Goal: Task Accomplishment & Management: Use online tool/utility

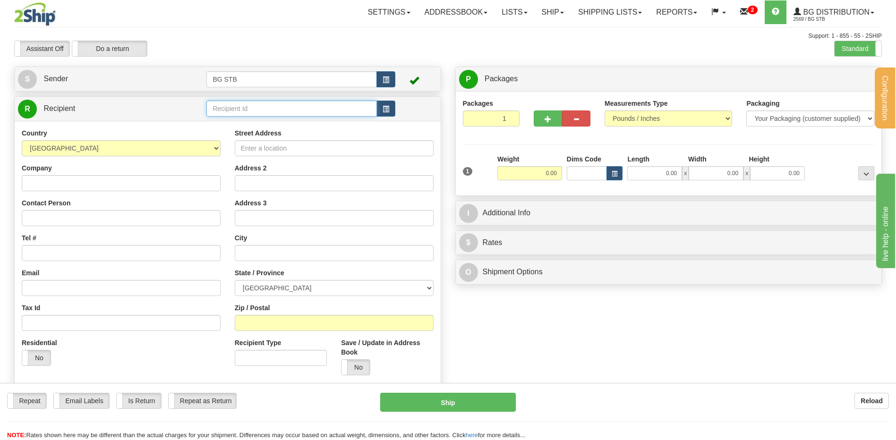
click at [225, 111] on input "text" at bounding box center [291, 109] width 170 height 16
type input "4145"
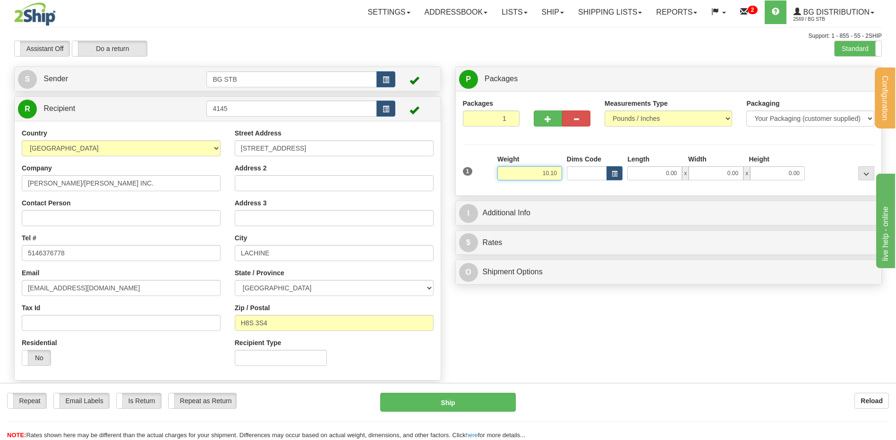
type input "10.10"
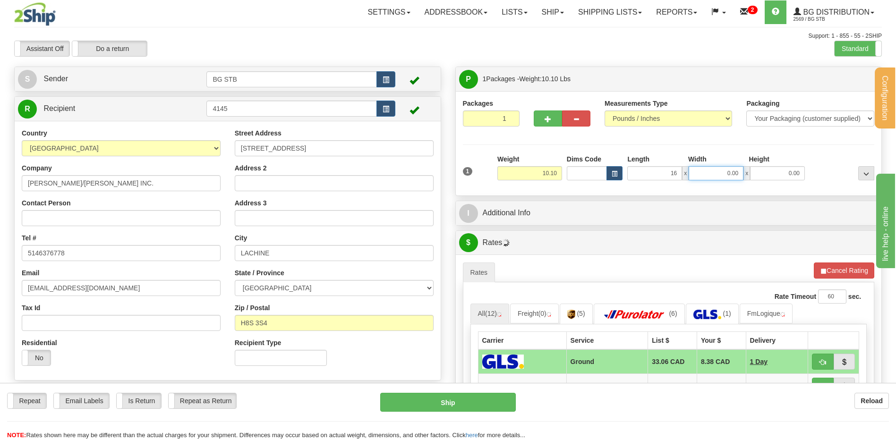
type input "16.00"
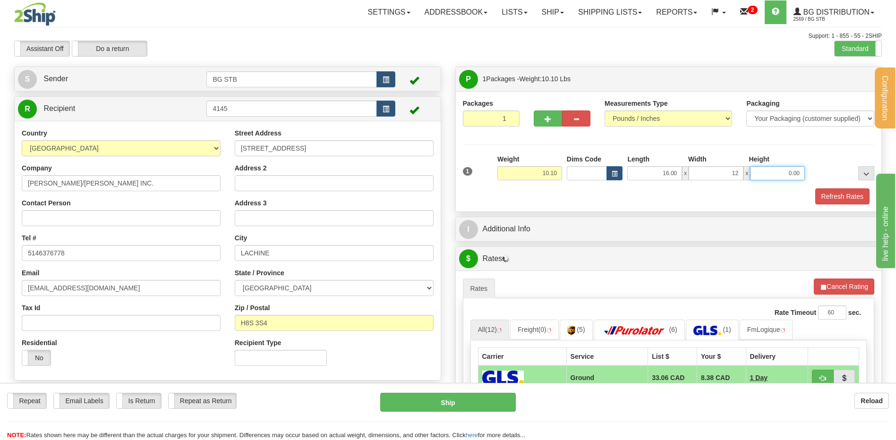
type input "12.00"
type input "11.00"
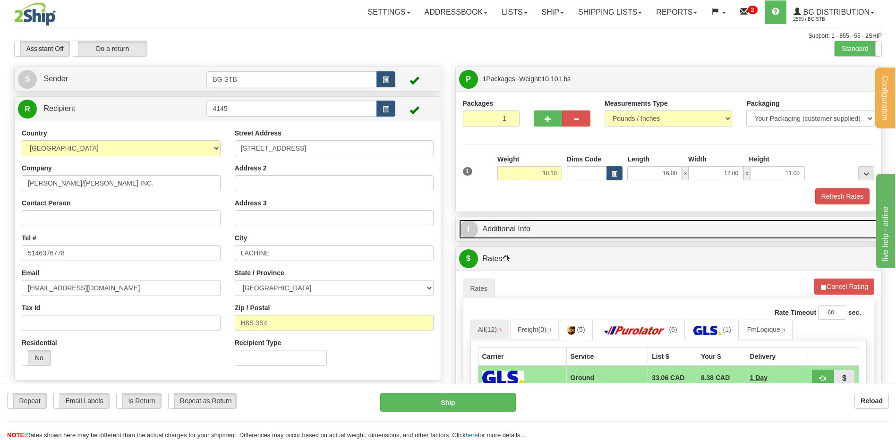
click at [587, 230] on link "I Additional Info" at bounding box center [668, 229] width 419 height 19
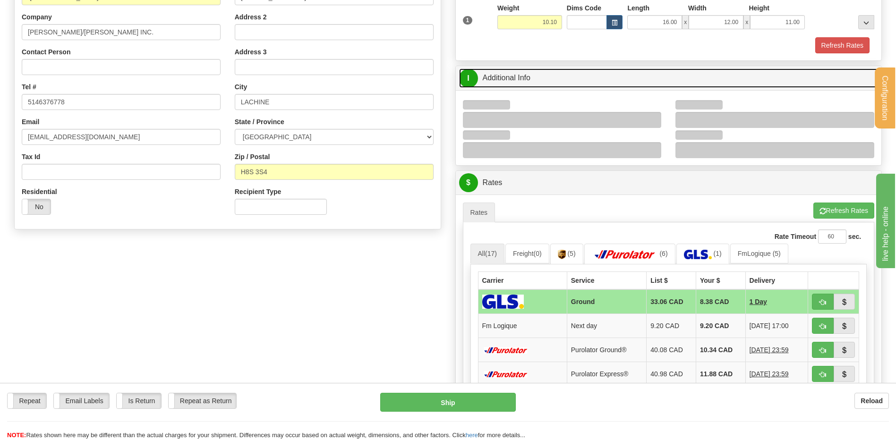
scroll to position [189, 0]
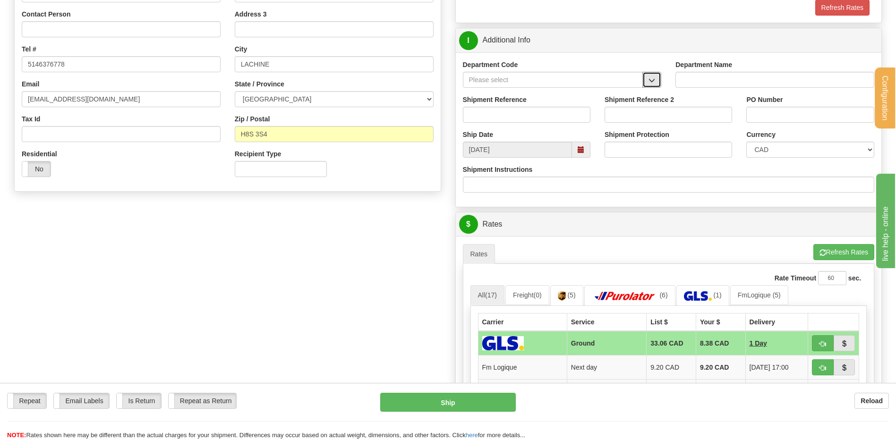
drag, startPoint x: 653, startPoint y: 81, endPoint x: 632, endPoint y: 85, distance: 20.6
click at [653, 81] on span "button" at bounding box center [651, 80] width 7 height 6
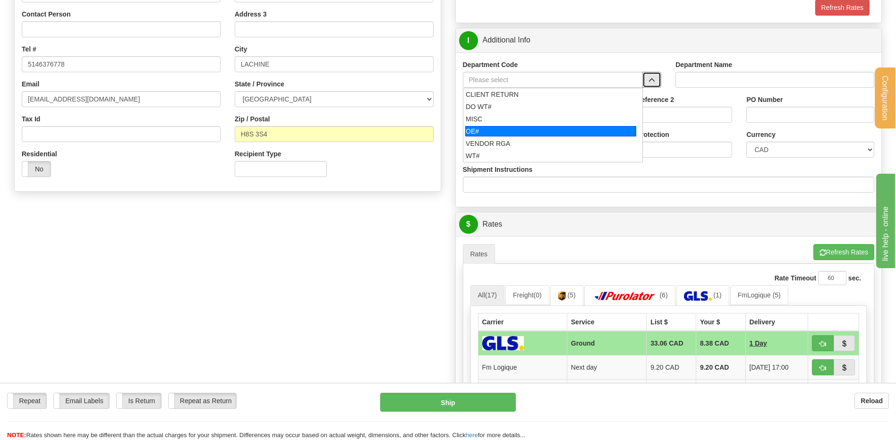
click at [503, 136] on li "OE#" at bounding box center [552, 131] width 179 height 12
type input "OE#"
type input "ORDERS"
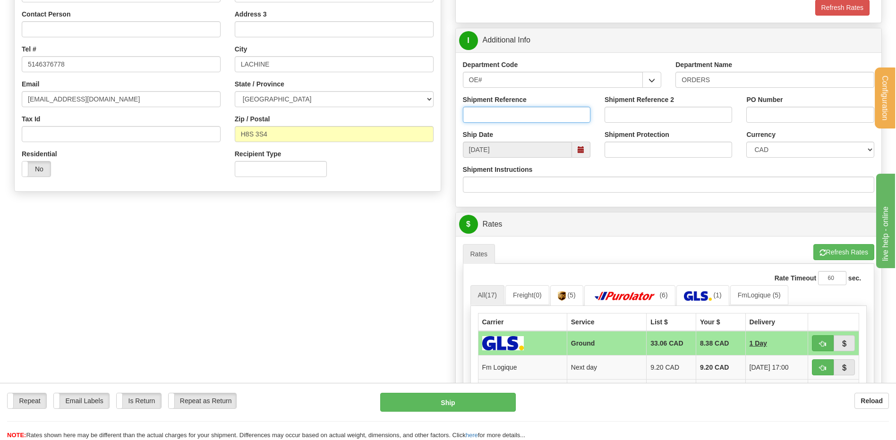
click at [499, 116] on input "Shipment Reference" at bounding box center [527, 115] width 128 height 16
type input "80006009-01"
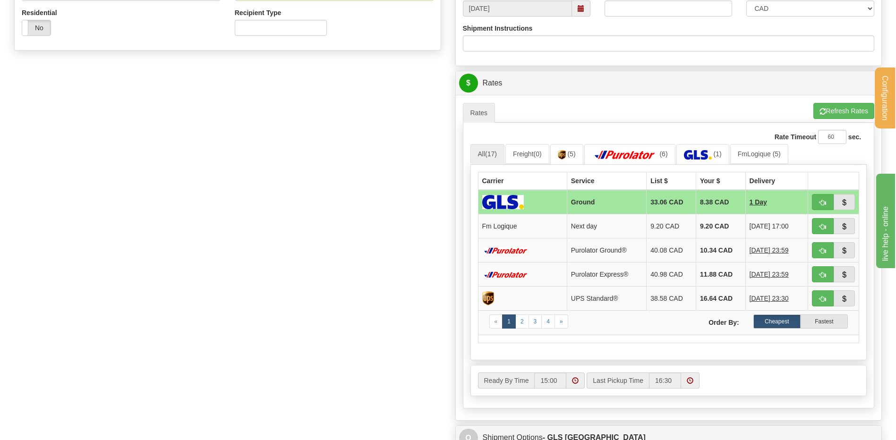
scroll to position [425, 0]
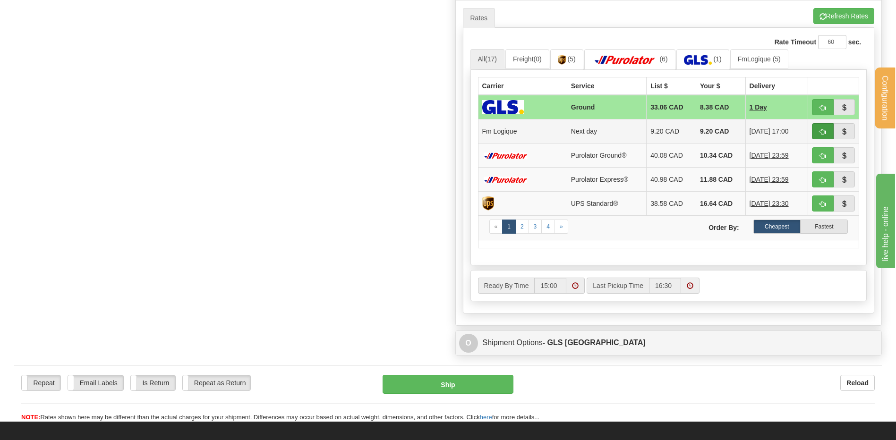
type input "61161"
drag, startPoint x: 820, startPoint y: 132, endPoint x: 623, endPoint y: 148, distance: 197.6
click at [820, 132] on span "button" at bounding box center [822, 132] width 7 height 6
type input "jour"
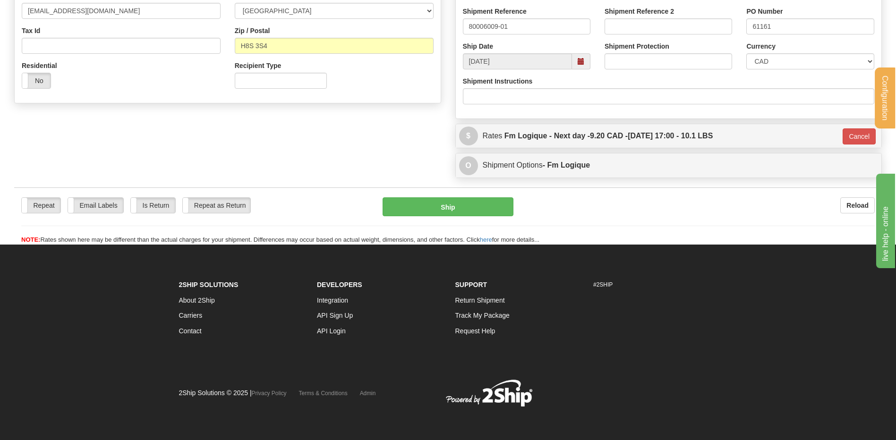
scroll to position [183, 0]
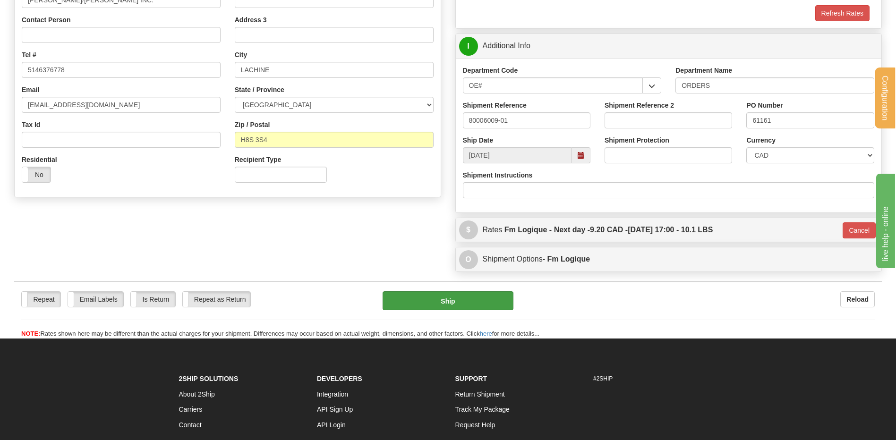
click at [429, 292] on div "Repeat Repeat Email Labels Email Labels Edit Is Return Is Return Repeat as Retu…" at bounding box center [448, 309] width 868 height 57
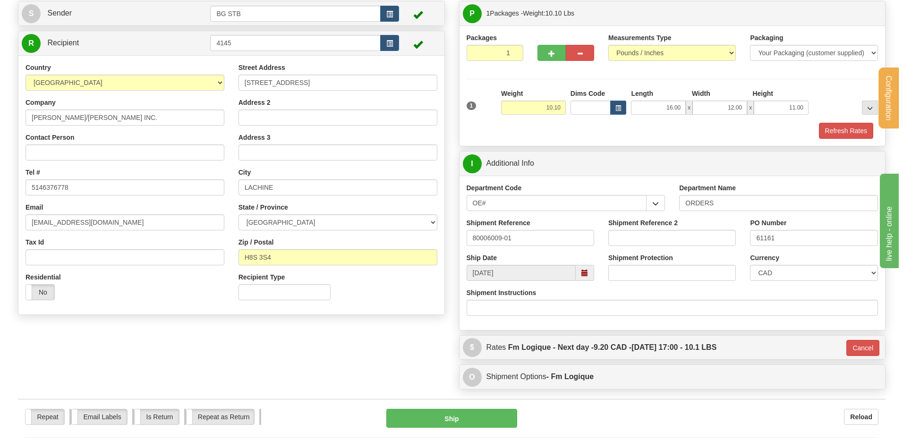
scroll to position [142, 0]
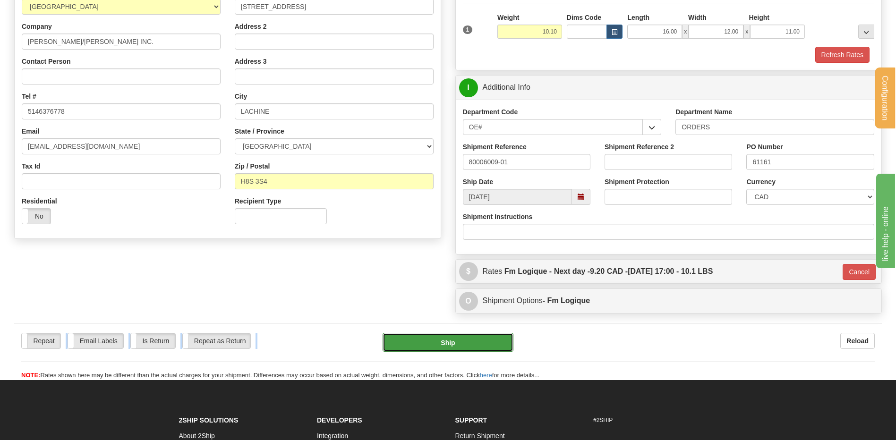
click at [452, 339] on button "Ship" at bounding box center [448, 342] width 130 height 19
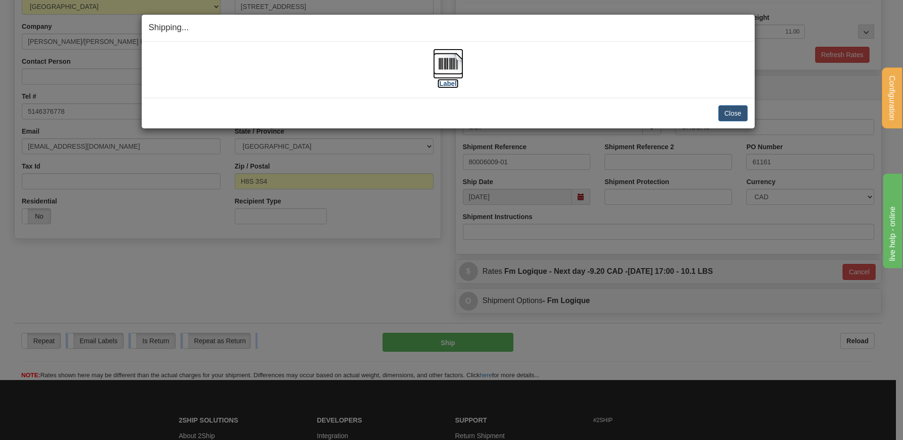
click at [455, 63] on img at bounding box center [448, 64] width 30 height 30
click at [729, 109] on button "Close" at bounding box center [732, 113] width 29 height 16
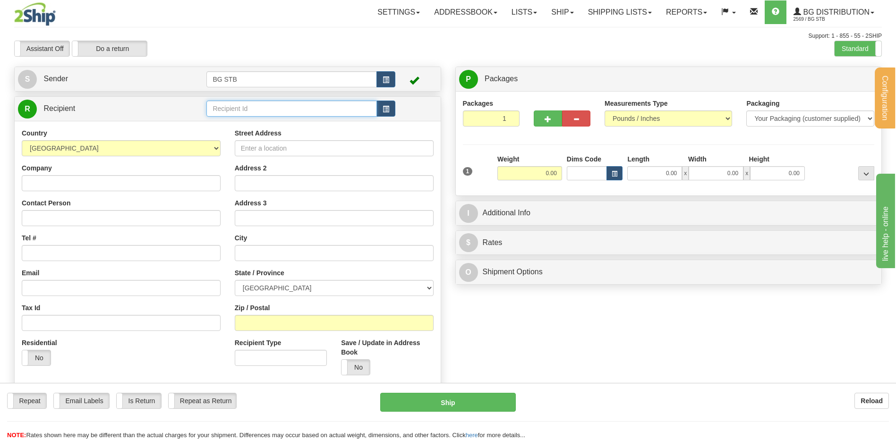
click at [272, 110] on input "text" at bounding box center [291, 109] width 170 height 16
type input "5441"
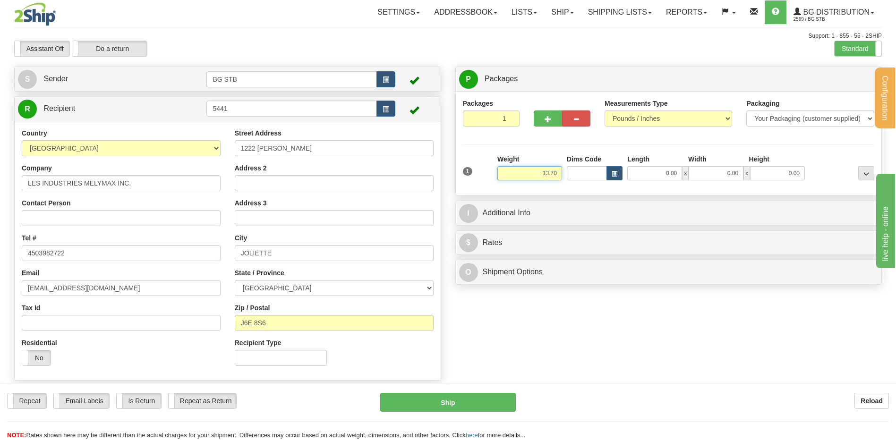
type input "13.70"
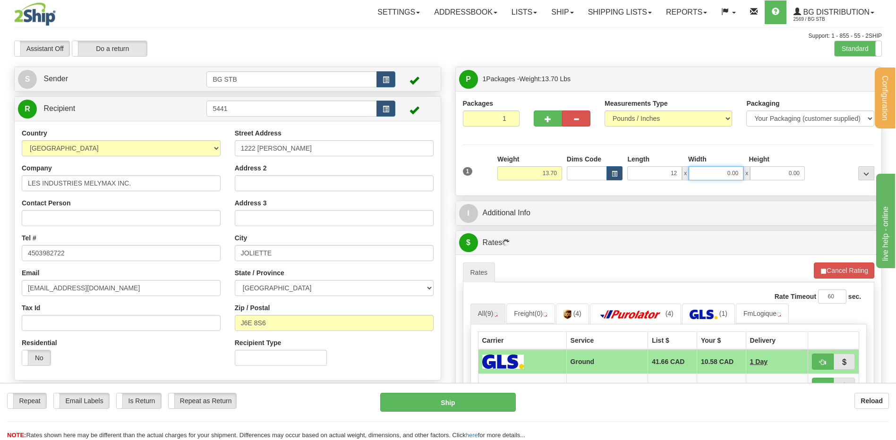
type input "12.00"
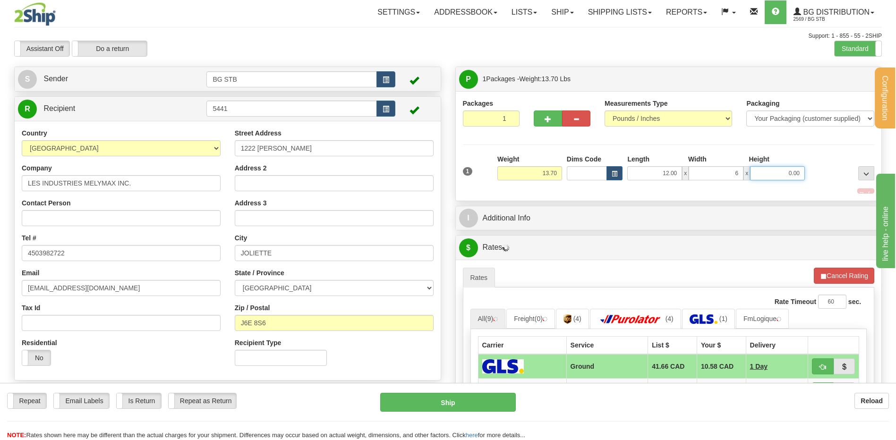
type input "6.00"
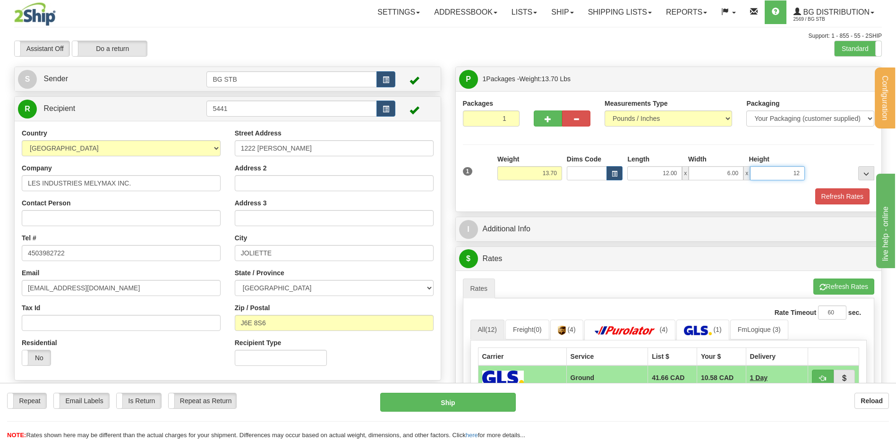
type input "12"
type input "12.00"
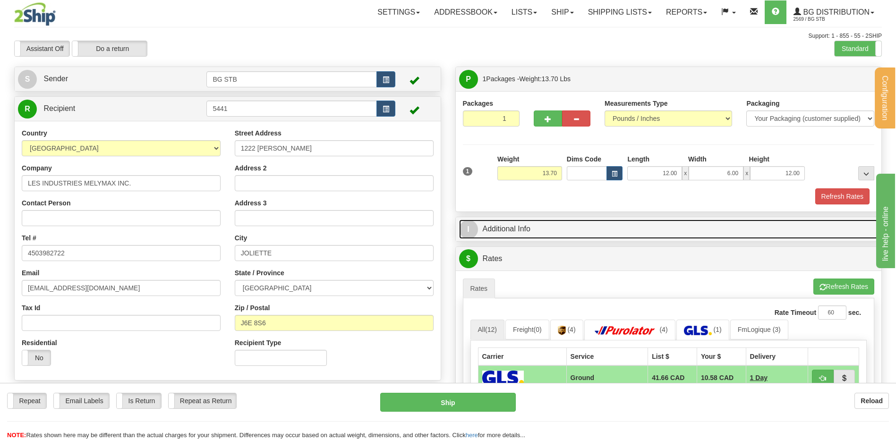
click at [529, 225] on link "I Additional Info" at bounding box center [668, 229] width 419 height 19
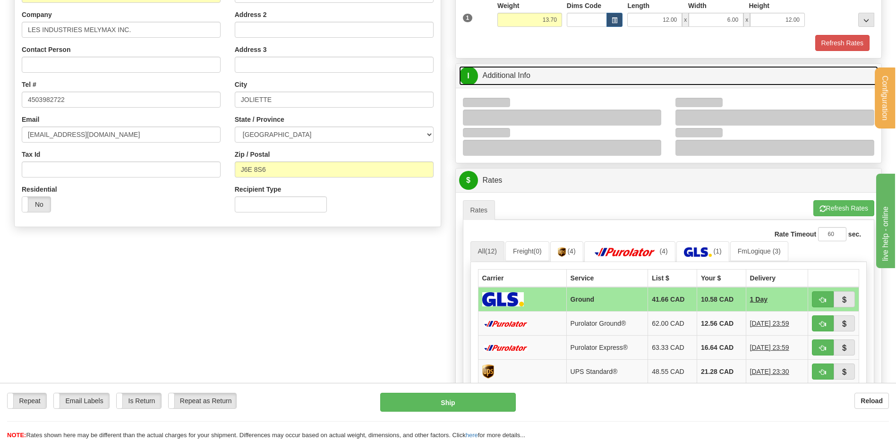
scroll to position [189, 0]
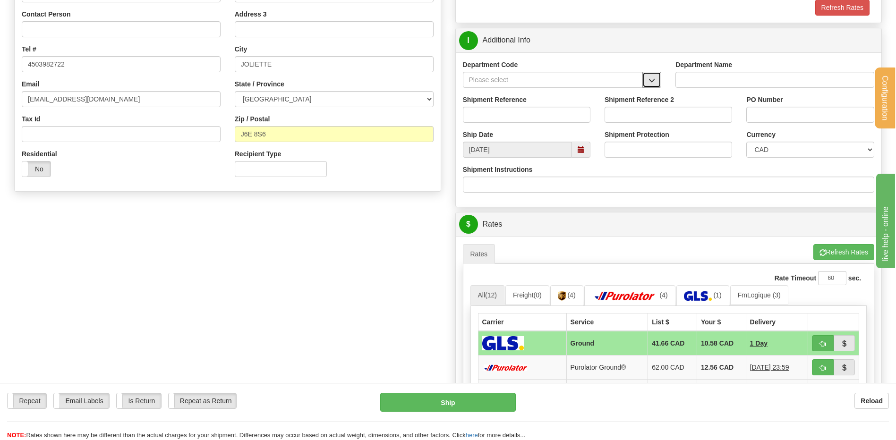
drag, startPoint x: 648, startPoint y: 77, endPoint x: 613, endPoint y: 86, distance: 36.3
click at [648, 77] on span "button" at bounding box center [651, 80] width 7 height 6
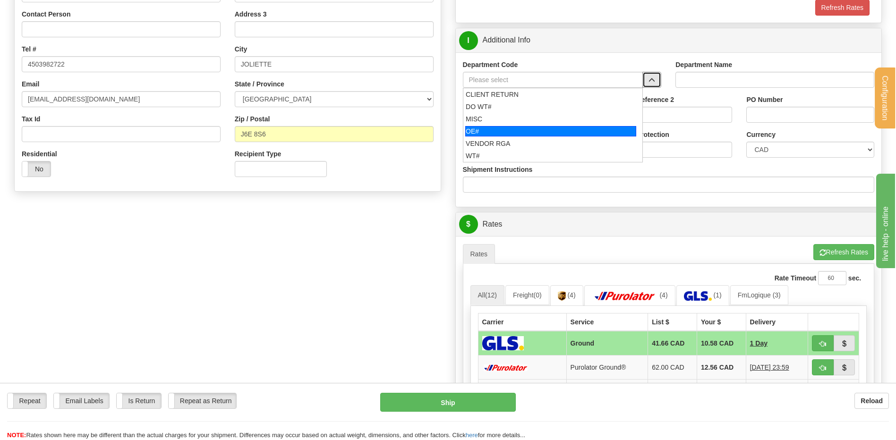
click at [538, 128] on div "OE#" at bounding box center [550, 131] width 171 height 10
type input "OE#"
type input "ORDERS"
click at [537, 120] on input "Shipment Reference" at bounding box center [527, 115] width 128 height 16
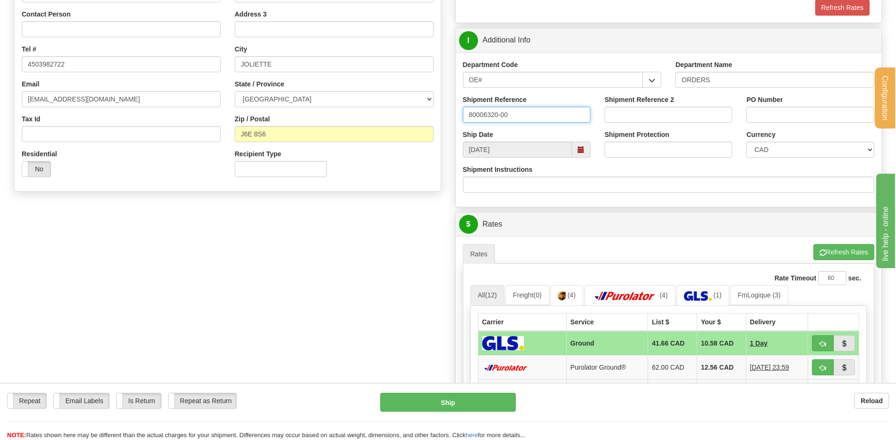
type input "80006320-00"
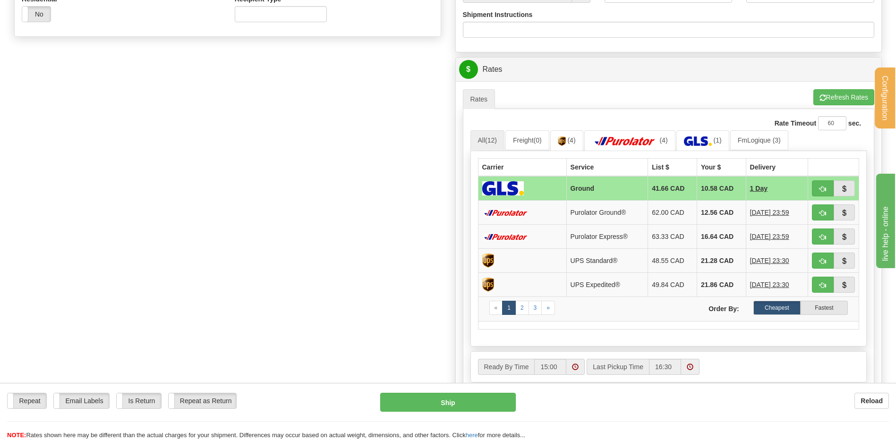
scroll to position [378, 0]
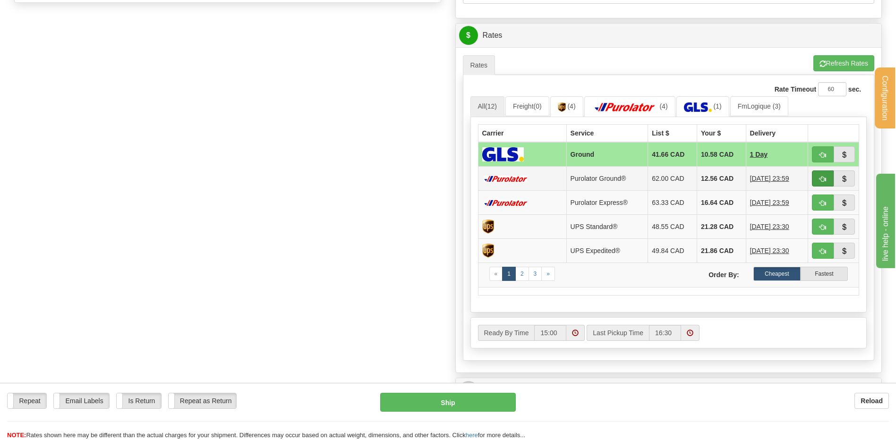
type input "81497"
click at [824, 180] on span "button" at bounding box center [822, 179] width 7 height 6
type input "260"
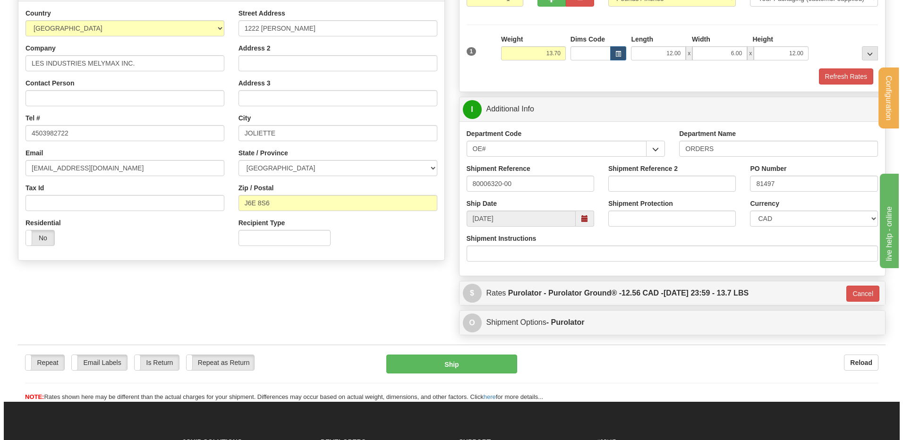
scroll to position [90, 0]
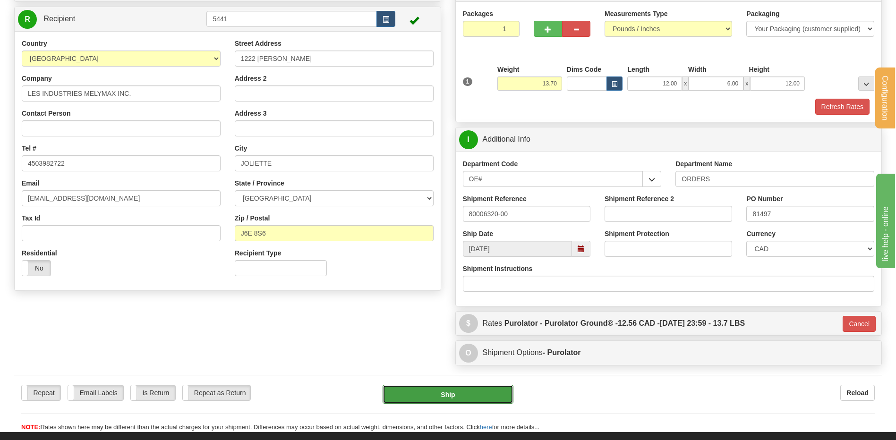
click at [426, 394] on button "Ship" at bounding box center [448, 394] width 130 height 19
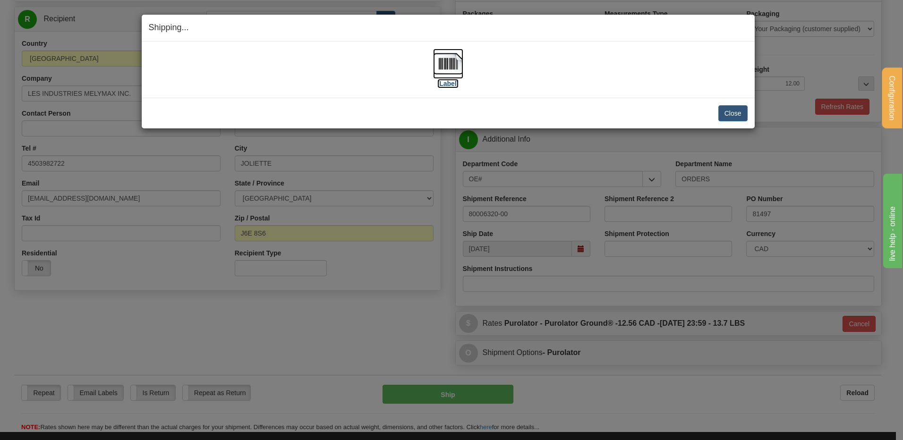
click at [455, 61] on img at bounding box center [448, 64] width 30 height 30
click at [735, 110] on button "Close" at bounding box center [732, 113] width 29 height 16
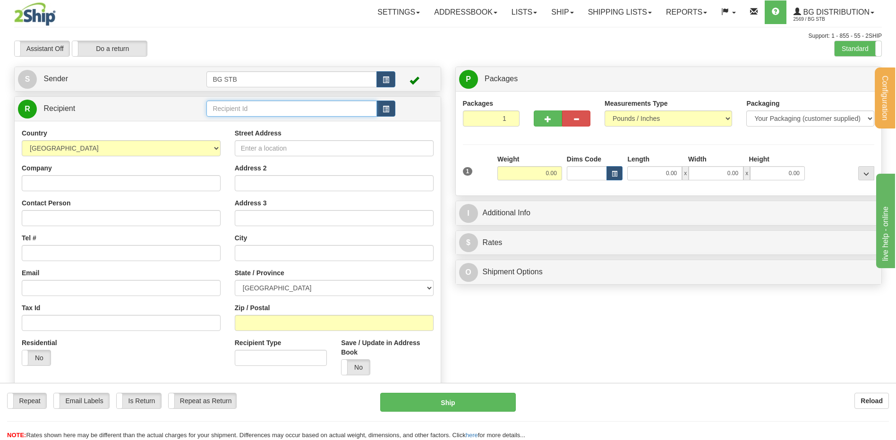
click at [299, 105] on input "text" at bounding box center [291, 109] width 170 height 16
type input "1183"
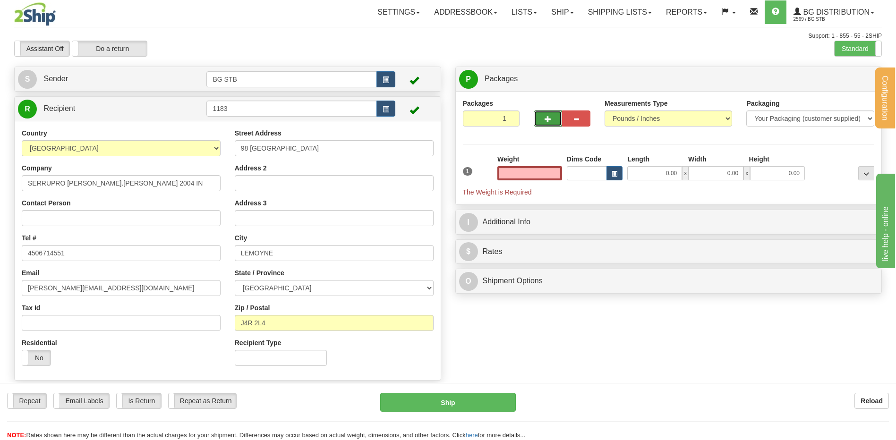
type input "0.00"
click at [540, 124] on button "button" at bounding box center [548, 119] width 28 height 16
type input "2"
click at [852, 77] on span "Package Level" at bounding box center [853, 79] width 37 height 7
radio input "true"
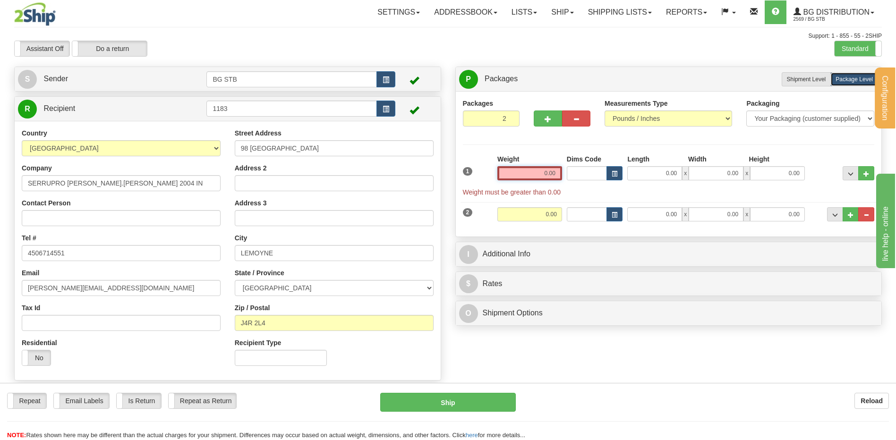
click at [516, 174] on input "0.00" at bounding box center [529, 173] width 65 height 14
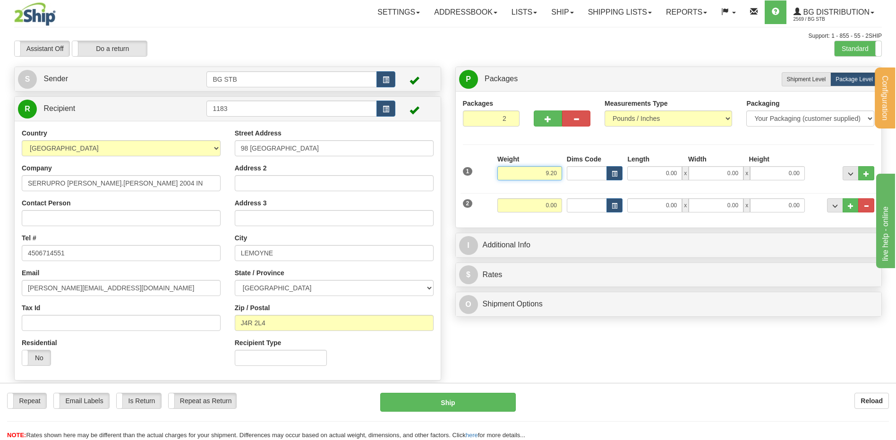
type input "9.20"
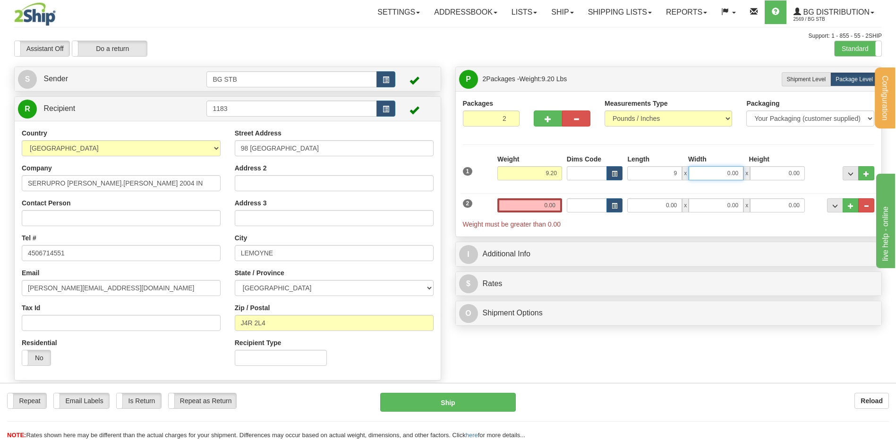
type input "9.00"
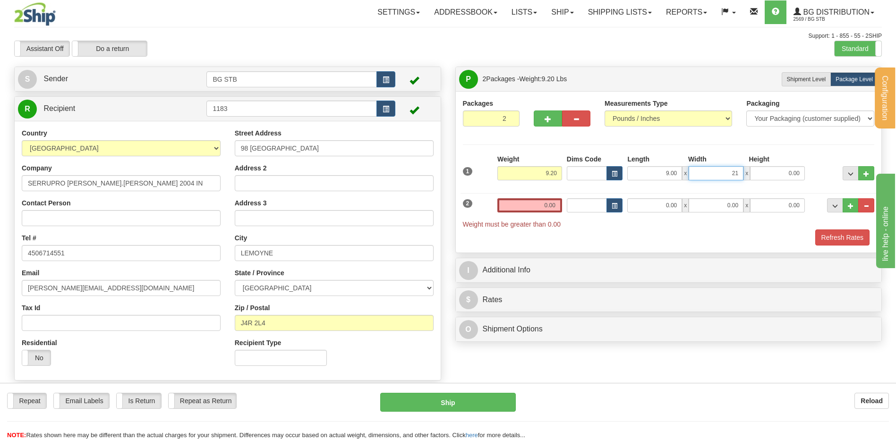
type input "21.00"
type input "6.00"
click at [537, 205] on input "0.00" at bounding box center [529, 205] width 65 height 14
type input "15.00"
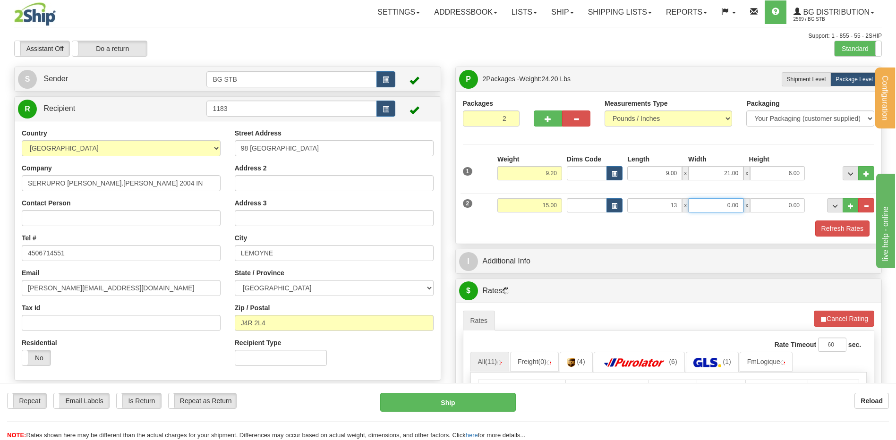
type input "13.00"
type input "12.00"
type input "8.00"
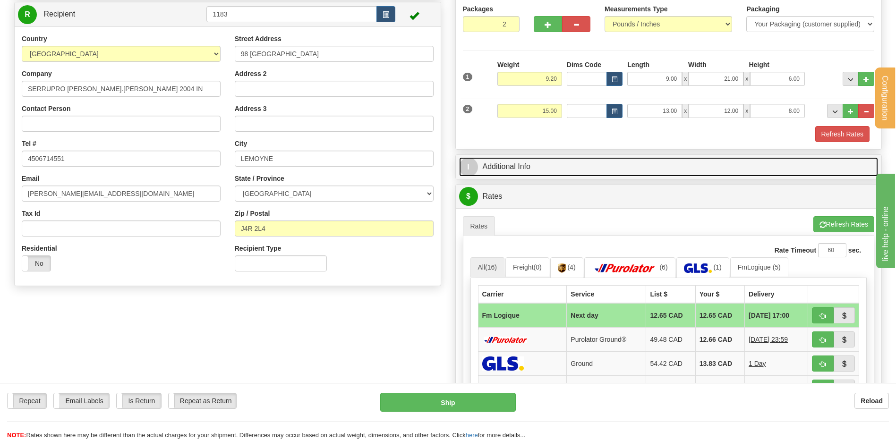
click at [541, 159] on link "I Additional Info" at bounding box center [668, 166] width 419 height 19
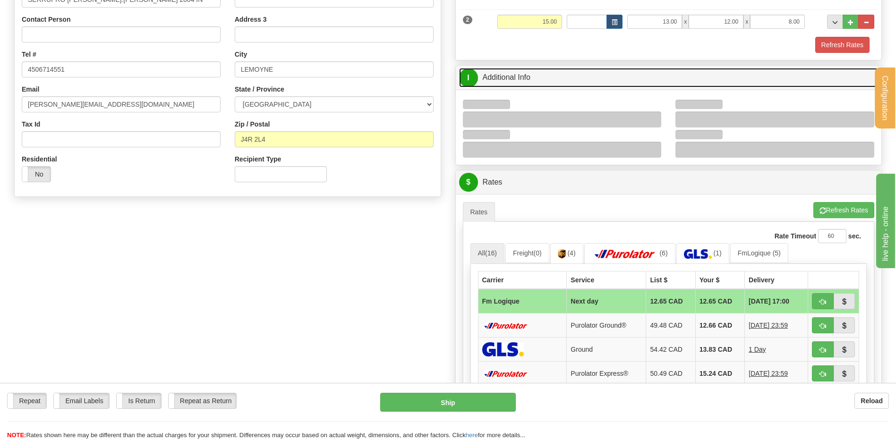
scroll to position [236, 0]
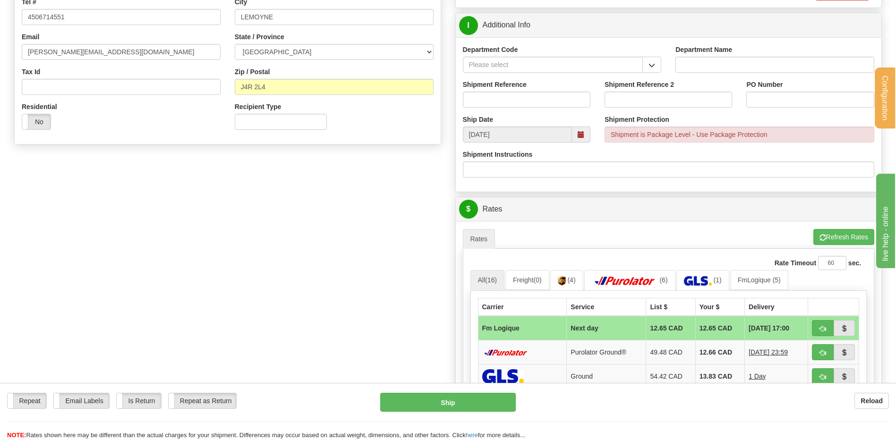
click at [656, 65] on button "button" at bounding box center [651, 65] width 19 height 16
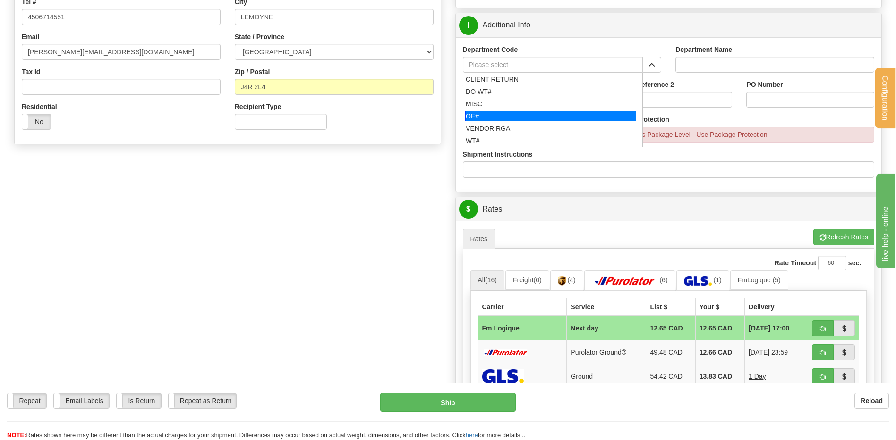
click at [498, 120] on div "OE#" at bounding box center [550, 116] width 171 height 10
type input "OE#"
type input "ORDERS"
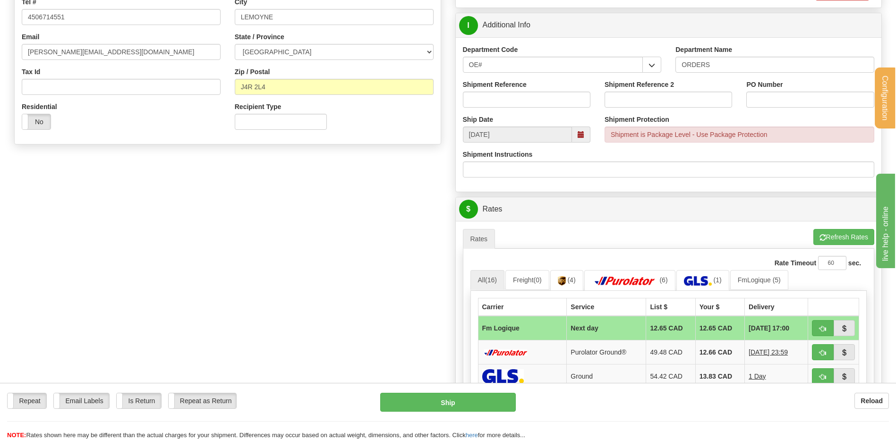
drag, startPoint x: 497, startPoint y: 108, endPoint x: 501, endPoint y: 104, distance: 5.7
click at [497, 108] on div "Shipment Reference" at bounding box center [527, 97] width 142 height 35
click at [510, 93] on input "Shipment Reference" at bounding box center [527, 100] width 128 height 16
type input "80006332-00 // 80005339-00"
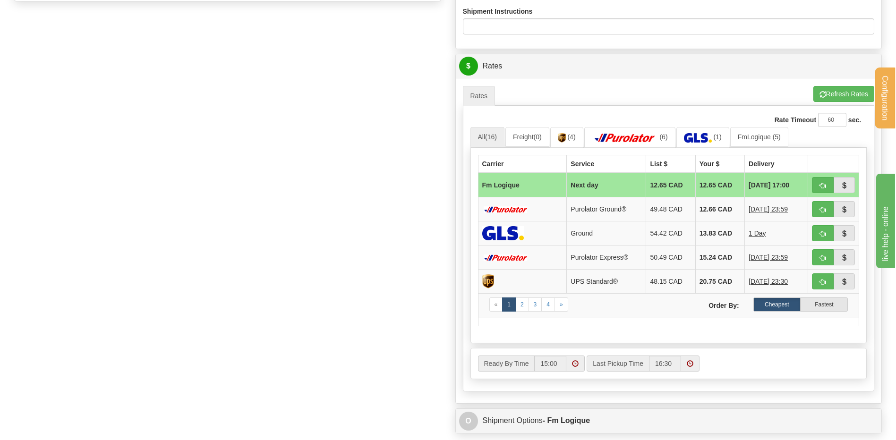
scroll to position [472, 0]
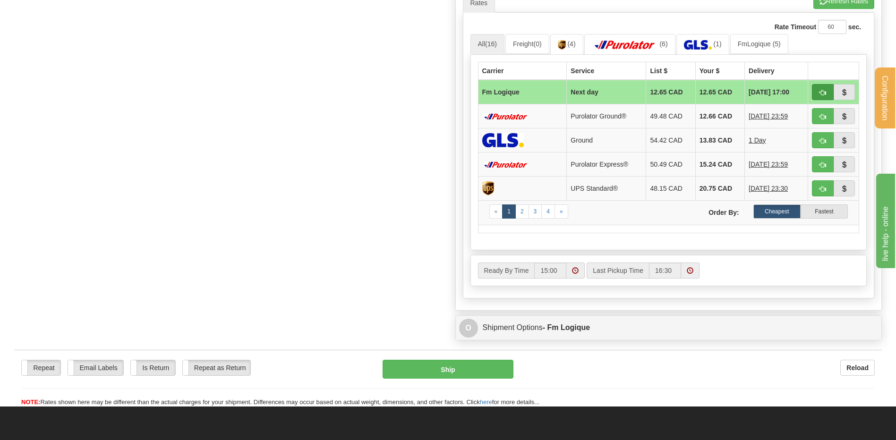
type input "stock-20250918 // po#7545269-20250829"
drag, startPoint x: 818, startPoint y: 90, endPoint x: 677, endPoint y: 96, distance: 140.9
click at [818, 91] on button "button" at bounding box center [823, 92] width 22 height 16
type input "jour"
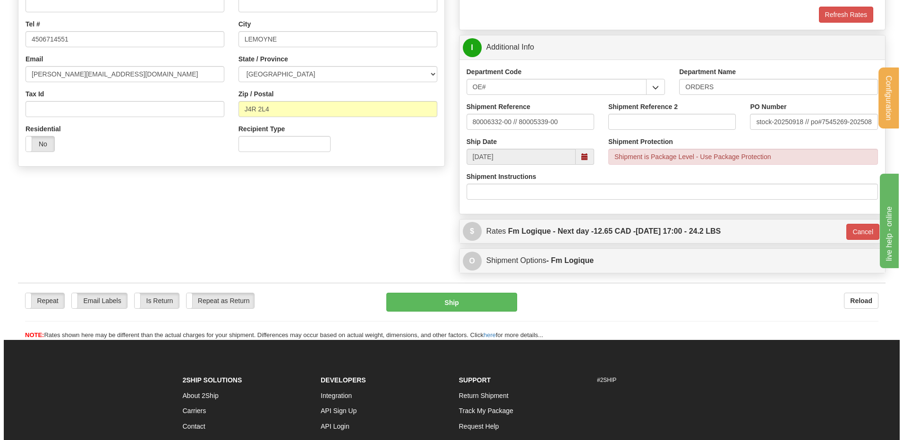
scroll to position [128, 0]
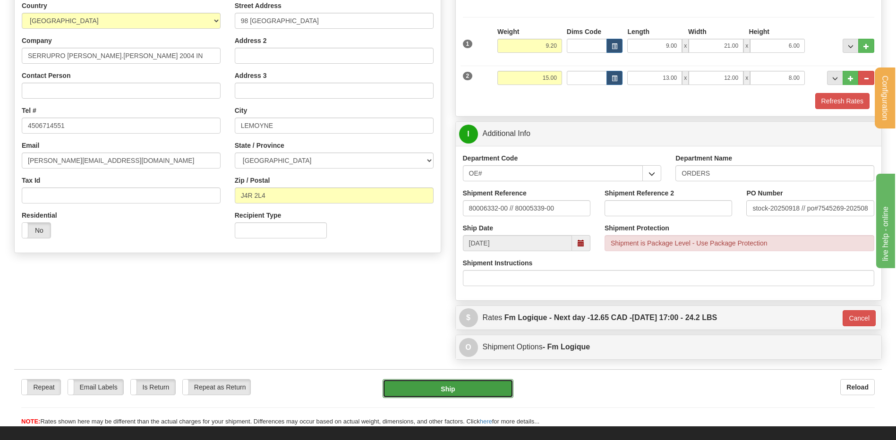
click at [429, 390] on button "Ship" at bounding box center [448, 388] width 130 height 19
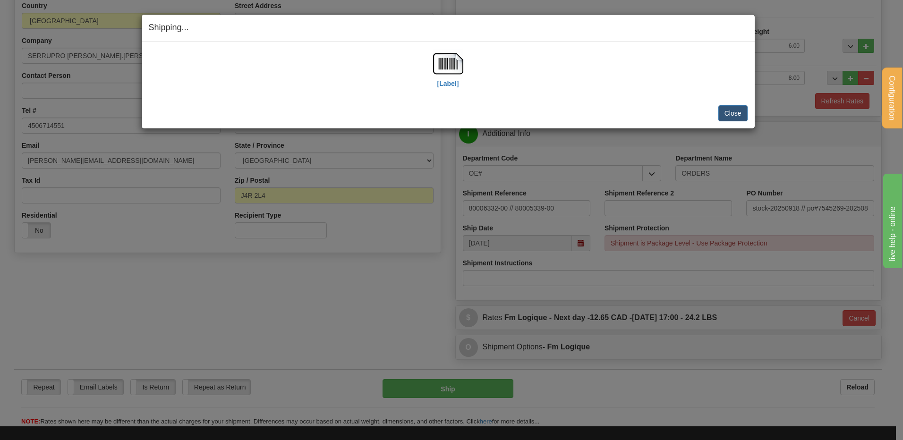
drag, startPoint x: 479, startPoint y: 64, endPoint x: 471, endPoint y: 63, distance: 8.6
click at [479, 64] on div "[Label]" at bounding box center [448, 70] width 599 height 42
click at [454, 60] on img at bounding box center [448, 64] width 30 height 30
click at [738, 113] on button "Close" at bounding box center [732, 113] width 29 height 16
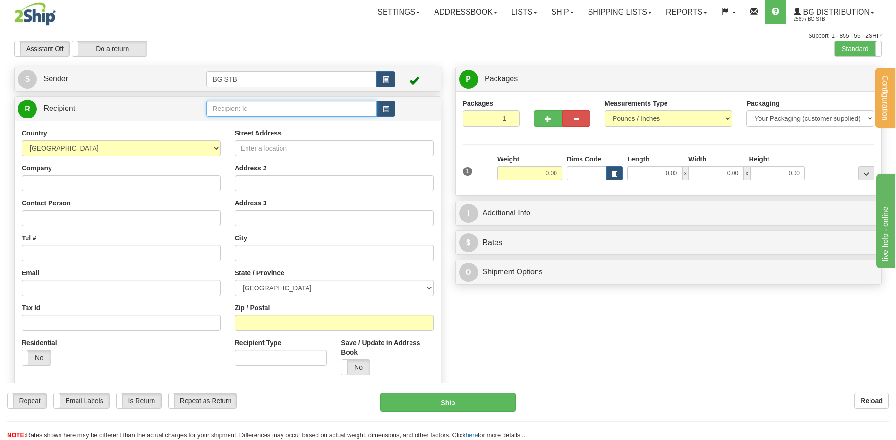
click at [230, 106] on input "text" at bounding box center [291, 109] width 170 height 16
click at [850, 44] on label "Standard" at bounding box center [858, 48] width 47 height 15
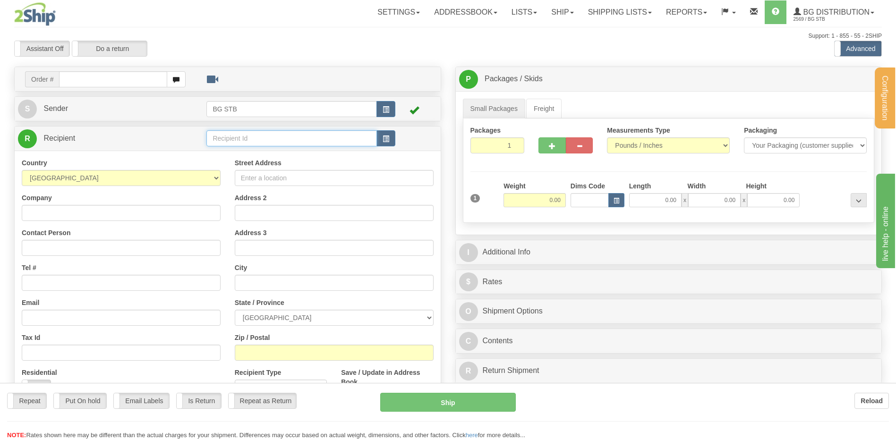
click at [230, 141] on input "text" at bounding box center [291, 138] width 170 height 16
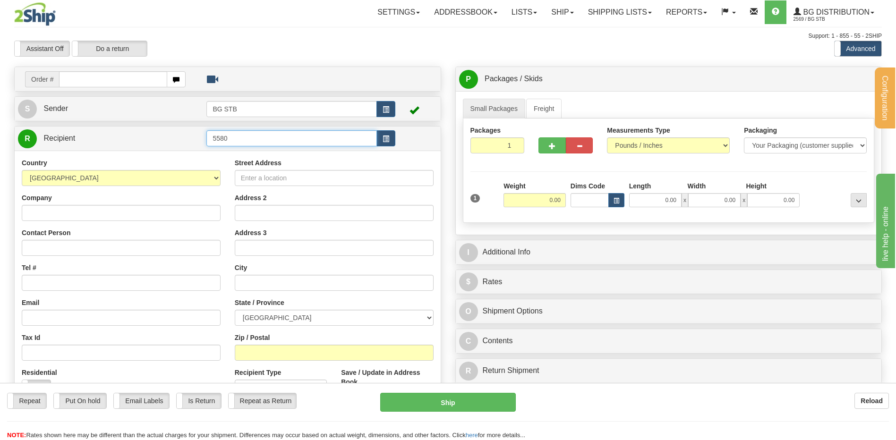
type input "5580"
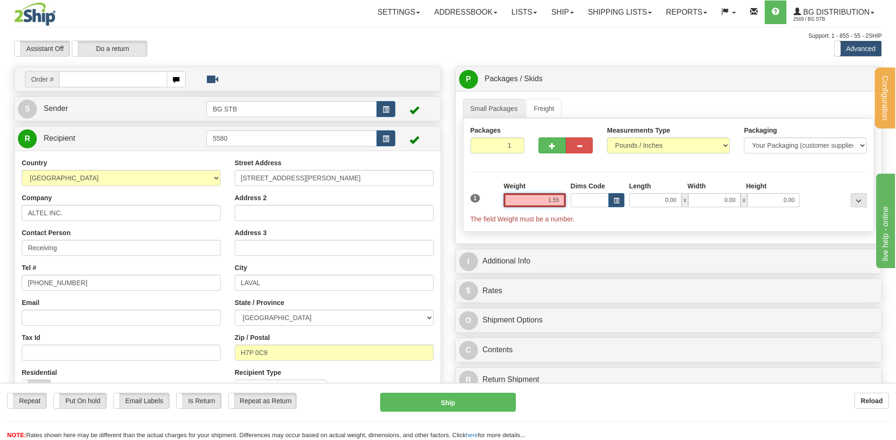
type input "1.55"
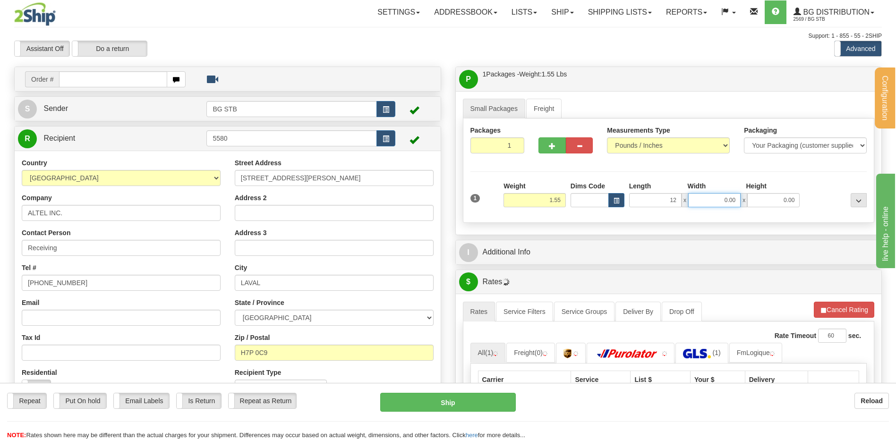
type input "12.00"
type input "8.00"
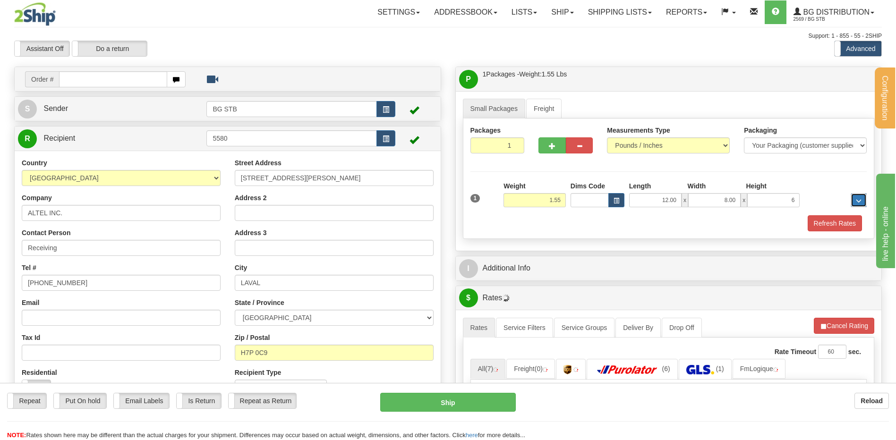
type input "6.00"
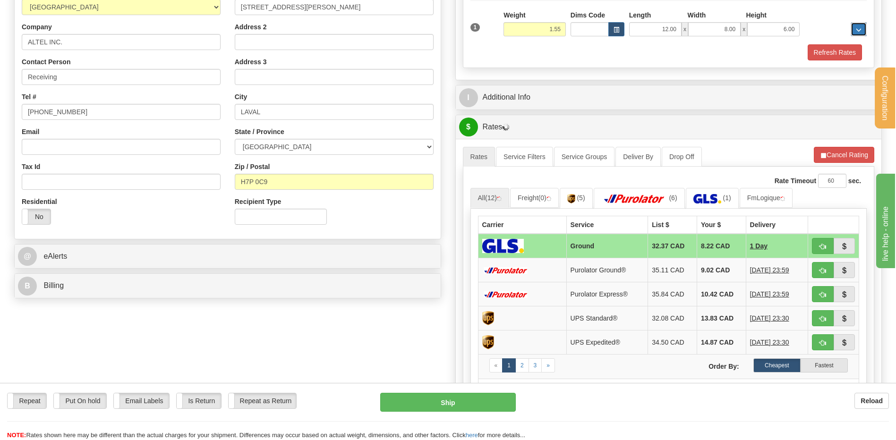
scroll to position [236, 0]
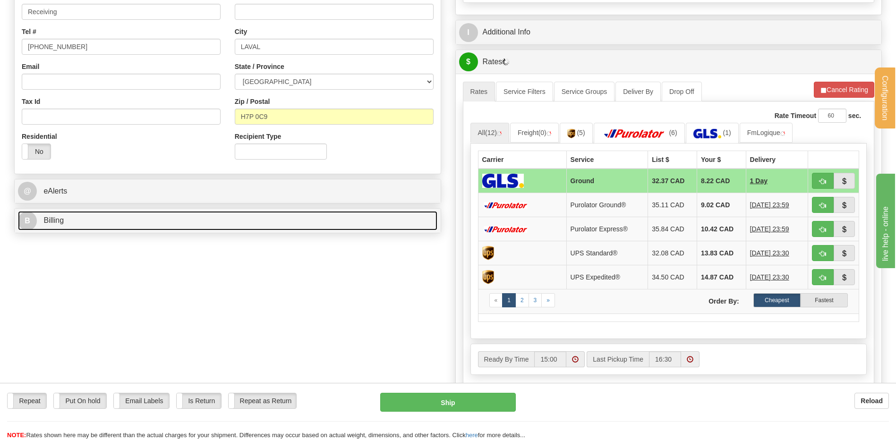
click at [77, 226] on link "B Billing" at bounding box center [227, 220] width 419 height 19
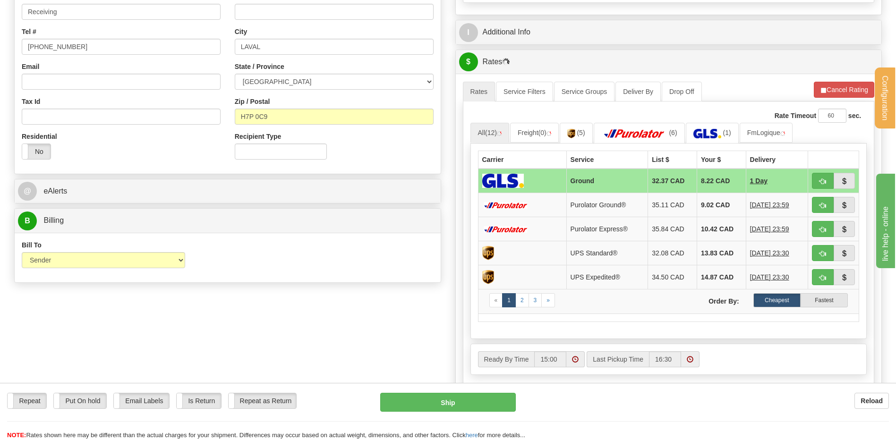
click at [69, 252] on div "Bill To Sender Recipient Third Party Collect" at bounding box center [103, 254] width 163 height 28
click at [68, 261] on select "Sender Recipient Third Party Collect" at bounding box center [103, 260] width 163 height 16
select select "2"
click at [22, 252] on select "Sender Recipient Third Party Collect" at bounding box center [103, 260] width 163 height 16
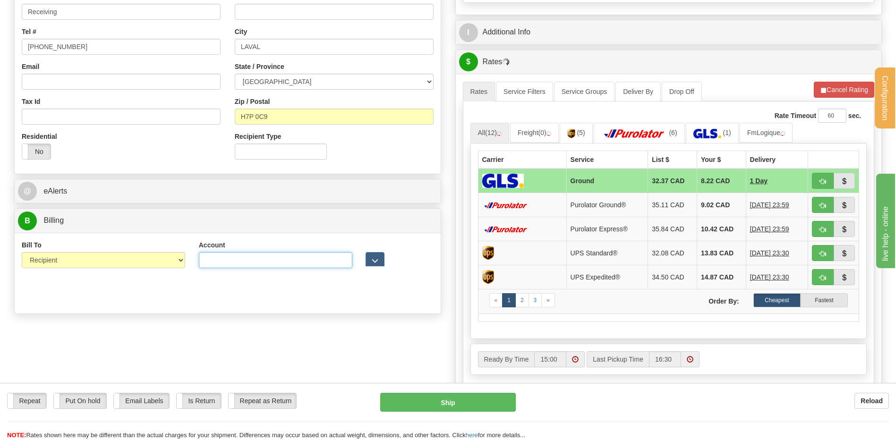
click at [243, 266] on input "Account" at bounding box center [276, 260] width 154 height 16
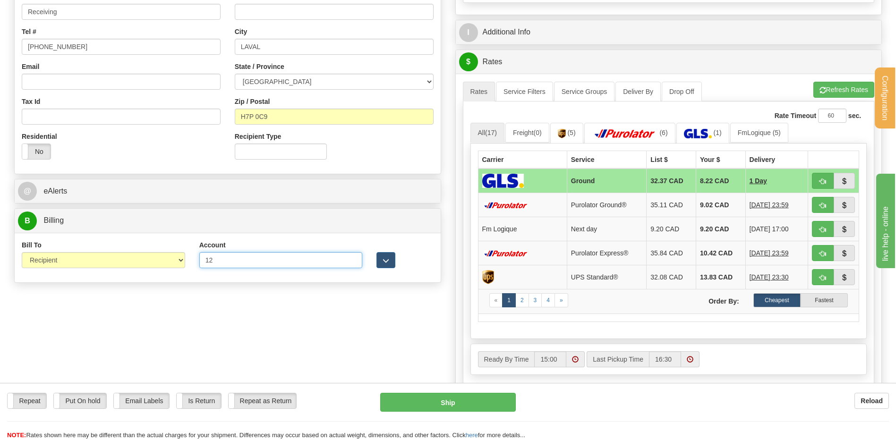
type input "1286069"
drag, startPoint x: 393, startPoint y: 256, endPoint x: 355, endPoint y: 268, distance: 39.9
click at [392, 256] on button "button" at bounding box center [385, 260] width 19 height 16
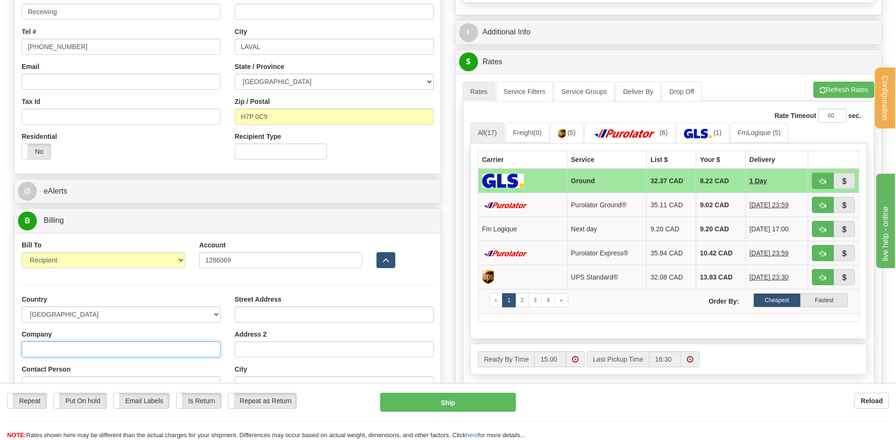
click at [137, 343] on input "Company" at bounding box center [121, 349] width 199 height 16
type input "CONVERGINT TECHNOLOGIES"
type input "Receiving"
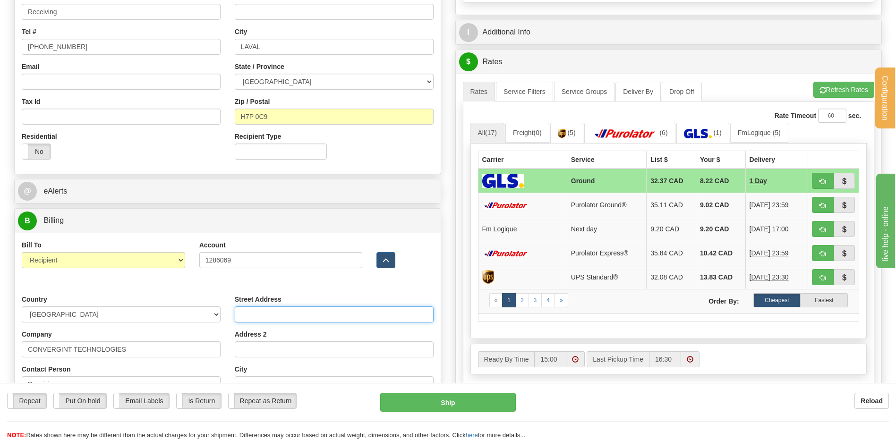
type input "3505 rue John-Pratt"
type input "LAVAL"
select select "QC"
type input "H7P 0C9"
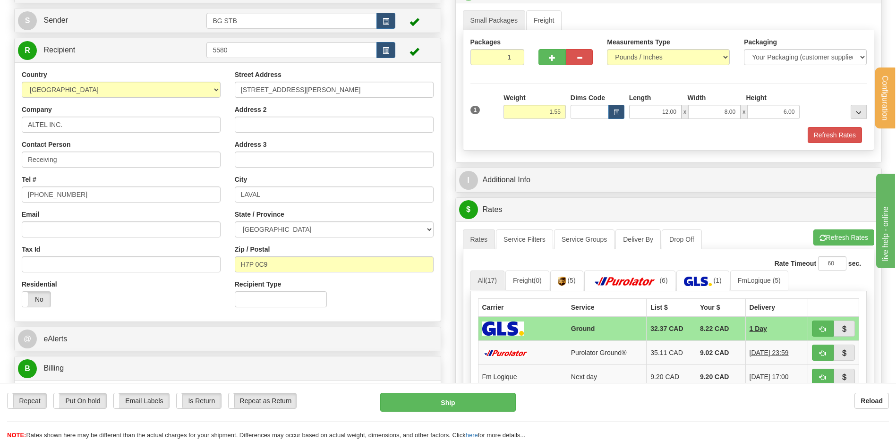
scroll to position [94, 0]
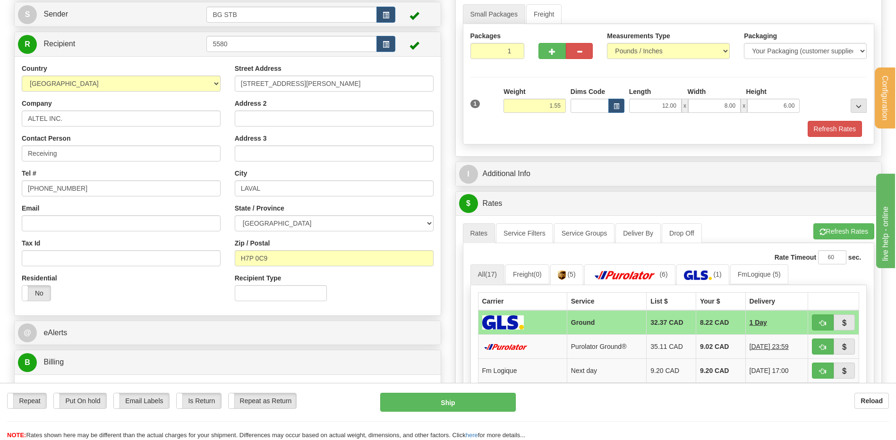
click at [564, 161] on div "P Packages / Skids 1 Packages - Weight: 1.55 Lbs 1 Skids - Weight: NaN Lbs Ship…" at bounding box center [668, 303] width 441 height 663
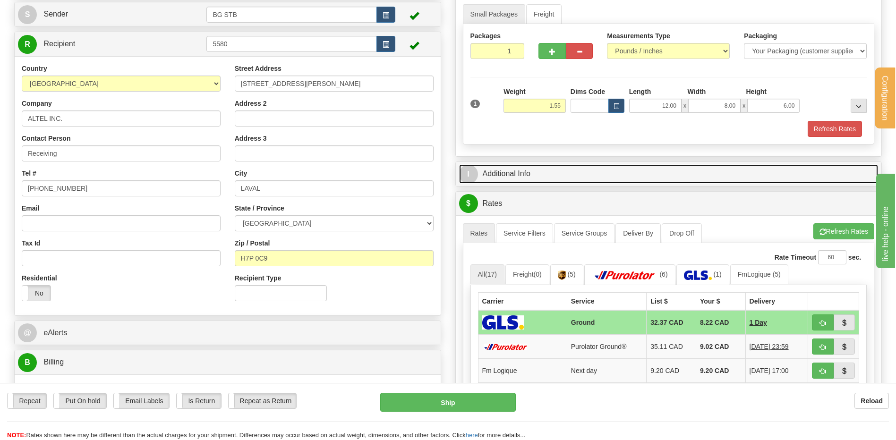
click at [564, 170] on link "I Additional Info" at bounding box center [668, 173] width 419 height 19
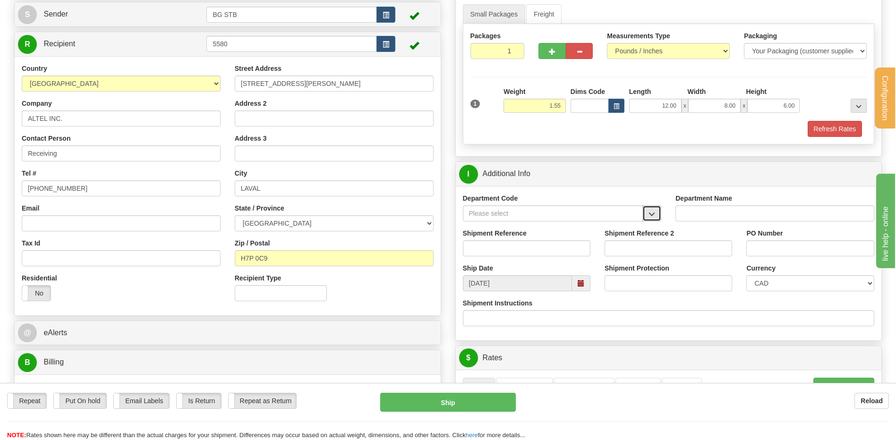
click at [647, 211] on button "button" at bounding box center [651, 213] width 19 height 16
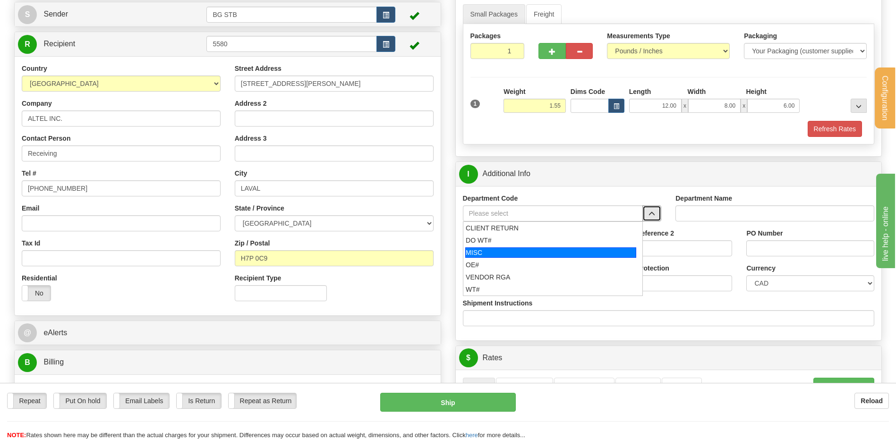
drag, startPoint x: 514, startPoint y: 258, endPoint x: 512, endPoint y: 254, distance: 5.1
click at [514, 259] on li "OE#" at bounding box center [552, 265] width 179 height 12
type input "OE#"
type input "ORDERS"
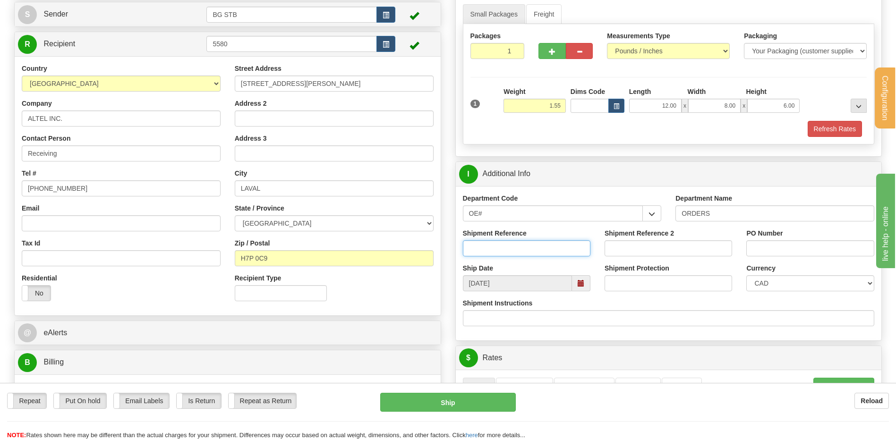
click at [512, 253] on input "Shipment Reference" at bounding box center [527, 248] width 128 height 16
type input "80006329-00"
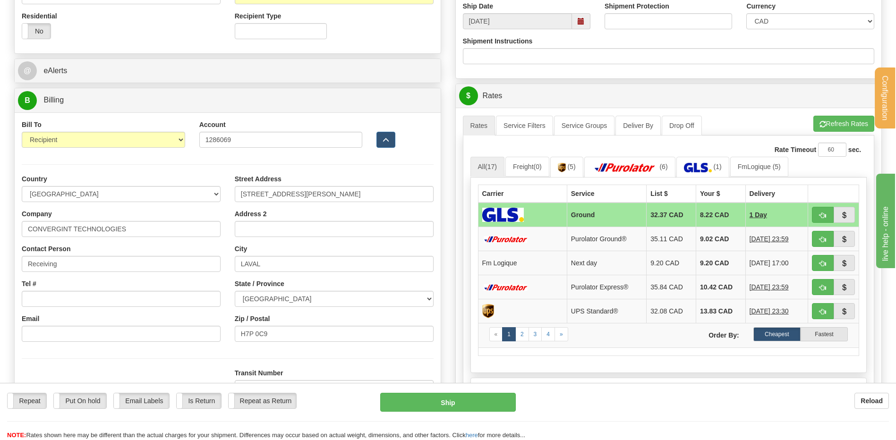
scroll to position [283, 0]
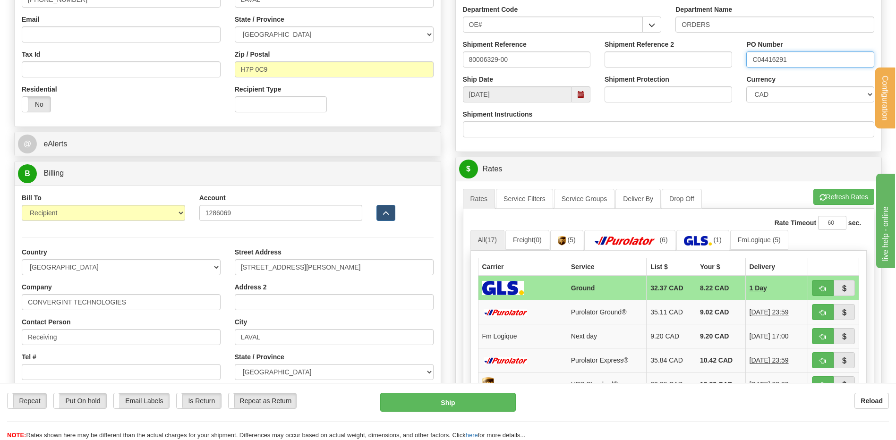
type input "C04416291"
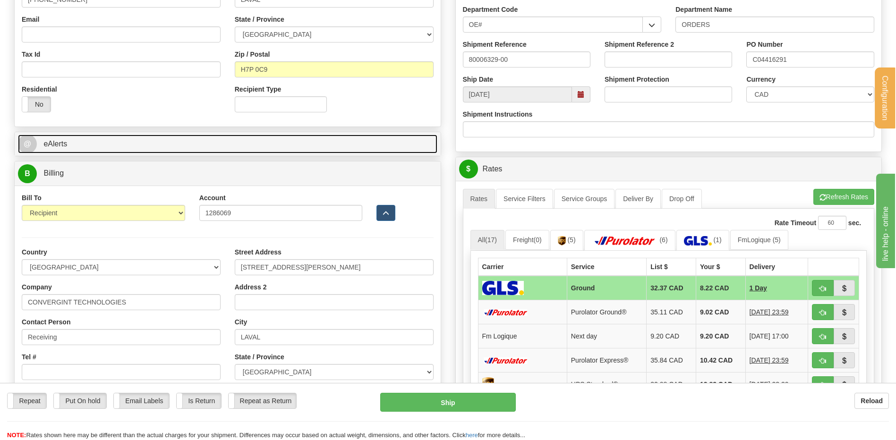
click at [121, 148] on link "@ eAlerts" at bounding box center [227, 144] width 419 height 19
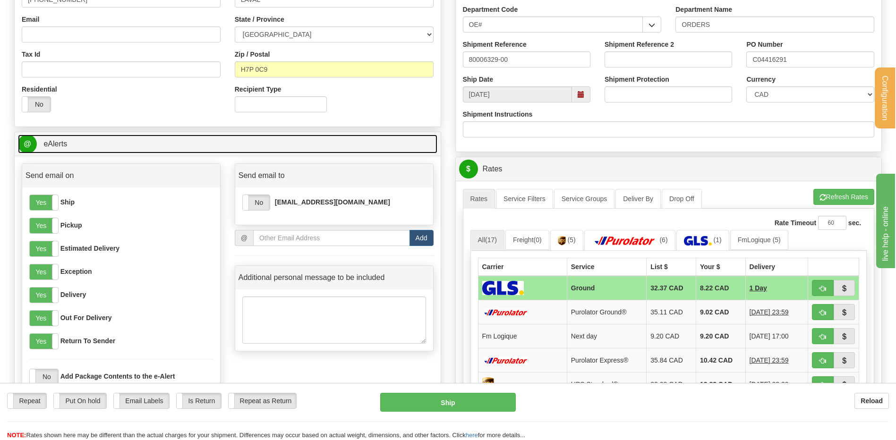
click at [112, 152] on link "@ eAlerts" at bounding box center [227, 144] width 419 height 19
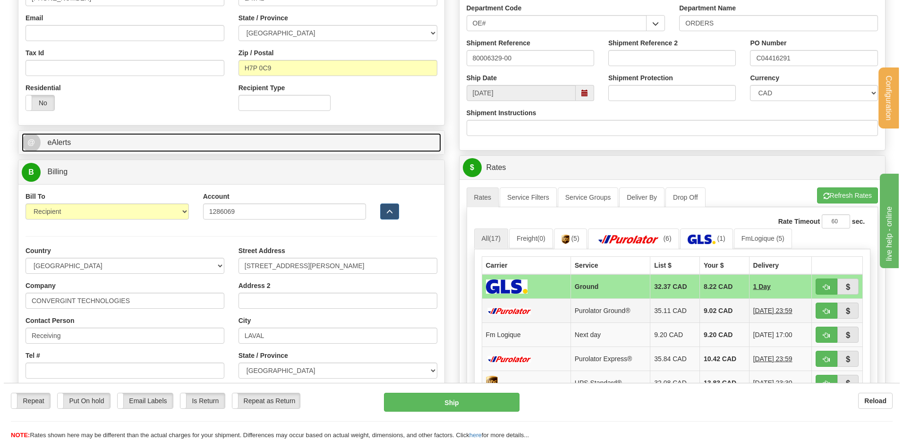
scroll to position [378, 0]
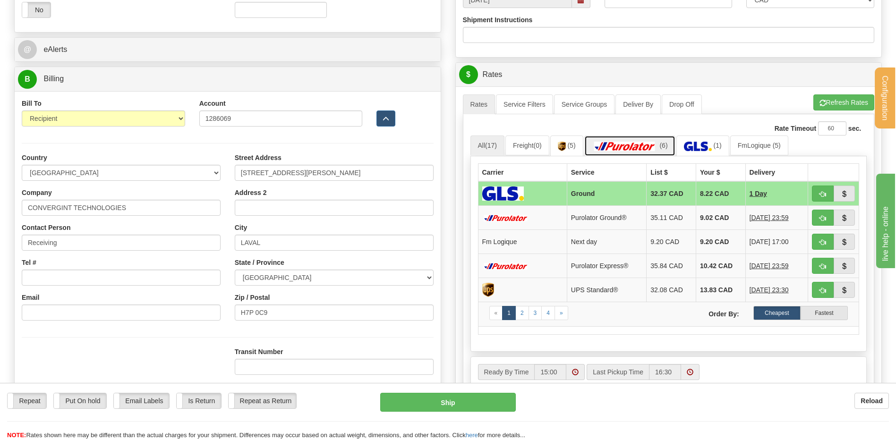
click at [651, 144] on img at bounding box center [625, 146] width 66 height 9
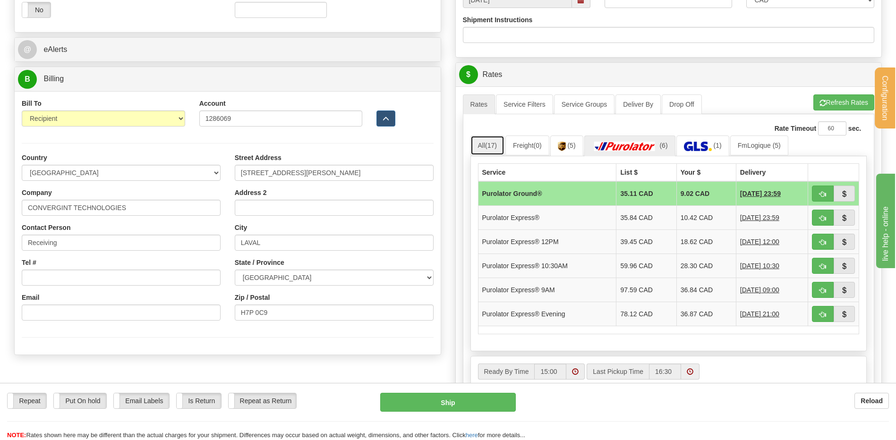
click at [485, 153] on link "All (17)" at bounding box center [487, 146] width 34 height 20
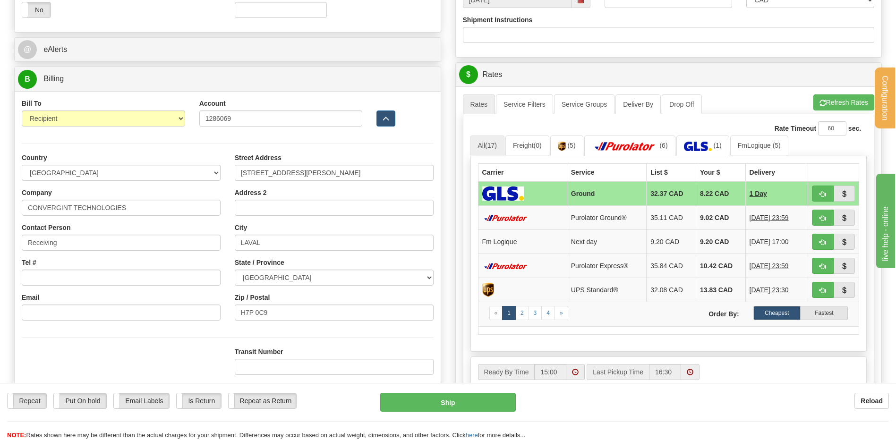
click at [847, 111] on ul "Rates Service Filters Service Groups Deliver By Drop Off Pickup Refresh Rates C…" at bounding box center [669, 104] width 412 height 20
click at [838, 95] on button "Refresh Rates" at bounding box center [843, 102] width 61 height 16
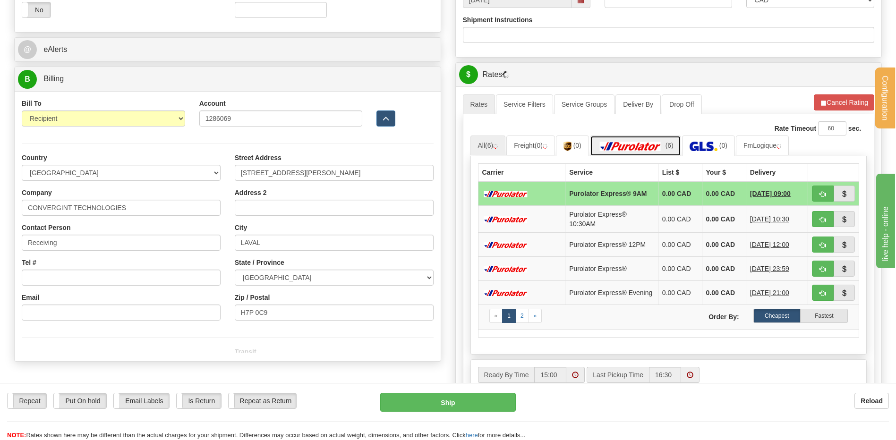
click at [626, 139] on link "(6)" at bounding box center [635, 146] width 91 height 20
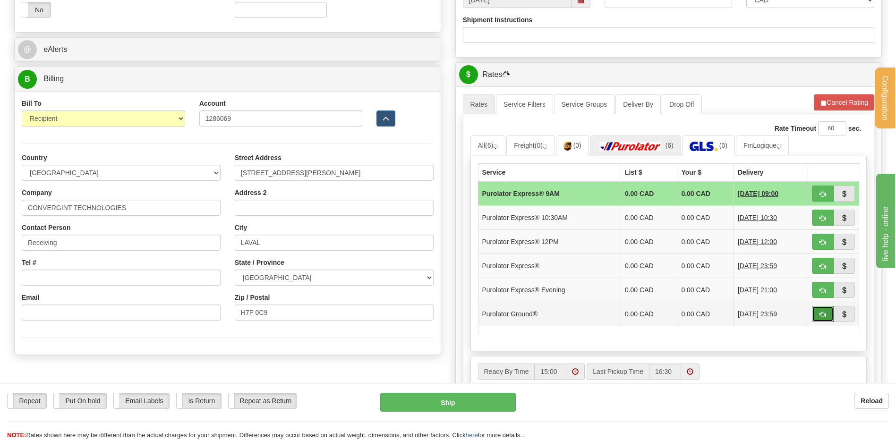
click at [823, 308] on button "button" at bounding box center [823, 314] width 22 height 16
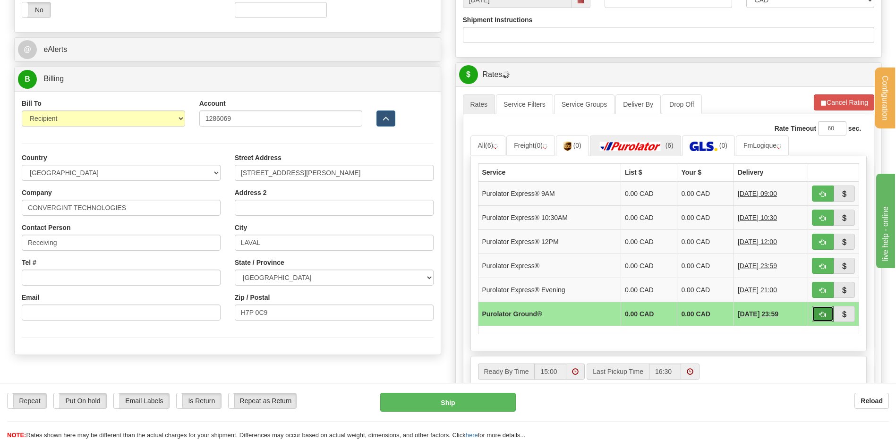
click at [826, 310] on button "button" at bounding box center [823, 314] width 22 height 16
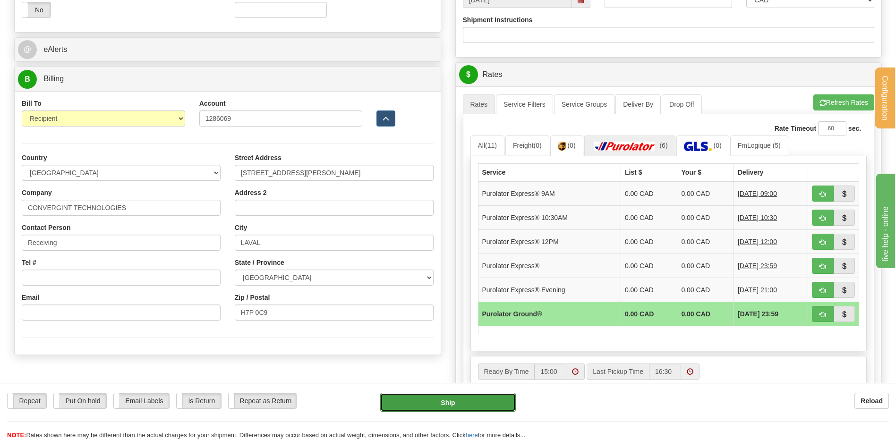
click at [462, 395] on button "Ship" at bounding box center [447, 402] width 135 height 19
type input "260"
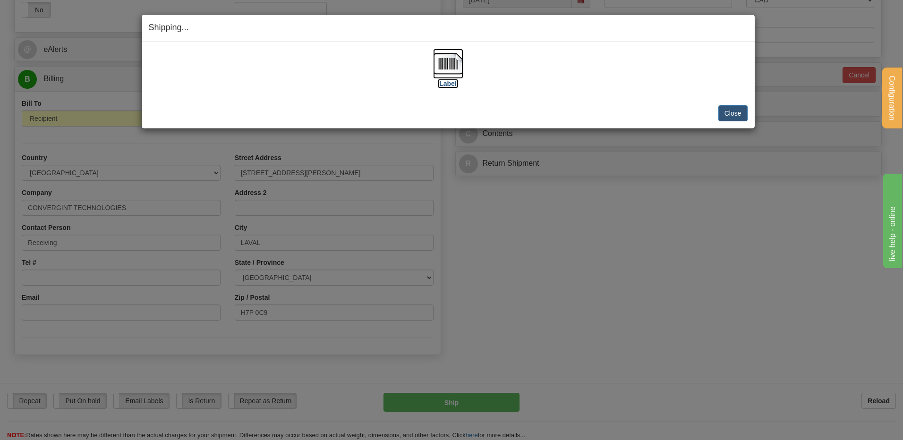
click at [441, 68] on img at bounding box center [448, 64] width 30 height 30
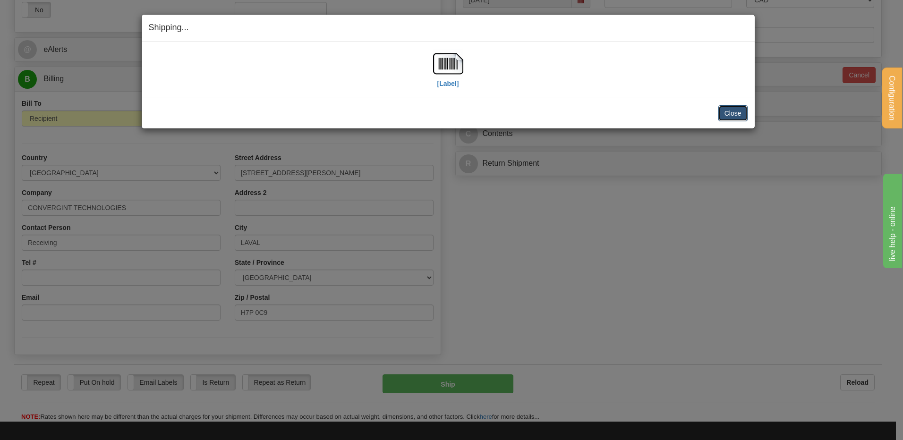
click at [747, 107] on button "Close" at bounding box center [732, 113] width 29 height 16
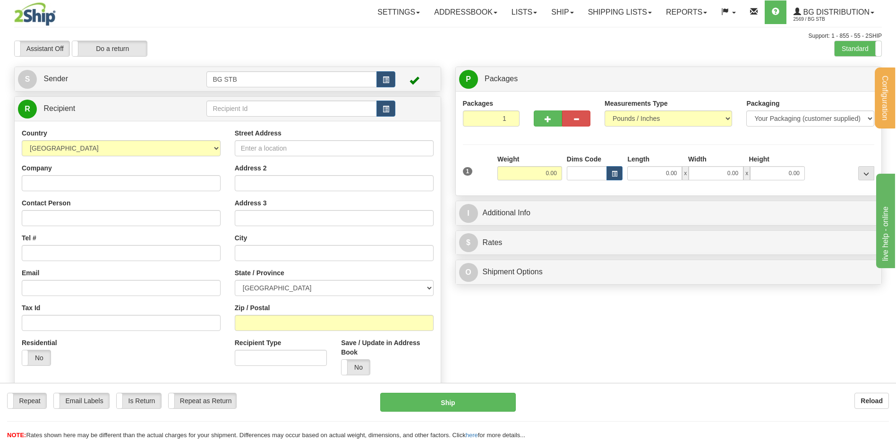
drag, startPoint x: 275, startPoint y: 131, endPoint x: 281, endPoint y: 102, distance: 28.9
click at [273, 128] on div "Country [GEOGRAPHIC_DATA] [GEOGRAPHIC_DATA] [GEOGRAPHIC_DATA] [GEOGRAPHIC_DATA]…" at bounding box center [228, 255] width 426 height 269
click at [281, 102] on input "text" at bounding box center [291, 109] width 170 height 16
type input "1037"
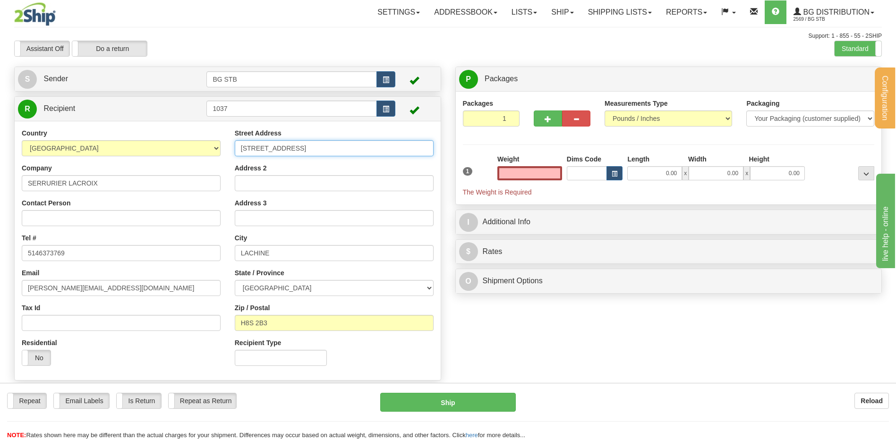
type input "0.00"
drag, startPoint x: 270, startPoint y: 153, endPoint x: 186, endPoint y: 155, distance: 83.6
click at [187, 155] on div "Country [GEOGRAPHIC_DATA] [GEOGRAPHIC_DATA] [GEOGRAPHIC_DATA] [GEOGRAPHIC_DATA]…" at bounding box center [228, 250] width 426 height 245
type input "1226 [PERSON_NAME]"
drag, startPoint x: 265, startPoint y: 255, endPoint x: 200, endPoint y: 248, distance: 65.5
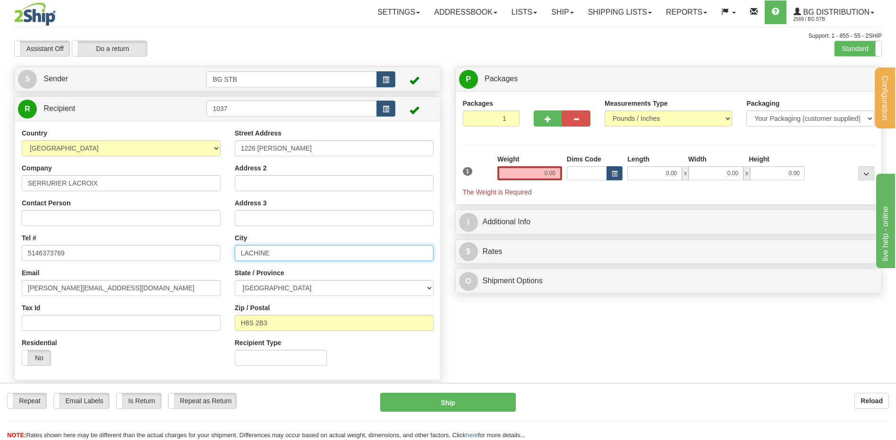
click at [207, 249] on div "Country [GEOGRAPHIC_DATA] [GEOGRAPHIC_DATA] [GEOGRAPHIC_DATA] [GEOGRAPHIC_DATA]…" at bounding box center [228, 250] width 426 height 245
type input "[GEOGRAPHIC_DATA]"
drag, startPoint x: 278, startPoint y: 323, endPoint x: 246, endPoint y: 322, distance: 32.1
click at [246, 322] on input "H8S 2B3" at bounding box center [334, 323] width 199 height 16
type input "H3B 2S7"
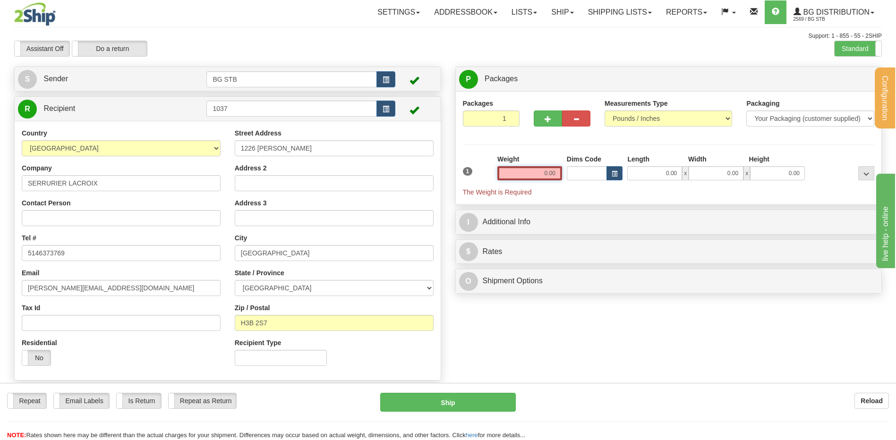
click at [528, 168] on input "0.00" at bounding box center [529, 173] width 65 height 14
click at [528, 169] on input "text" at bounding box center [529, 173] width 65 height 14
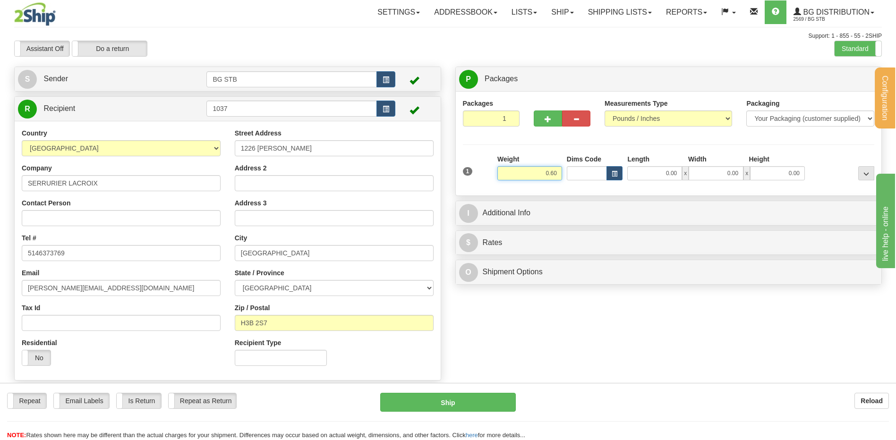
type input "0.60"
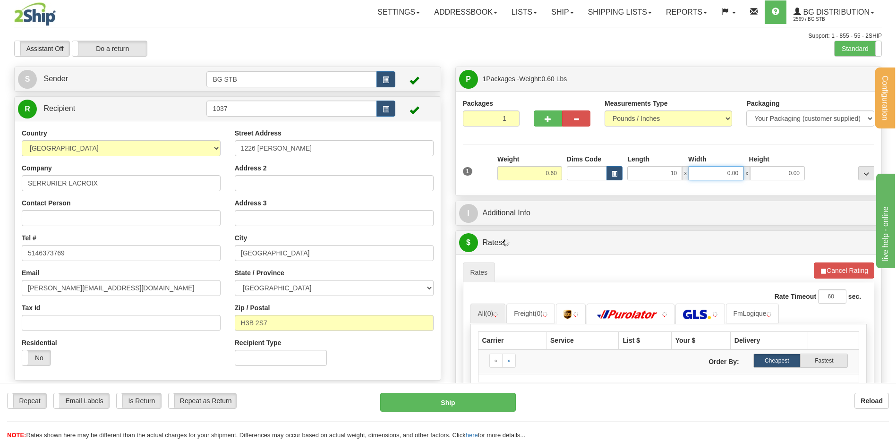
type input "10.00"
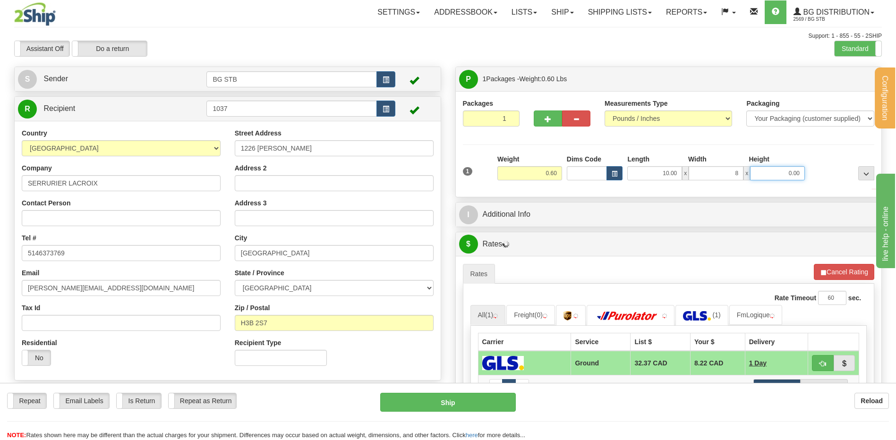
type input "8.00"
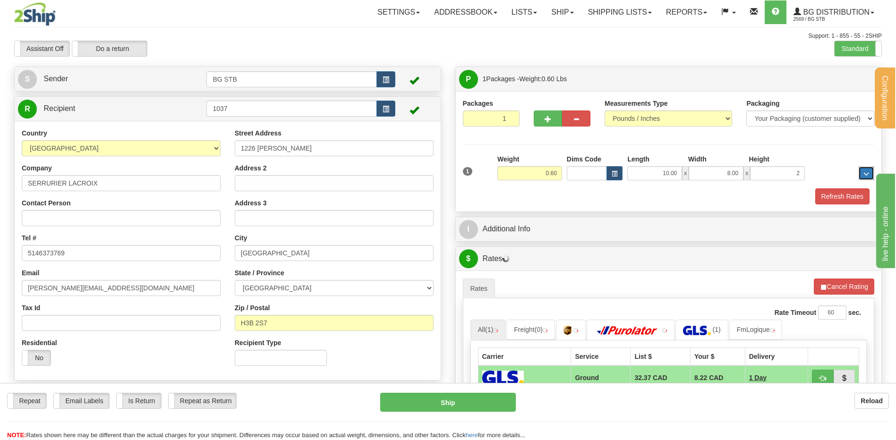
type input "2.00"
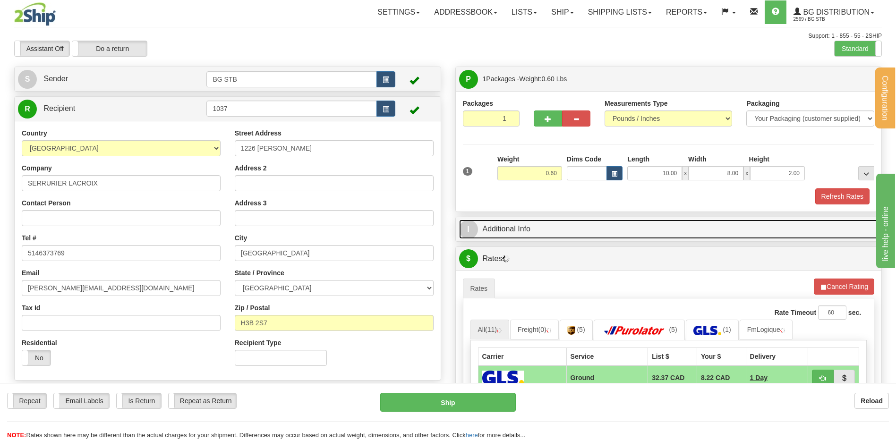
drag, startPoint x: 521, startPoint y: 235, endPoint x: 520, endPoint y: 228, distance: 7.1
click at [520, 234] on link "I Additional Info" at bounding box center [668, 229] width 419 height 19
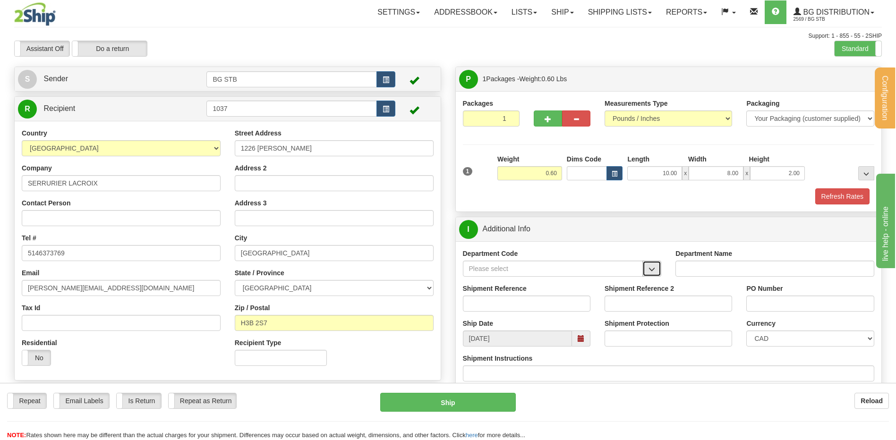
click at [658, 264] on button "button" at bounding box center [651, 269] width 19 height 16
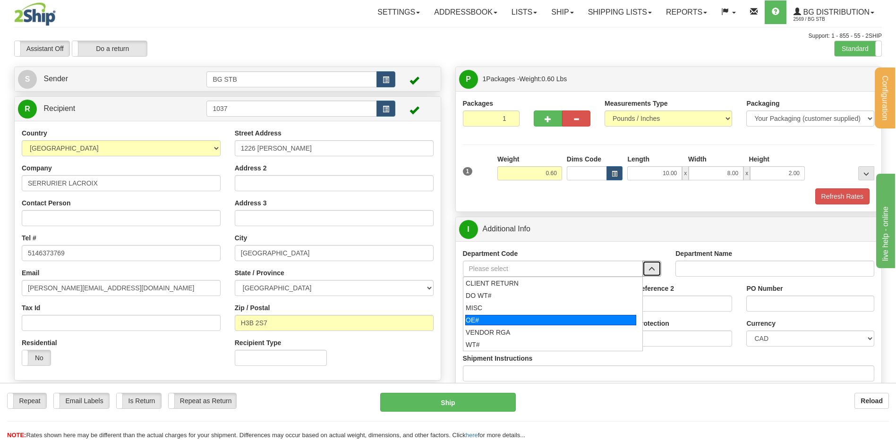
click at [481, 317] on div "OE#" at bounding box center [550, 320] width 171 height 10
type input "OE#"
type input "ORDERS"
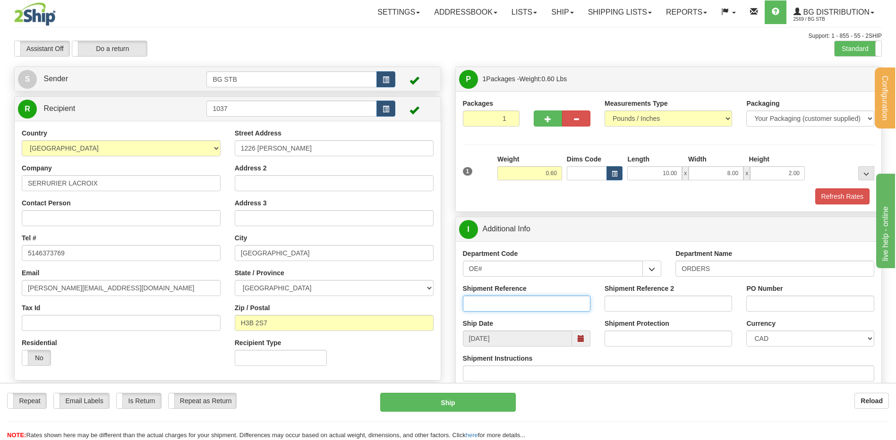
click at [480, 304] on input "Shipment Reference" at bounding box center [527, 304] width 128 height 16
type input "80005903-01"
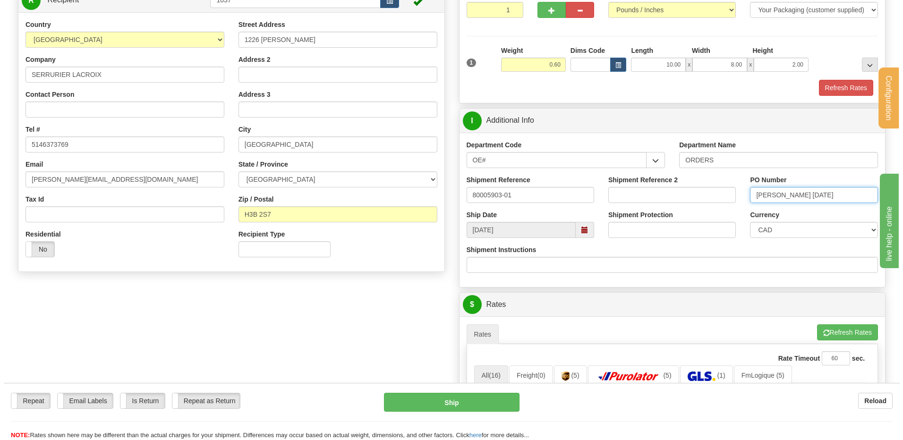
scroll to position [236, 0]
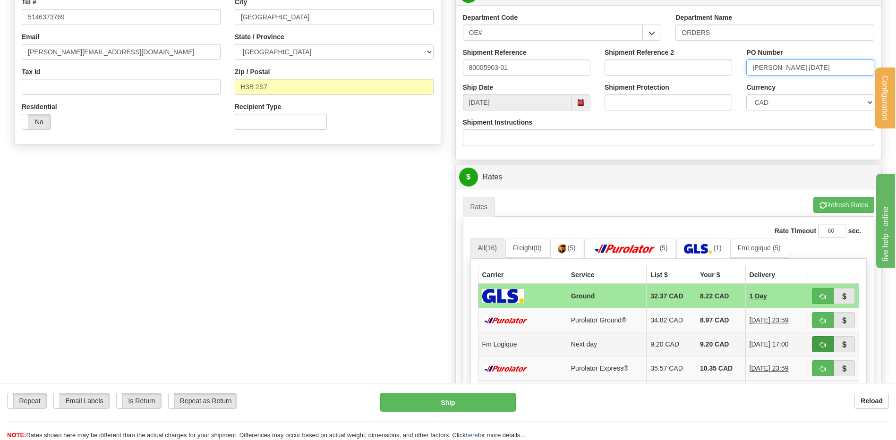
type input "[PERSON_NAME] [DATE]"
click at [815, 342] on button "button" at bounding box center [823, 344] width 22 height 16
type input "jour"
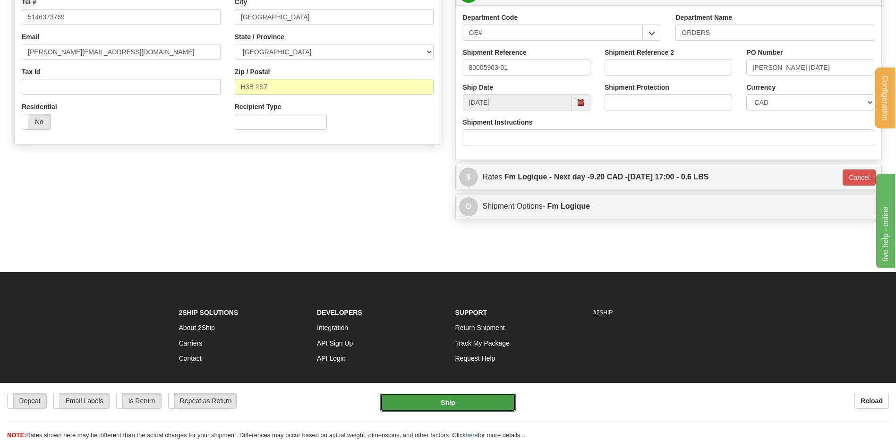
click at [466, 402] on button "Ship" at bounding box center [447, 402] width 135 height 19
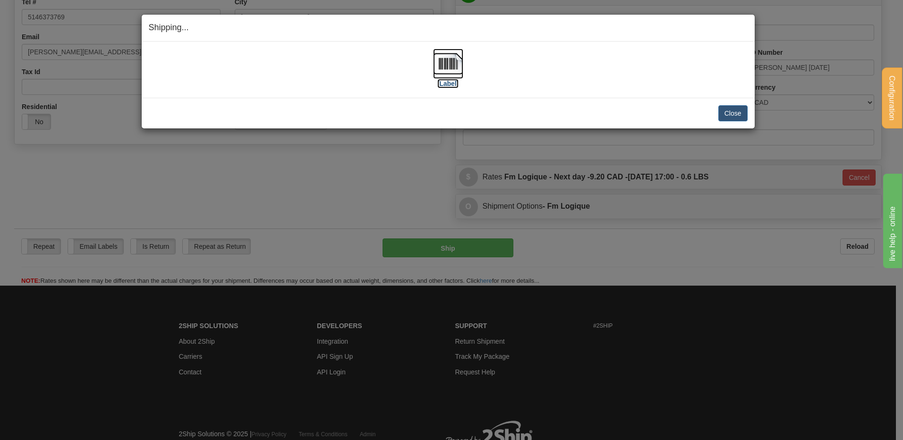
click at [440, 69] on img at bounding box center [448, 64] width 30 height 30
click at [725, 112] on button "Close" at bounding box center [732, 113] width 29 height 16
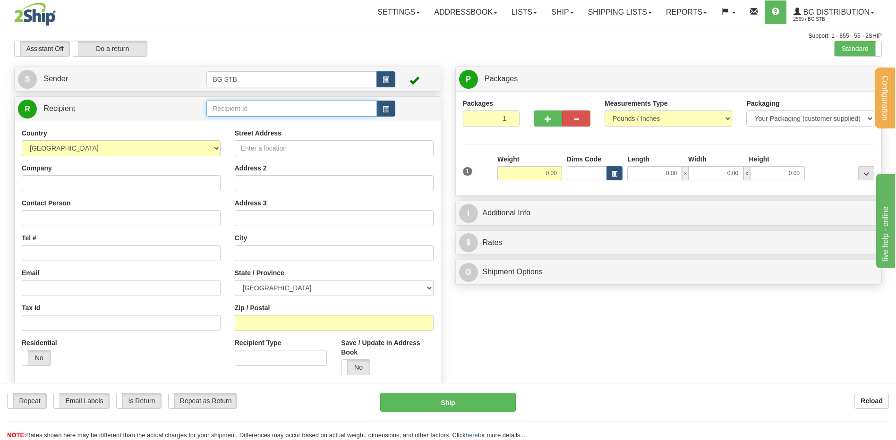
click at [295, 109] on input "text" at bounding box center [291, 109] width 170 height 16
type input "20064"
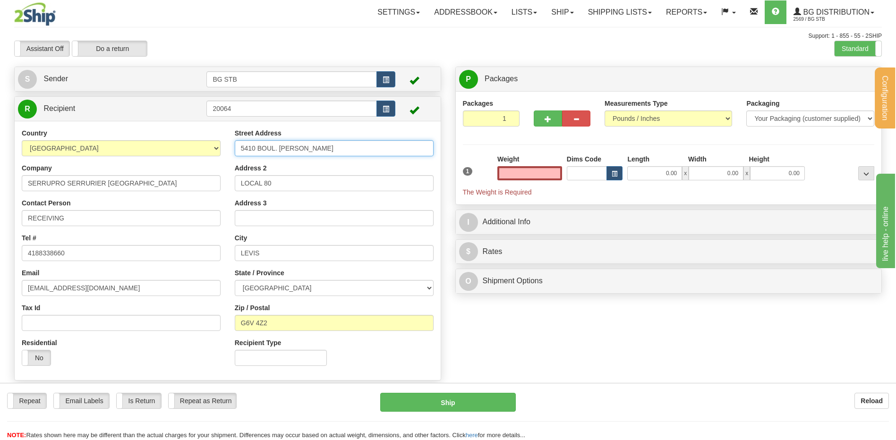
type input "0.00"
drag, startPoint x: 371, startPoint y: 148, endPoint x: 136, endPoint y: 165, distance: 235.8
click at [136, 167] on div "Country [GEOGRAPHIC_DATA] [GEOGRAPHIC_DATA] [GEOGRAPHIC_DATA] [GEOGRAPHIC_DATA]…" at bounding box center [228, 250] width 426 height 245
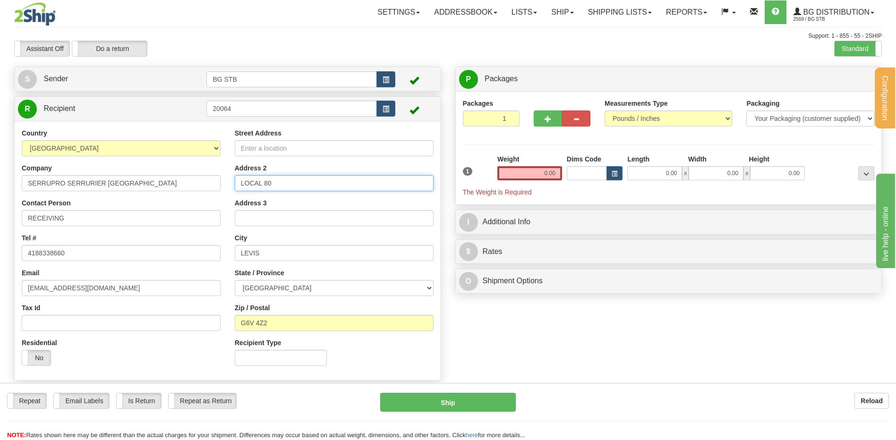
drag, startPoint x: 298, startPoint y: 183, endPoint x: 186, endPoint y: 192, distance: 112.8
click at [188, 190] on div "Country [GEOGRAPHIC_DATA] [GEOGRAPHIC_DATA] [GEOGRAPHIC_DATA] [GEOGRAPHIC_DATA]…" at bounding box center [228, 250] width 426 height 245
click at [261, 141] on div "Street Address" at bounding box center [334, 142] width 199 height 28
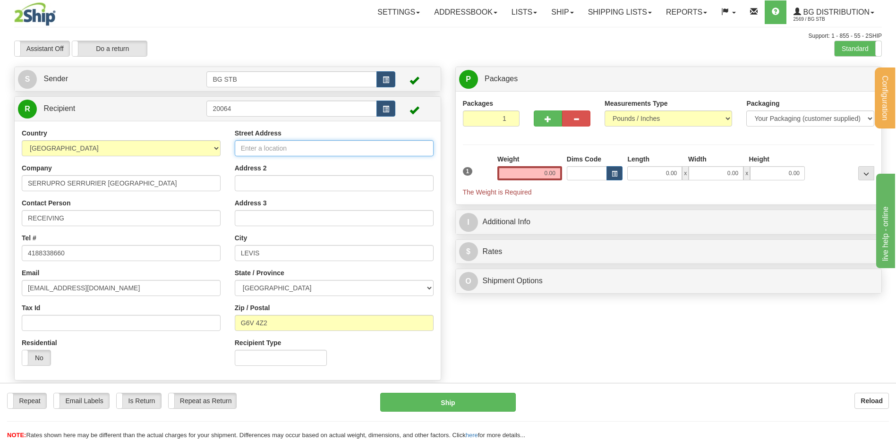
click at [262, 148] on input "Street Address" at bounding box center [334, 148] width 199 height 16
type input "1378 KING OUEST"
drag, startPoint x: 280, startPoint y: 257, endPoint x: 166, endPoint y: 256, distance: 113.8
click at [172, 255] on div "Country AFGHANISTAN ALAND ISLANDS ALBANIA ALGERIA AMERICAN SAMOA ANDORRA ANGOLA…" at bounding box center [228, 250] width 426 height 245
type input "SHERBROOKE"
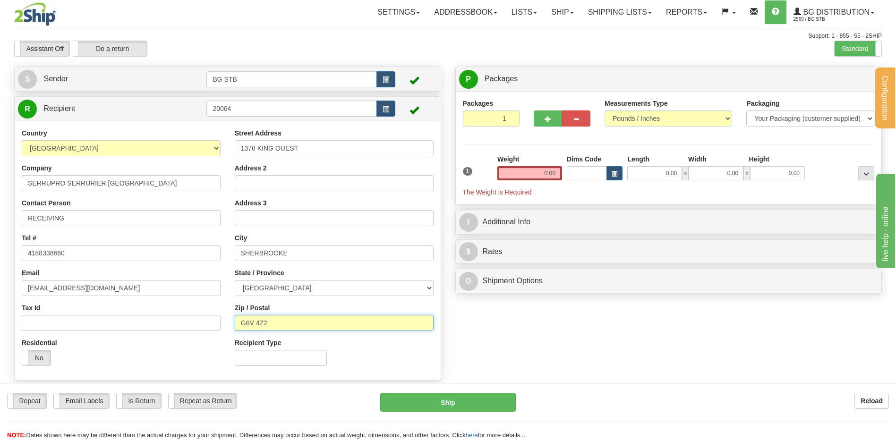
drag, startPoint x: 283, startPoint y: 321, endPoint x: 235, endPoint y: 318, distance: 48.7
click at [237, 318] on input "G6V 4Z2" at bounding box center [334, 323] width 199 height 16
click at [262, 321] on input "J1J 21B6" at bounding box center [334, 323] width 199 height 16
type input "J1J 2B6"
click at [524, 171] on input "0.00" at bounding box center [529, 173] width 65 height 14
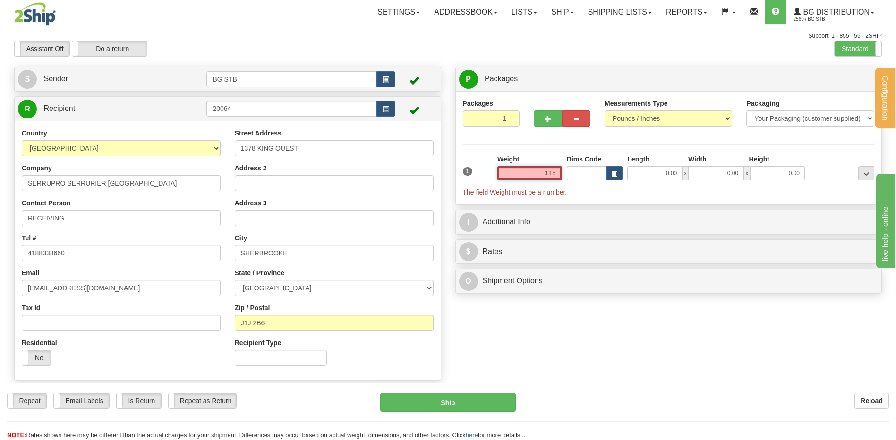
type input "3.15"
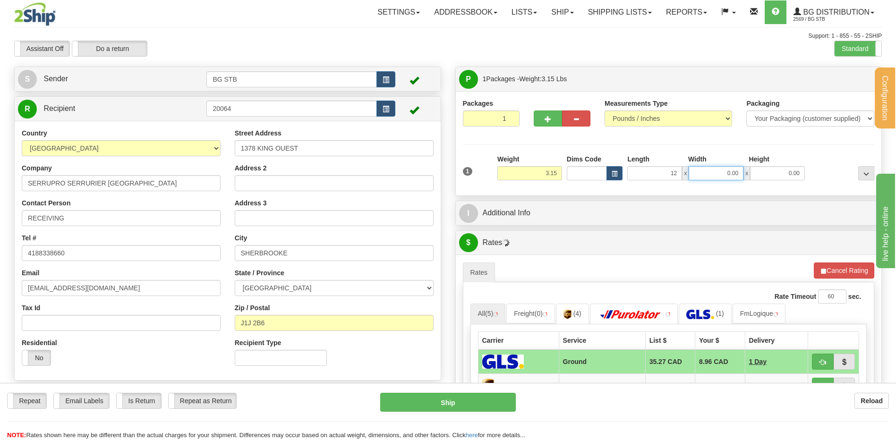
type input "12.00"
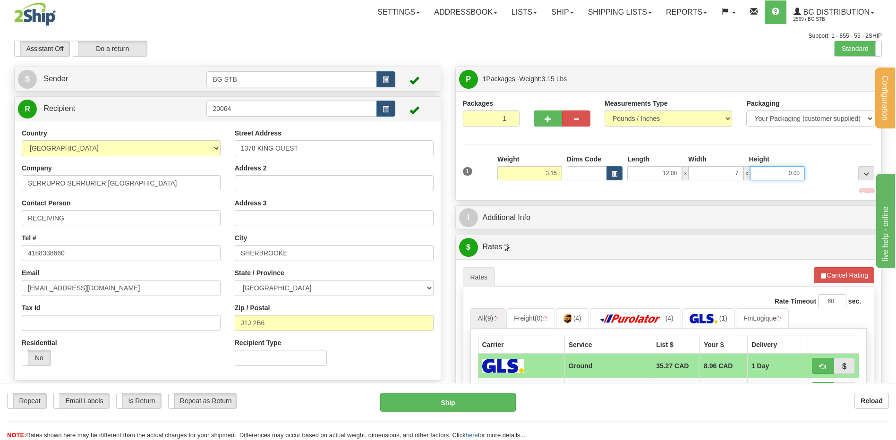
type input "7.00"
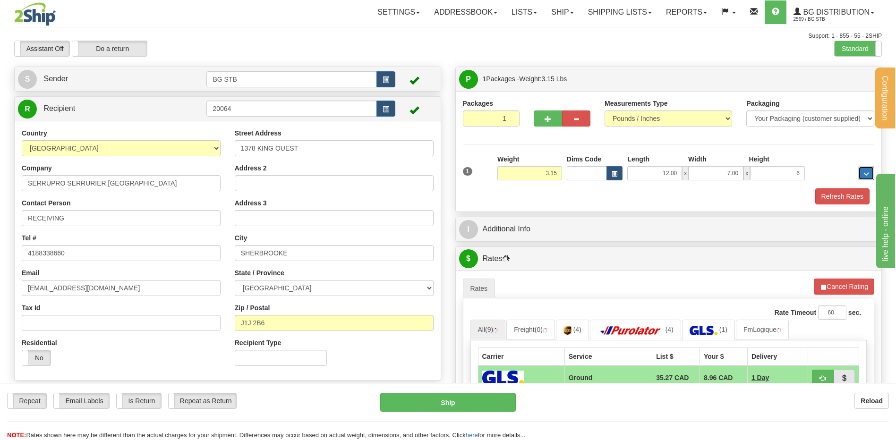
type input "6.00"
drag, startPoint x: 541, startPoint y: 215, endPoint x: 543, endPoint y: 223, distance: 7.7
click at [542, 217] on div "P Packages 1 Packages - Weight: 3.15 Lbs Shipment Level Shipm. Package Level Pa…" at bounding box center [668, 349] width 441 height 564
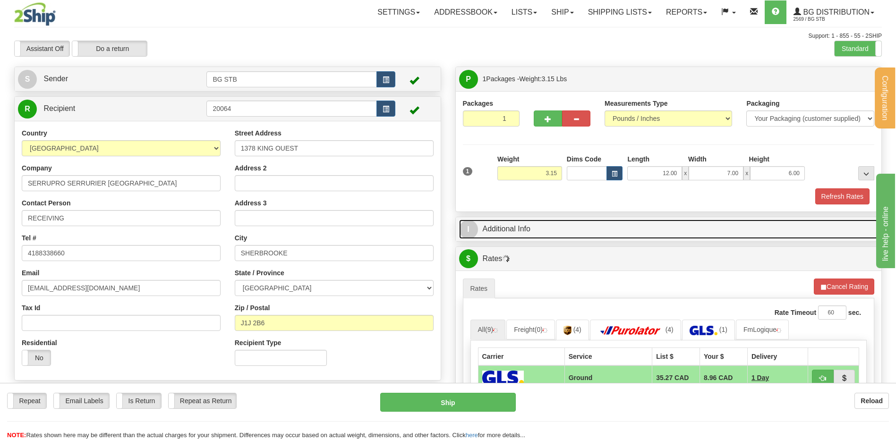
click at [544, 223] on link "I Additional Info" at bounding box center [668, 229] width 419 height 19
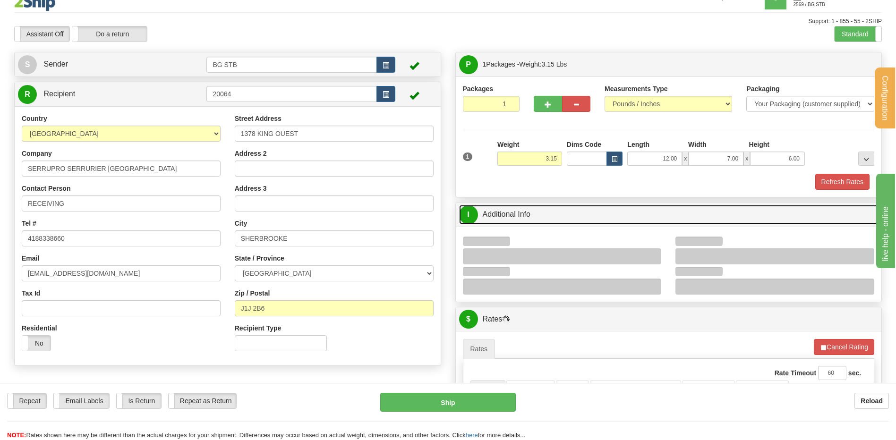
scroll to position [142, 0]
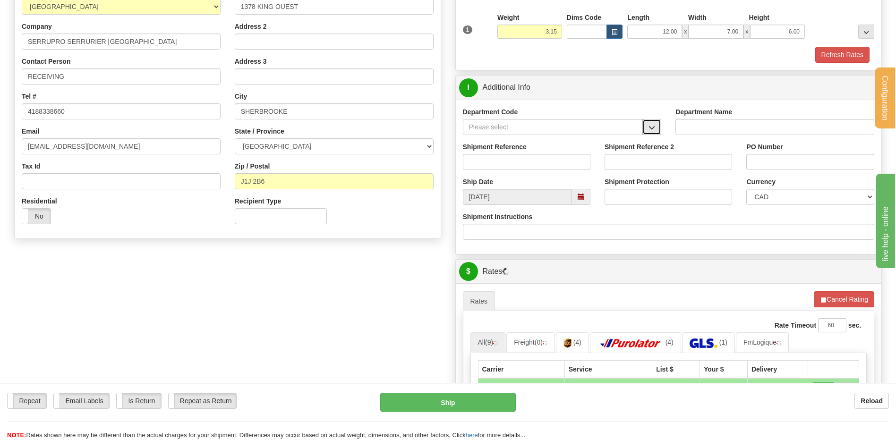
click at [649, 127] on span "button" at bounding box center [651, 128] width 7 height 6
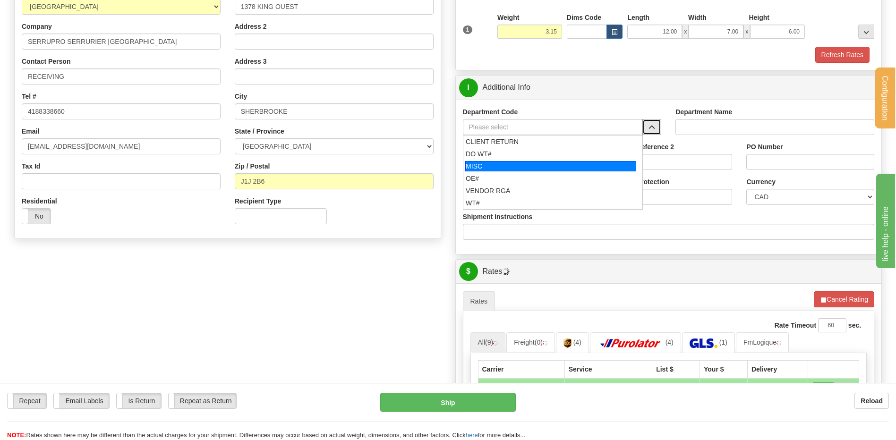
click at [537, 171] on li "MISC" at bounding box center [552, 166] width 179 height 12
type input "MISC"
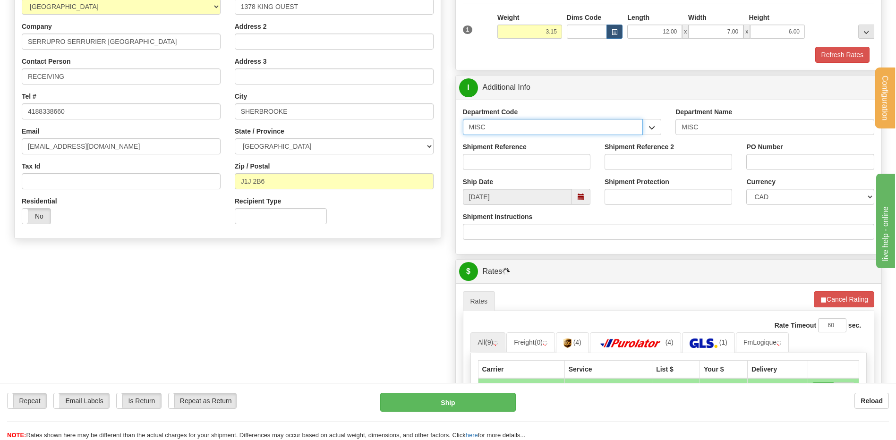
drag, startPoint x: 472, startPoint y: 126, endPoint x: 453, endPoint y: 133, distance: 20.8
click at [460, 128] on div "Department Code MISC CLIENT RETURN DO WT# MISC OE# VENDOR RGA WT#" at bounding box center [562, 124] width 213 height 35
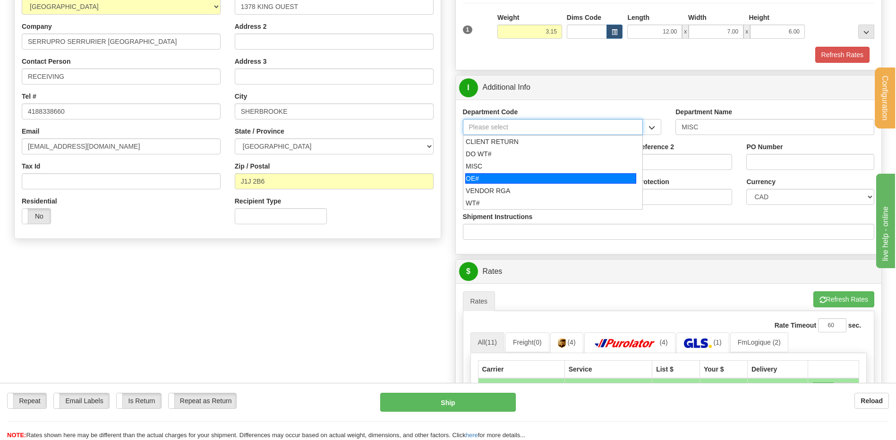
click at [484, 181] on div "OE#" at bounding box center [550, 178] width 171 height 10
type input "OE#"
type input "ORDERS"
type input "OE#"
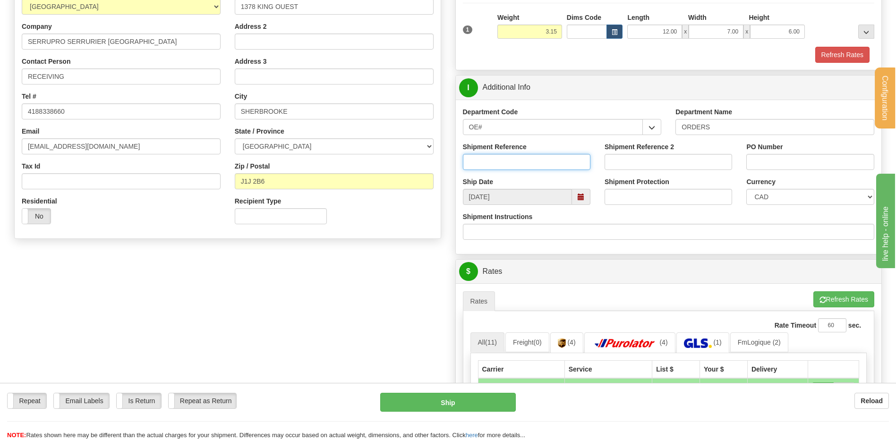
click at [484, 157] on input "Shipment Reference" at bounding box center [527, 162] width 128 height 16
type input "80005985-01"
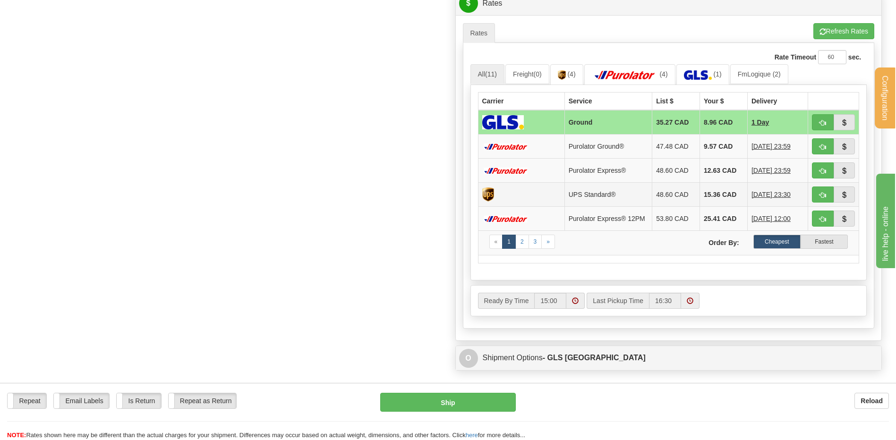
scroll to position [472, 0]
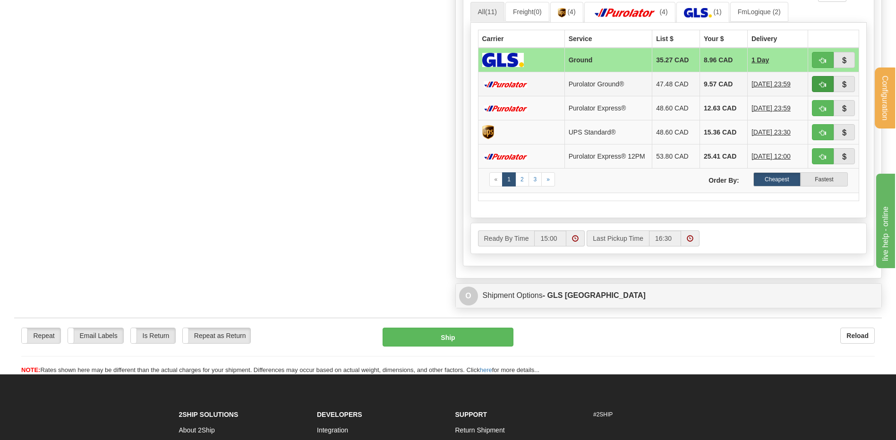
type input "421608"
click at [824, 83] on span "button" at bounding box center [822, 85] width 7 height 6
type input "260"
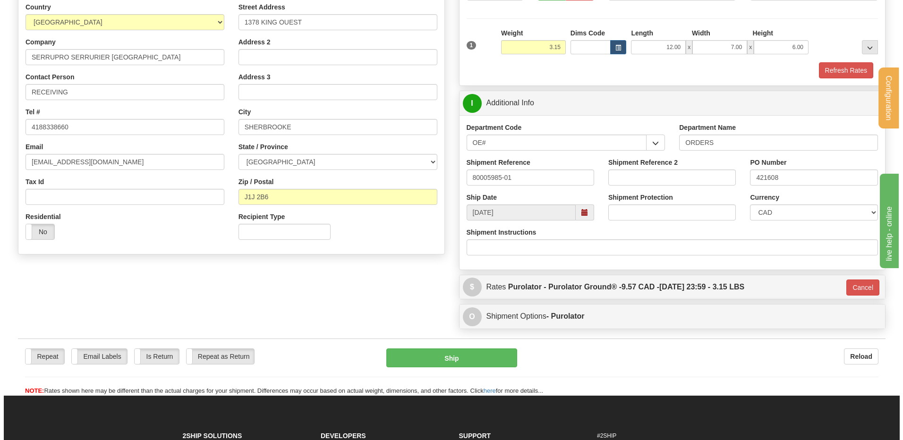
scroll to position [156, 0]
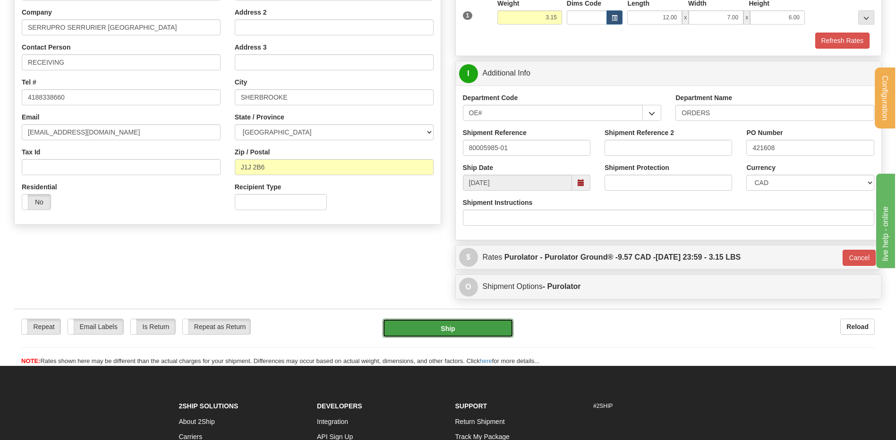
click at [430, 323] on button "Ship" at bounding box center [448, 328] width 130 height 19
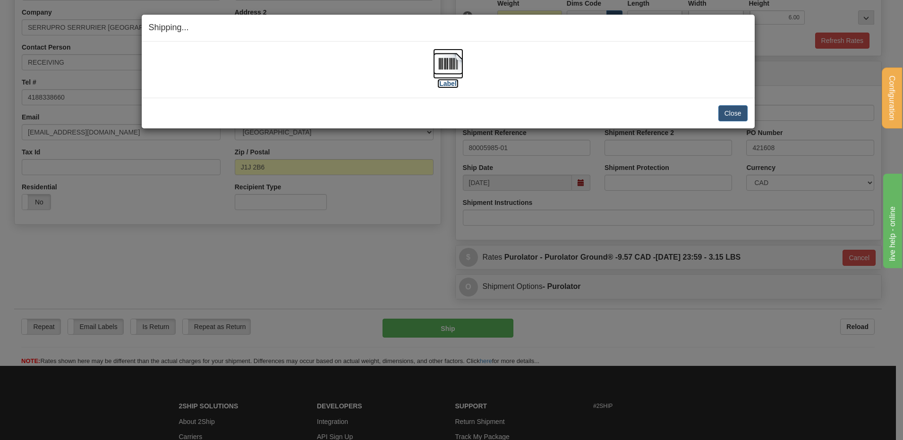
click at [439, 73] on img at bounding box center [448, 64] width 30 height 30
click at [743, 114] on button "Close" at bounding box center [732, 113] width 29 height 16
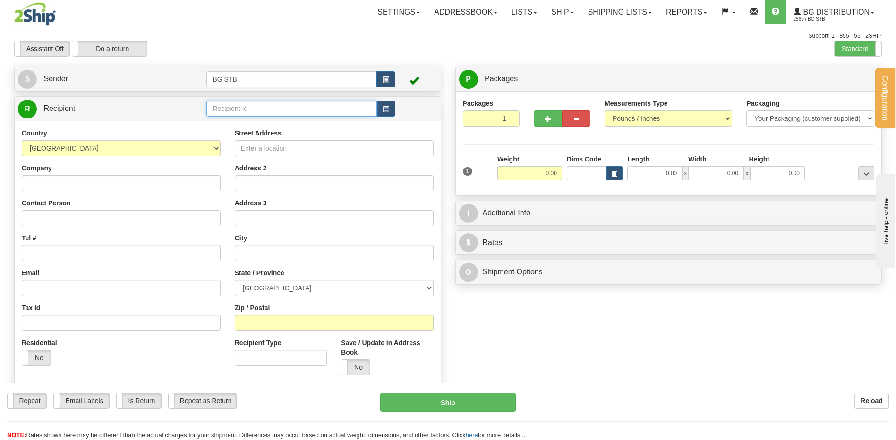
click at [257, 111] on input "text" at bounding box center [291, 109] width 170 height 16
type input "20007"
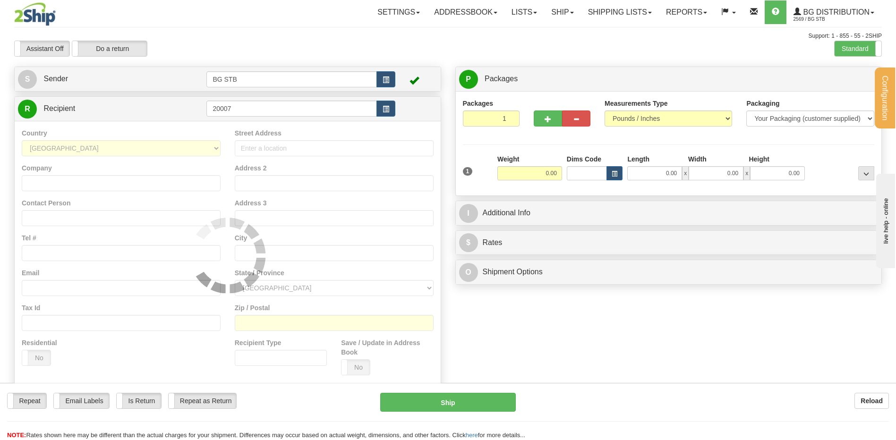
click at [264, 127] on div "Country [GEOGRAPHIC_DATA] [GEOGRAPHIC_DATA] [GEOGRAPHIC_DATA] [GEOGRAPHIC_DATA]…" at bounding box center [228, 255] width 426 height 269
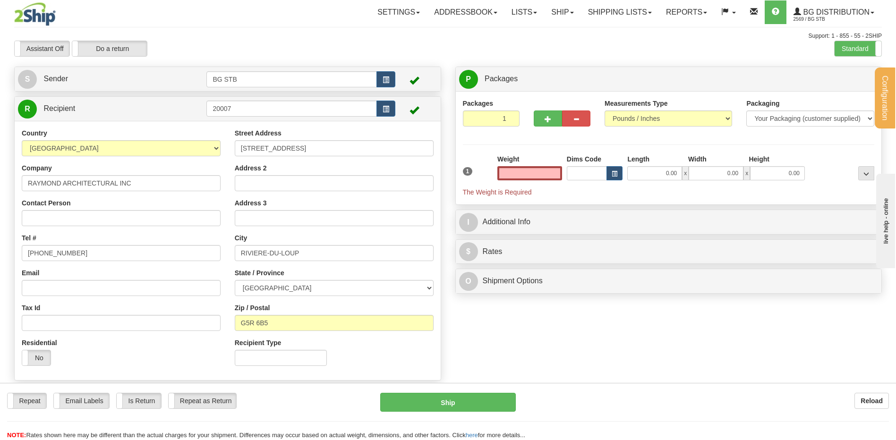
type input "0.00"
click at [857, 52] on label "Standard" at bounding box center [858, 48] width 47 height 15
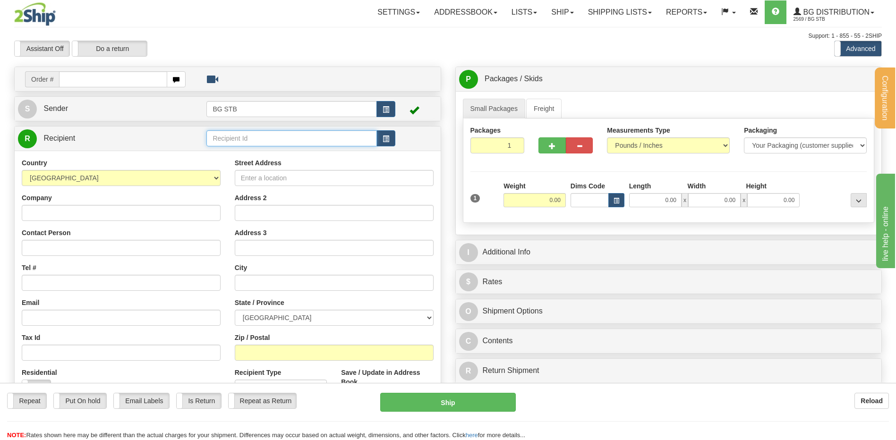
click at [256, 137] on input "text" at bounding box center [291, 138] width 170 height 16
type input "20007"
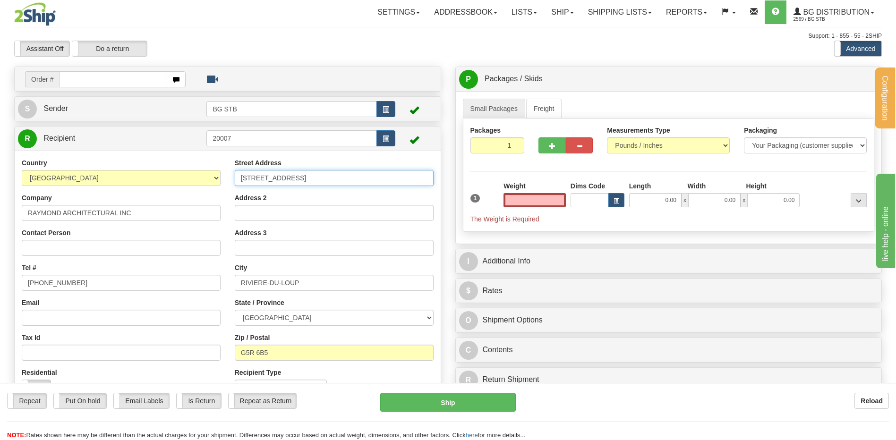
type input "0.00"
drag, startPoint x: 333, startPoint y: 175, endPoint x: 158, endPoint y: 180, distance: 175.8
click at [158, 180] on div "Country [GEOGRAPHIC_DATA] [GEOGRAPHIC_DATA] [GEOGRAPHIC_DATA] [GEOGRAPHIC_DATA]…" at bounding box center [228, 280] width 426 height 245
type input "[STREET_ADDRESS]"
drag, startPoint x: 302, startPoint y: 281, endPoint x: 132, endPoint y: 278, distance: 169.6
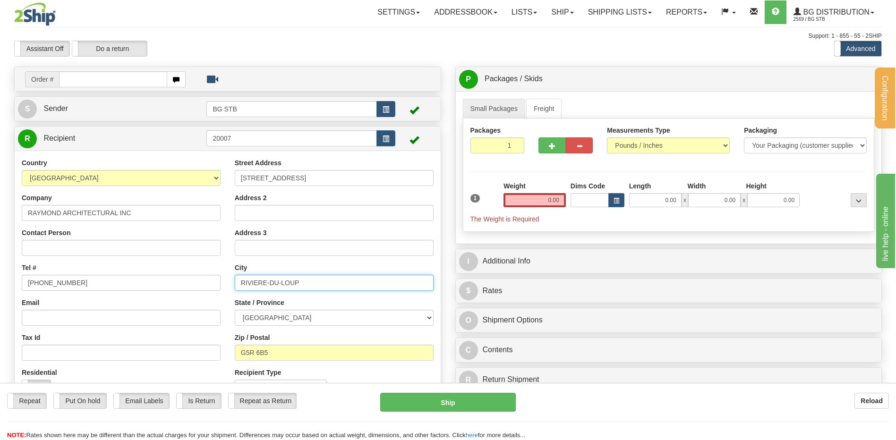
click at [132, 278] on div "Country [GEOGRAPHIC_DATA] [GEOGRAPHIC_DATA] [GEOGRAPHIC_DATA] [GEOGRAPHIC_DATA]…" at bounding box center [228, 280] width 426 height 245
type input "RIMOUSKI"
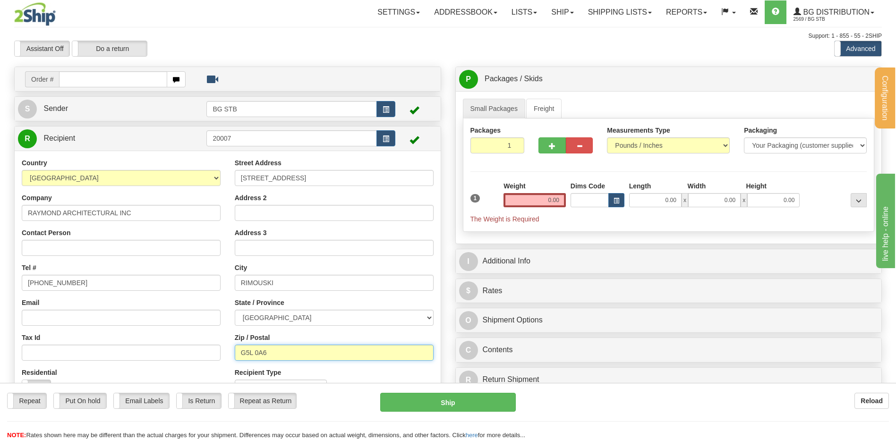
type input "G5L 0A6"
click at [546, 204] on input "0.00" at bounding box center [534, 200] width 62 height 14
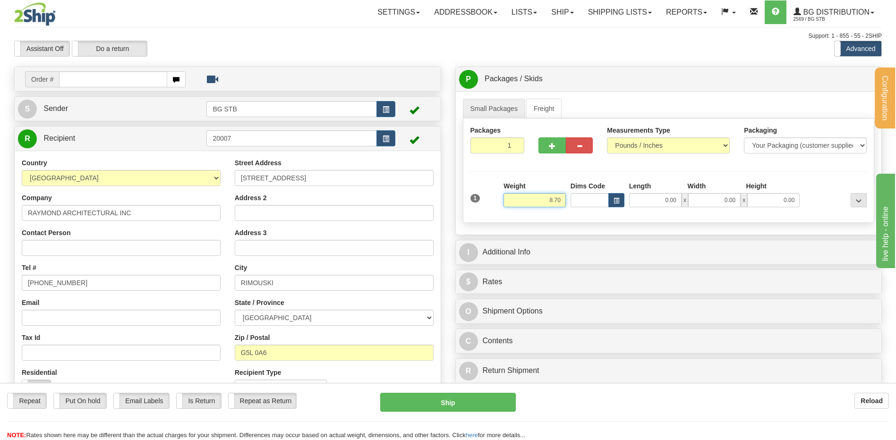
type input "8.70"
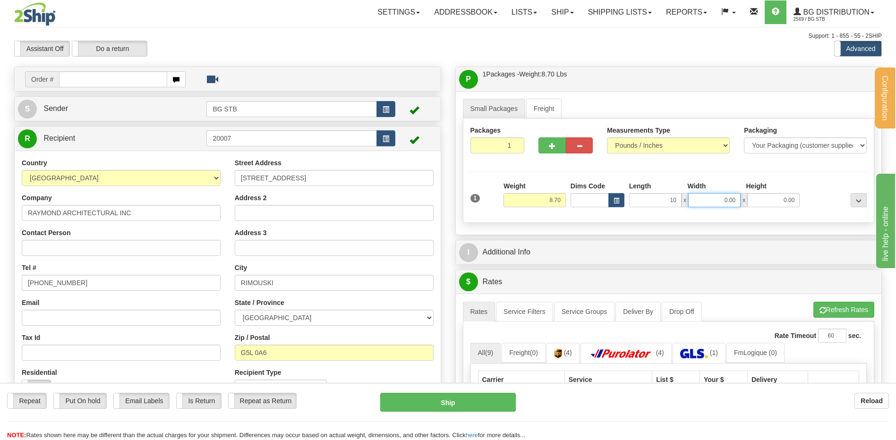
type input "10.00"
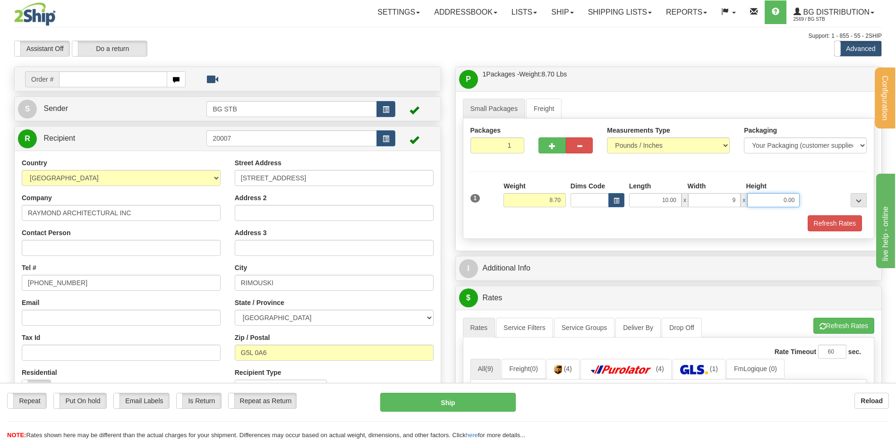
type input "9.00"
type input "10.00"
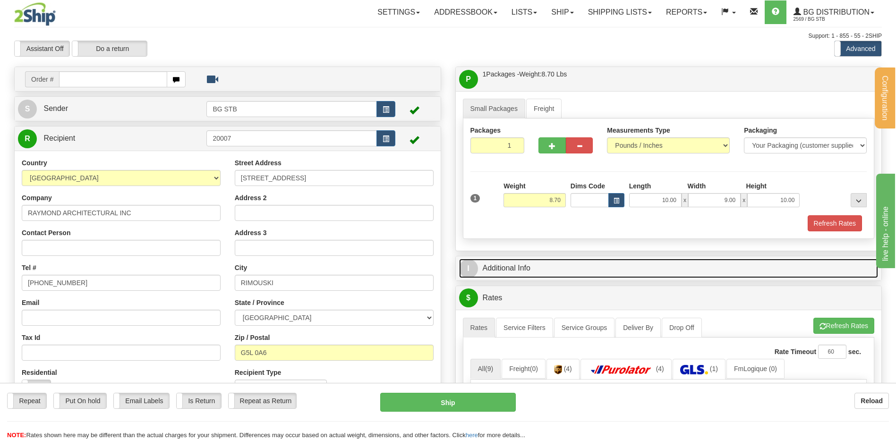
drag, startPoint x: 2, startPoint y: 52, endPoint x: 544, endPoint y: 269, distance: 583.5
click at [558, 266] on link "I Additional Info" at bounding box center [668, 268] width 419 height 19
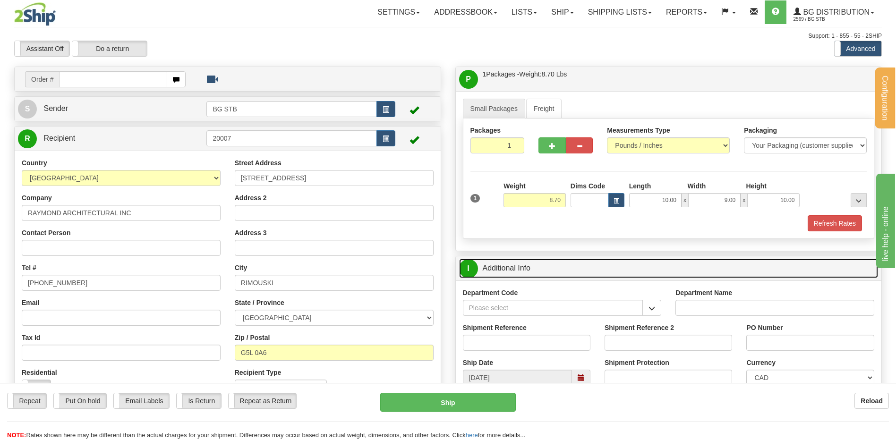
scroll to position [189, 0]
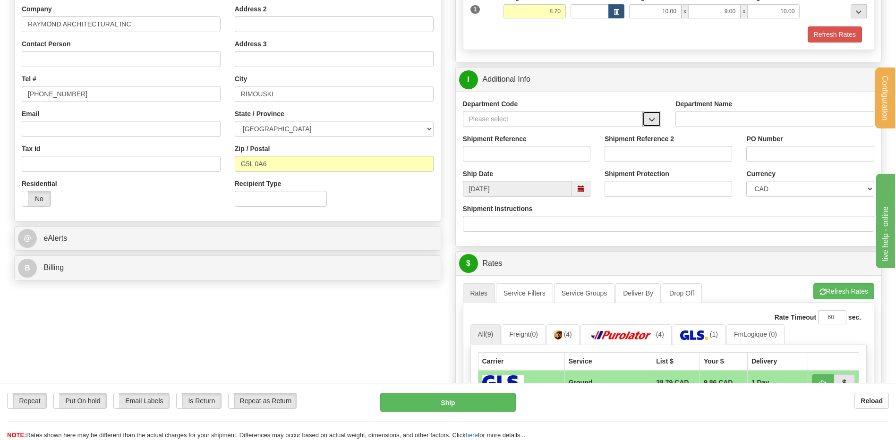
click at [649, 119] on span "button" at bounding box center [651, 120] width 7 height 6
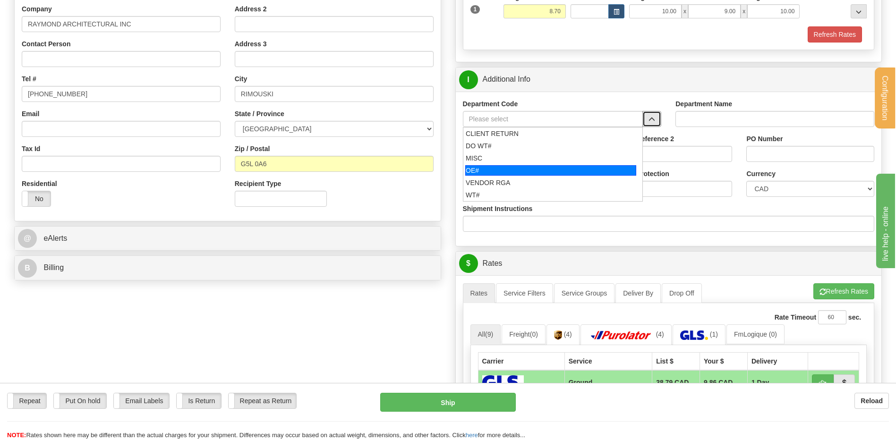
click at [480, 170] on div "OE#" at bounding box center [550, 170] width 171 height 10
type input "OE#"
type input "ORDERS"
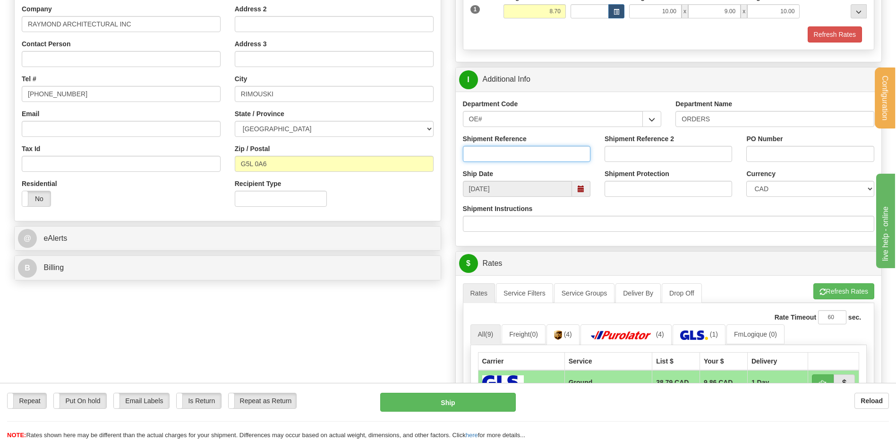
click at [490, 157] on input "Shipment Reference" at bounding box center [527, 154] width 128 height 16
type input "30134359-00"
click at [763, 151] on input "197672" at bounding box center [810, 154] width 128 height 16
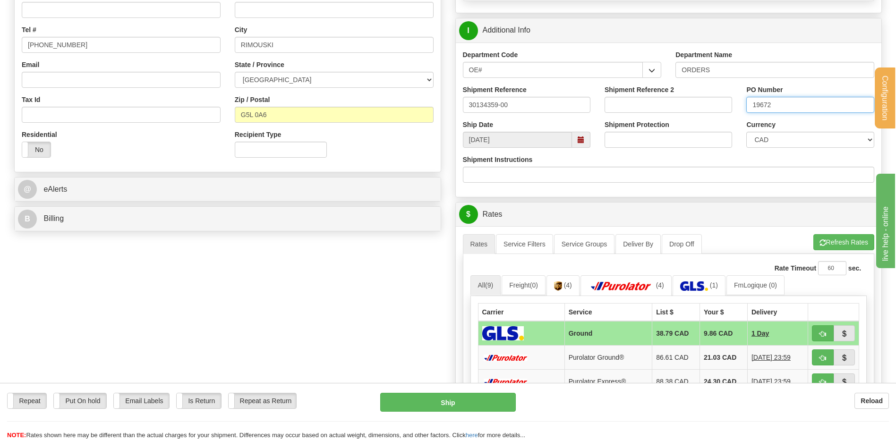
scroll to position [331, 0]
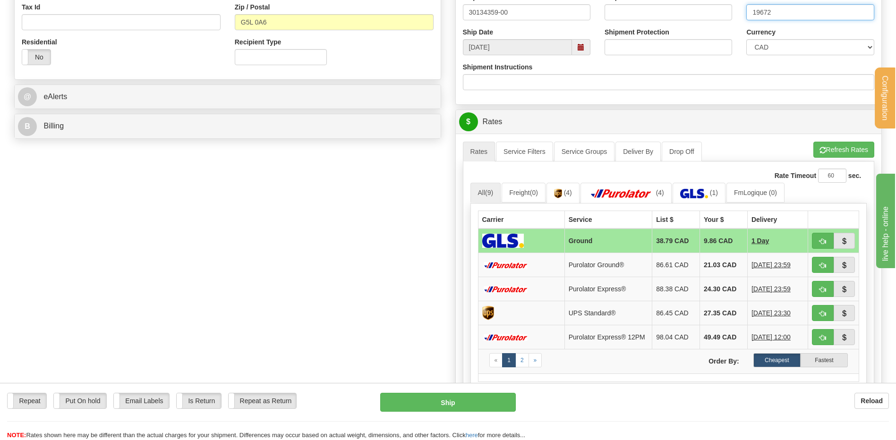
type input "19672"
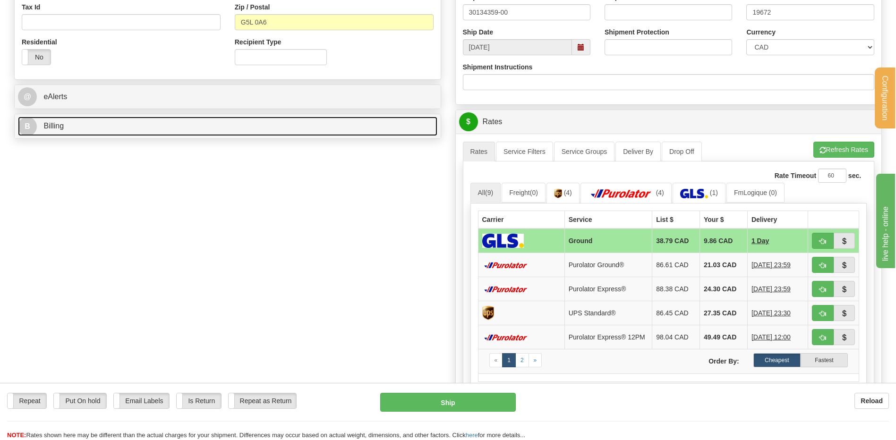
click at [254, 125] on link "B Billing" at bounding box center [227, 126] width 419 height 19
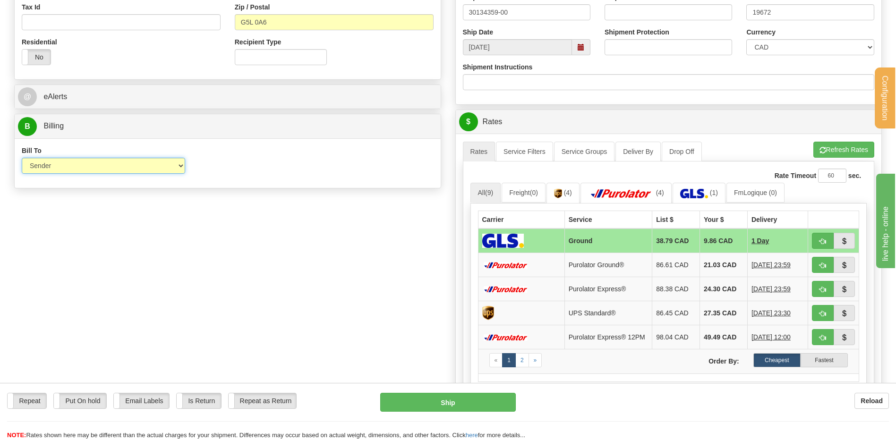
click at [128, 163] on select "Sender Recipient Third Party Collect" at bounding box center [103, 166] width 163 height 16
select select "2"
click at [22, 158] on select "Sender Recipient Third Party Collect" at bounding box center [103, 166] width 163 height 16
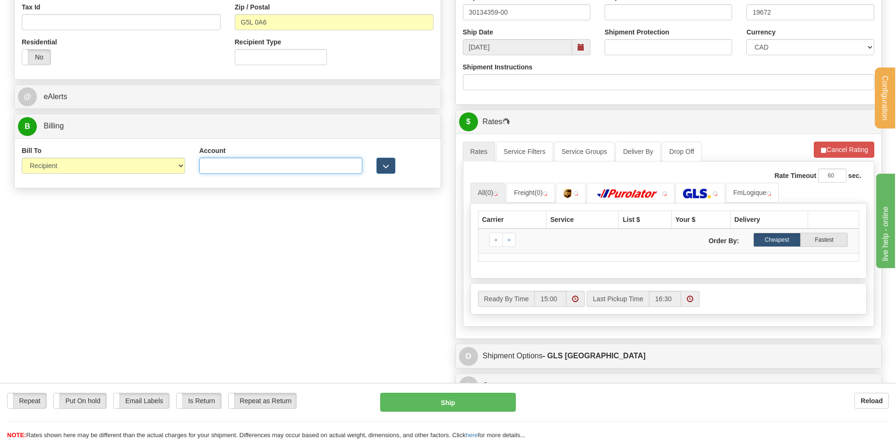
click at [217, 167] on input "Account" at bounding box center [280, 166] width 163 height 16
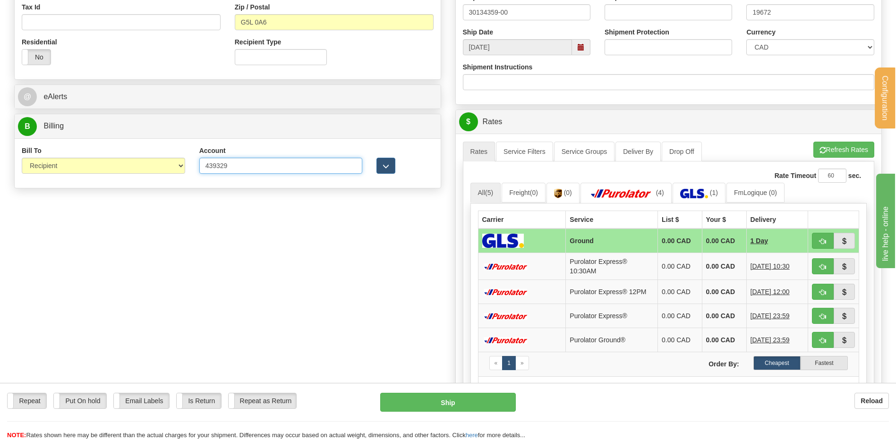
type input "439329"
click at [373, 167] on div at bounding box center [404, 160] width 71 height 28
click at [375, 167] on div at bounding box center [404, 160] width 71 height 28
click at [377, 169] on button "button" at bounding box center [385, 166] width 19 height 16
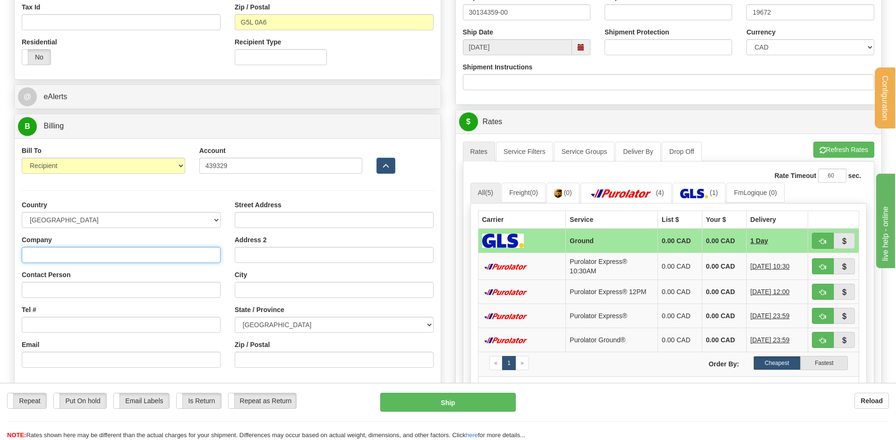
click at [84, 247] on input "Company" at bounding box center [121, 255] width 199 height 16
type input "RAYMOND ARCHITECTURAL INC"
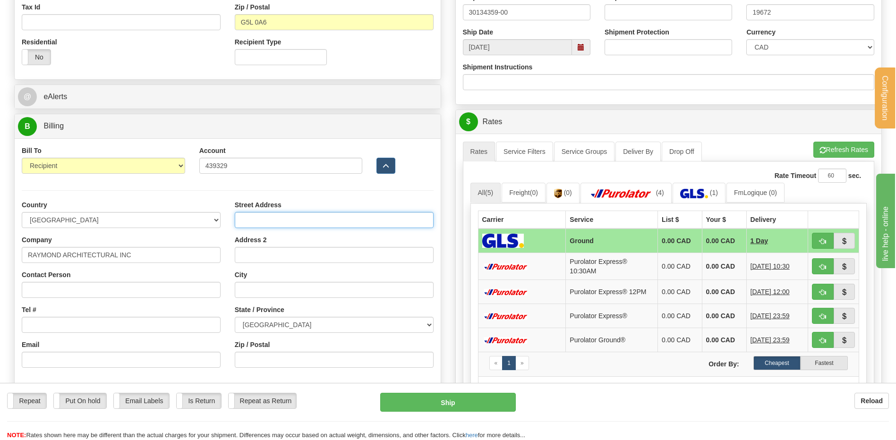
type input "9 RUE DE CARREFOUR"
type input "RIVIERE-DU-LOUP"
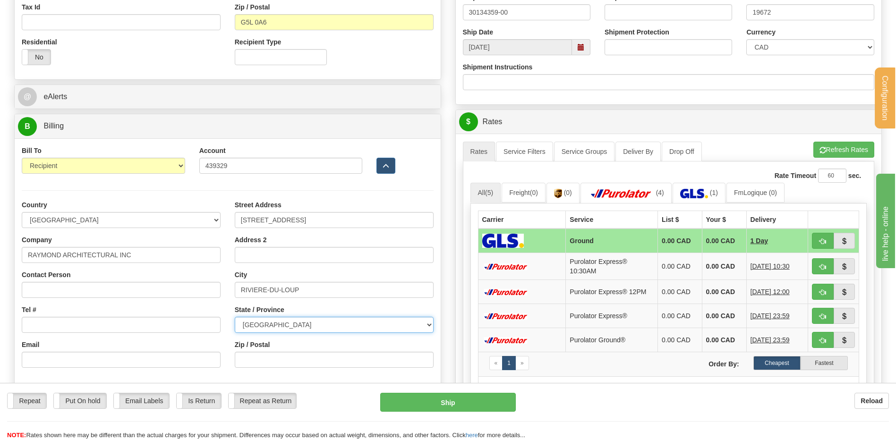
select select "QC"
type input "G5R 6B5"
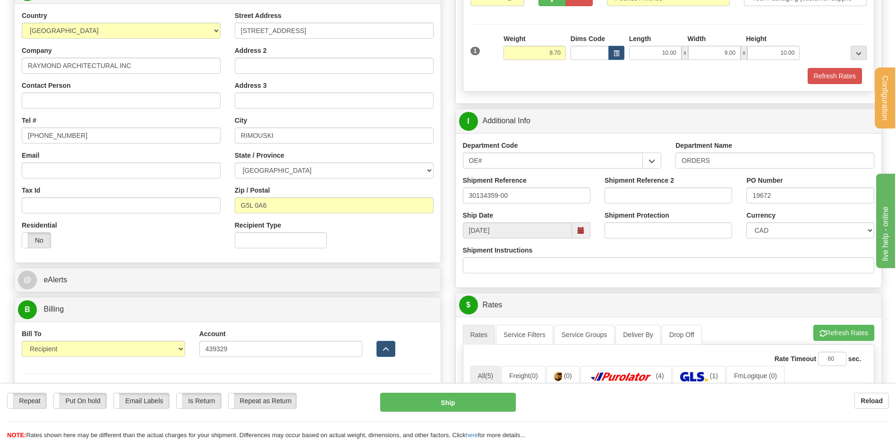
scroll to position [47, 0]
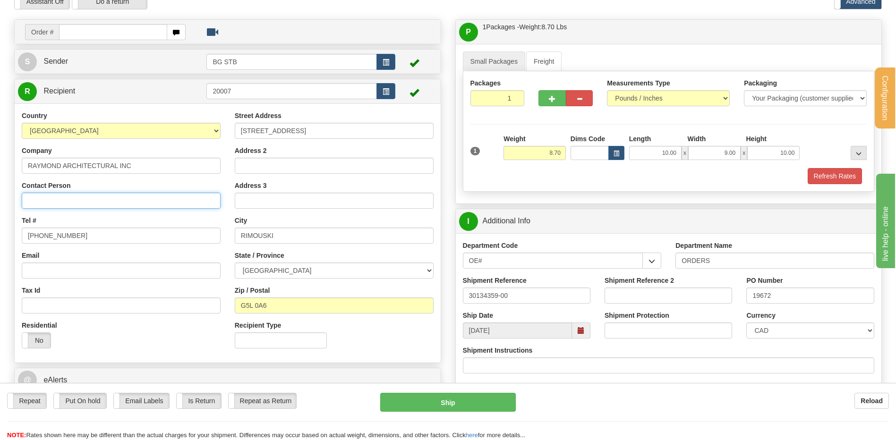
click at [111, 205] on input "Contact Person" at bounding box center [121, 201] width 199 height 16
type input "ASS GUILLAUME SAINDON"
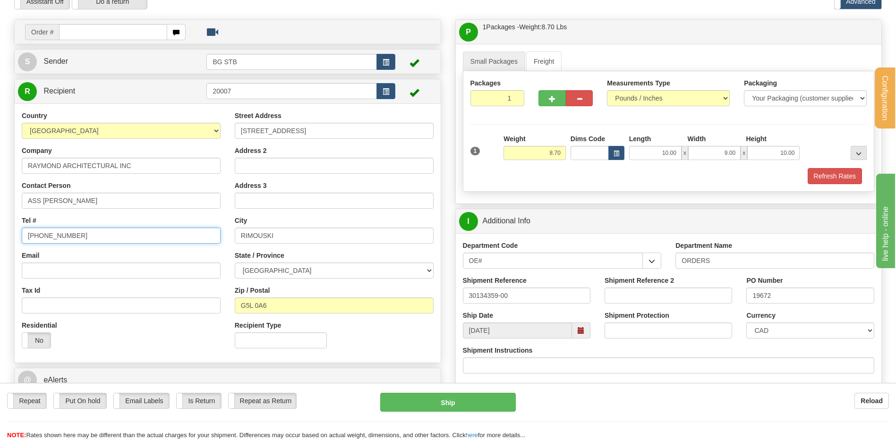
drag, startPoint x: 98, startPoint y: 230, endPoint x: 0, endPoint y: 232, distance: 97.8
click at [2, 232] on div "Configuration My Configuration Panel Close Configure My Carriers" at bounding box center [448, 420] width 896 height 935
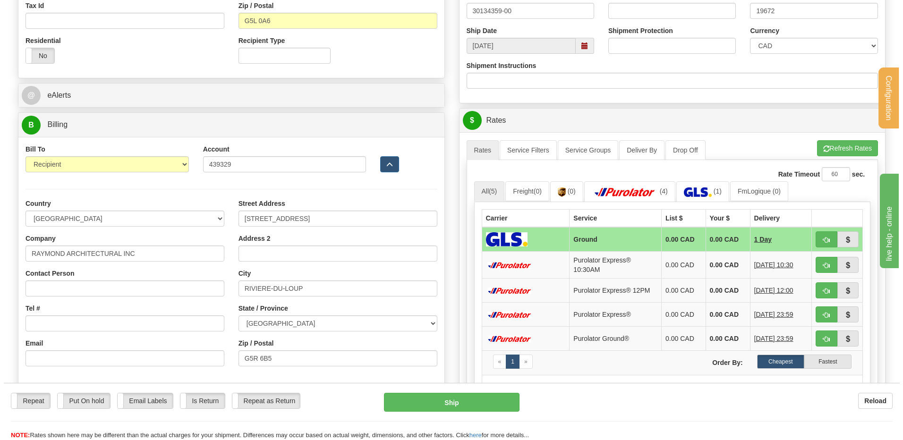
scroll to position [378, 0]
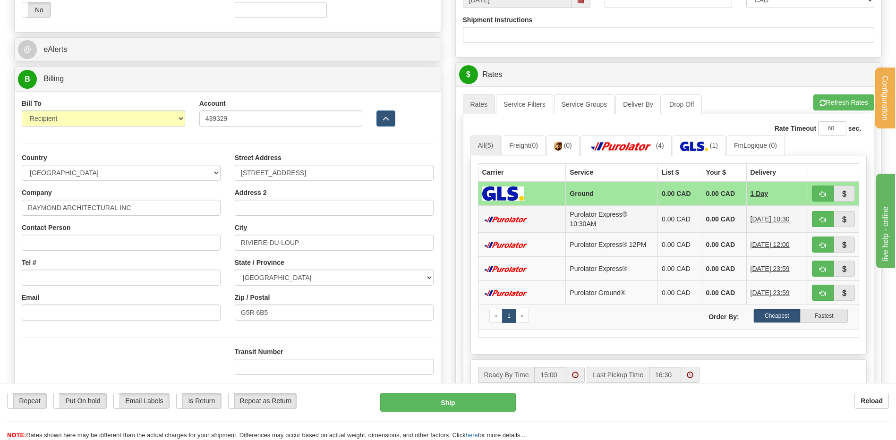
type input "581-624-7335"
click at [820, 189] on button "button" at bounding box center [823, 194] width 22 height 16
type input "1"
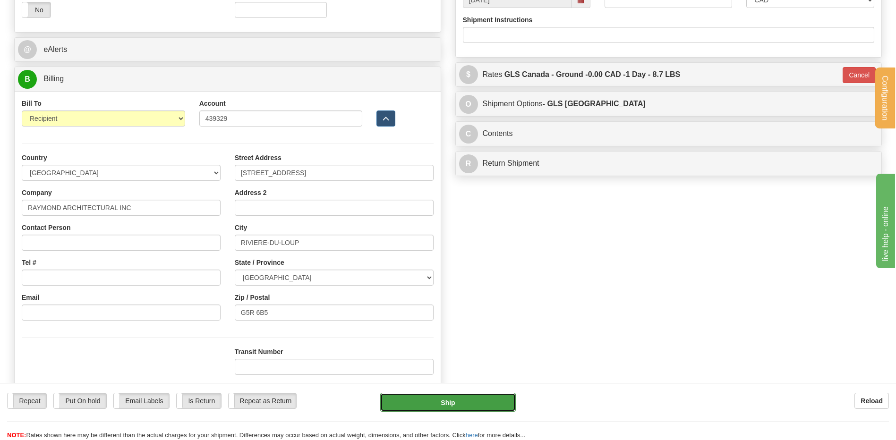
click at [474, 397] on button "Ship" at bounding box center [447, 402] width 135 height 19
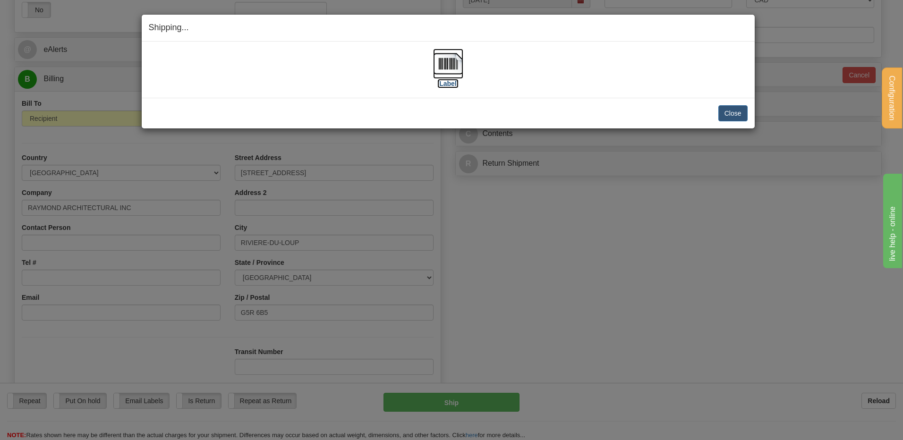
click at [443, 61] on img at bounding box center [448, 64] width 30 height 30
click at [718, 105] on div "Close Cancel Cancel Shipment and Quit Pickup Quit Pickup ONLY" at bounding box center [448, 113] width 613 height 31
click at [725, 107] on button "Close" at bounding box center [732, 113] width 29 height 16
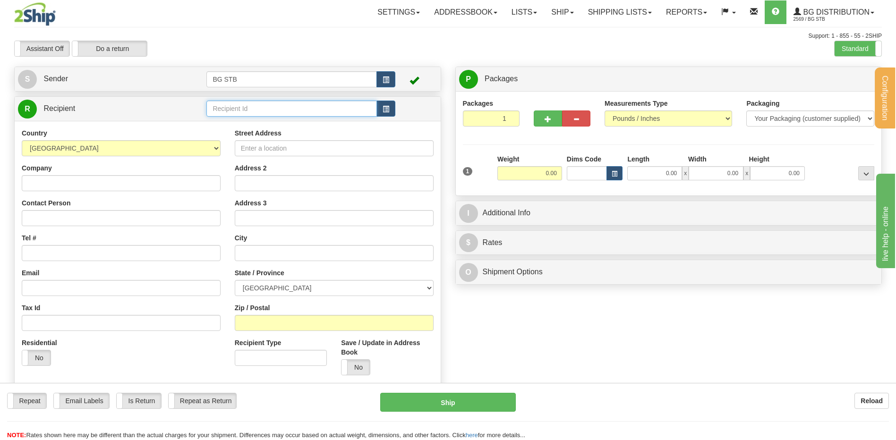
click at [240, 106] on input "text" at bounding box center [291, 109] width 170 height 16
type input "7006"
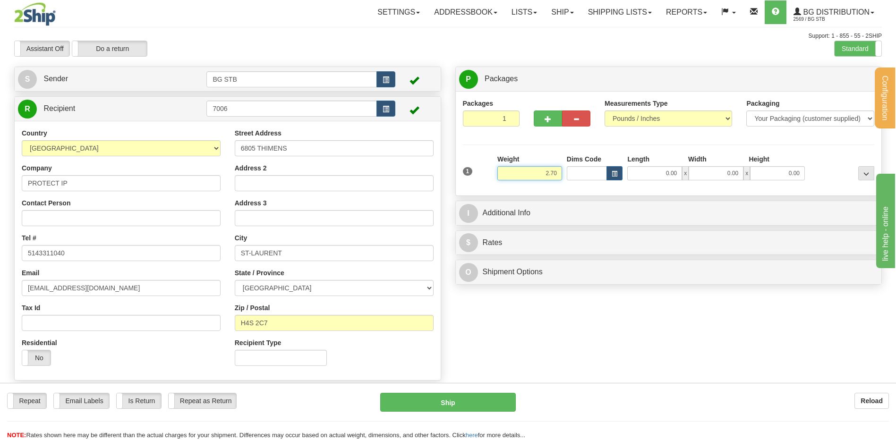
type input "2.70"
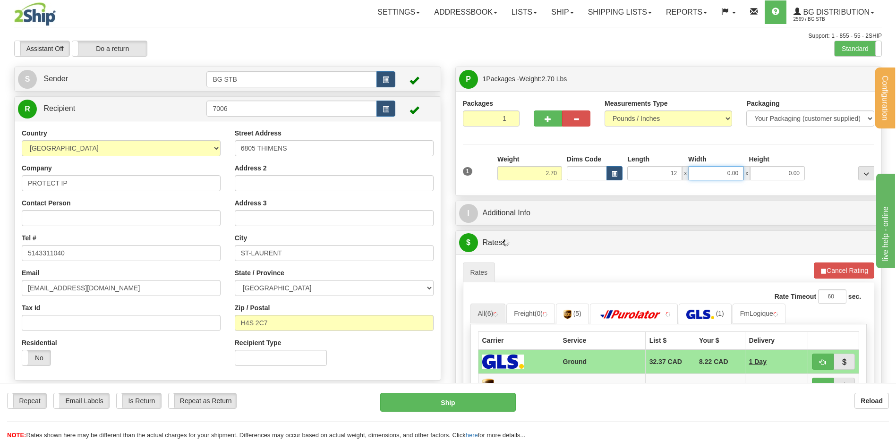
type input "12.00"
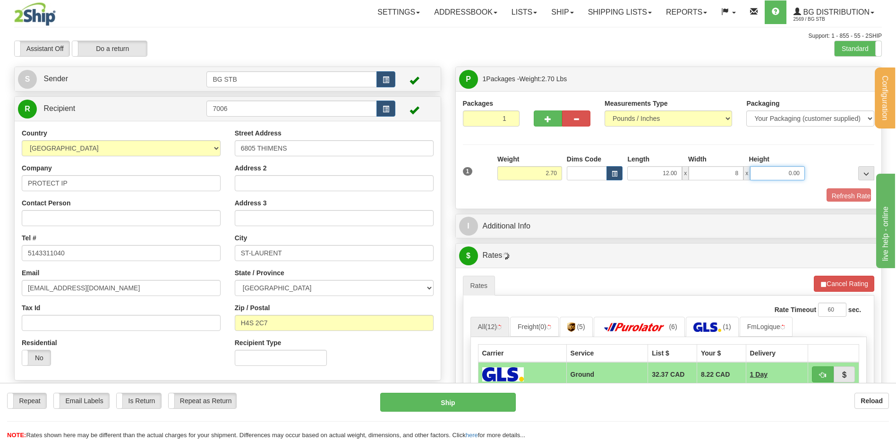
type input "8.00"
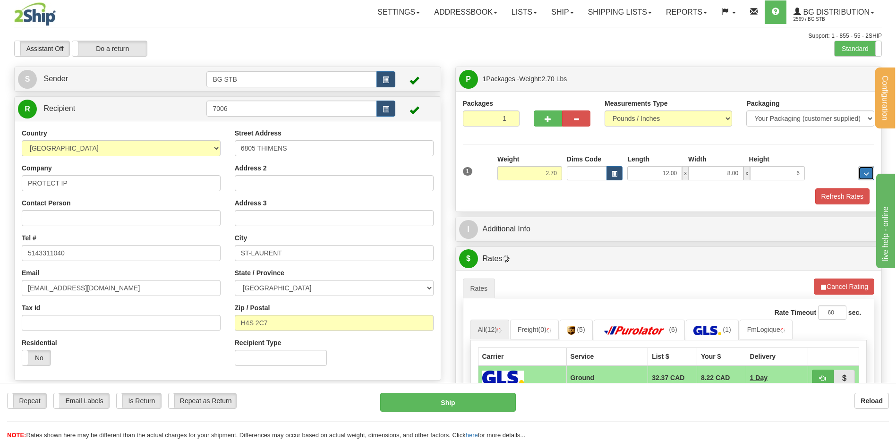
type input "6.00"
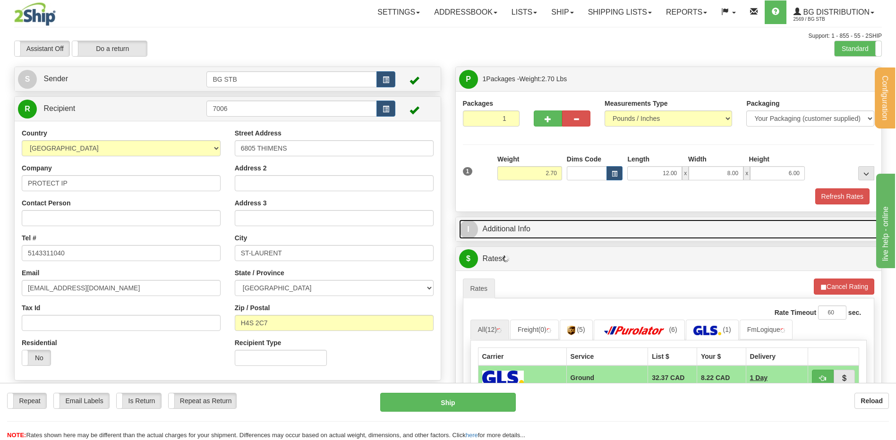
click at [551, 238] on link "I Additional Info" at bounding box center [668, 229] width 419 height 19
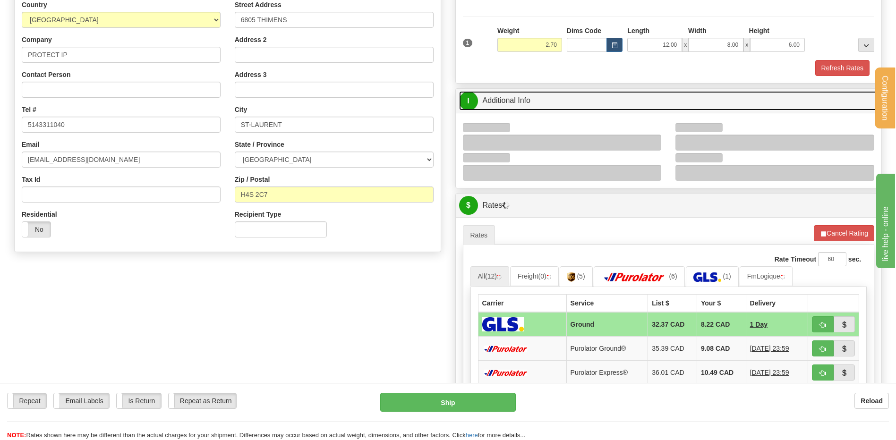
scroll to position [142, 0]
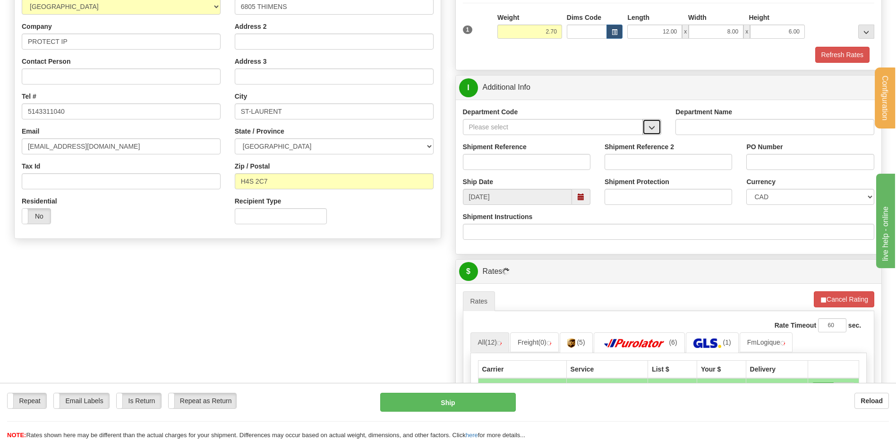
click at [651, 129] on span "button" at bounding box center [651, 128] width 7 height 6
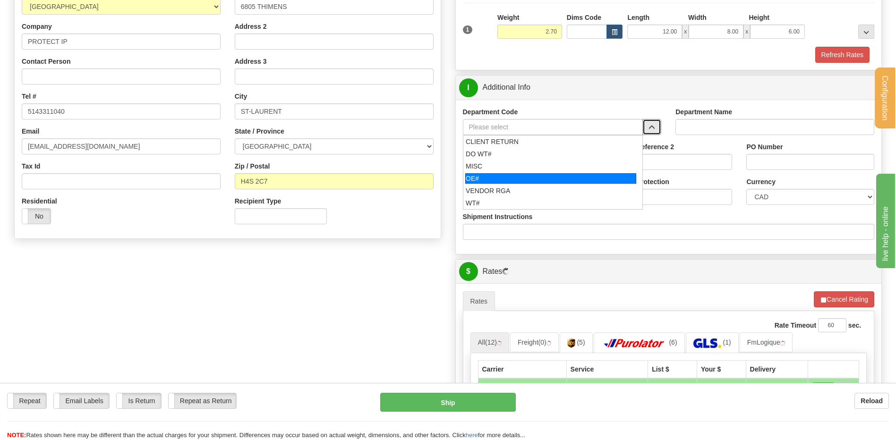
click at [537, 173] on li "OE#" at bounding box center [552, 178] width 179 height 12
type input "OE#"
type input "ORDERS"
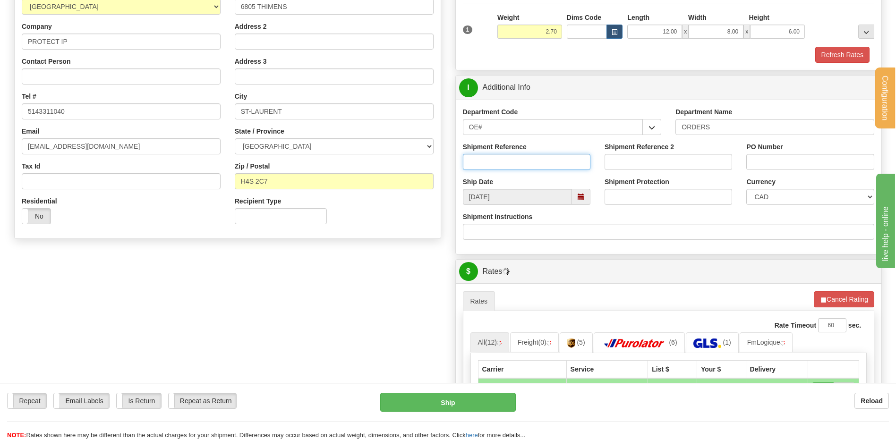
click at [533, 159] on input "Shipment Reference" at bounding box center [527, 162] width 128 height 16
type input "80004690-00"
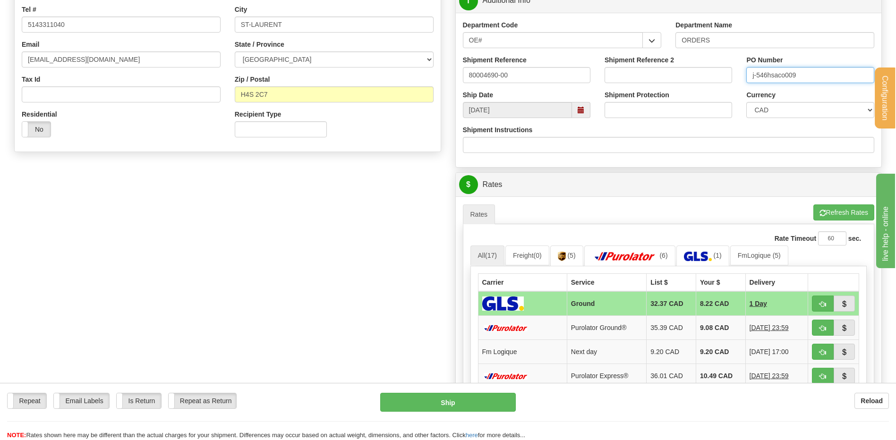
scroll to position [331, 0]
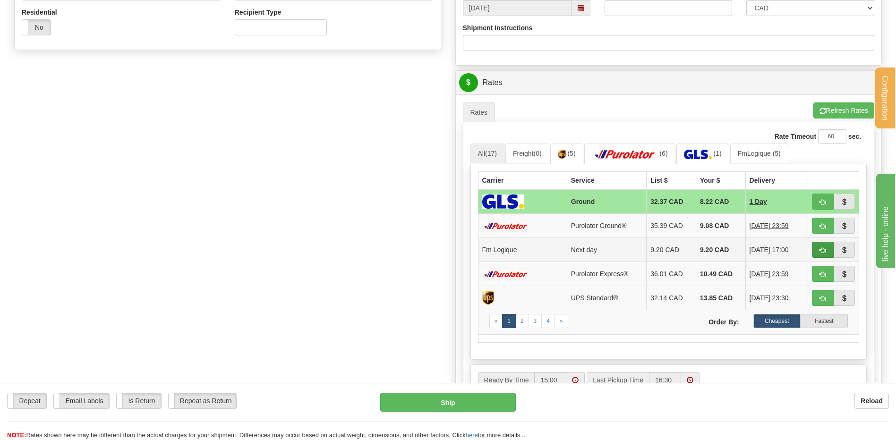
type input "j-546hsaco009"
drag, startPoint x: 813, startPoint y: 256, endPoint x: 795, endPoint y: 253, distance: 18.2
click at [813, 254] on button "button" at bounding box center [823, 250] width 22 height 16
type input "jour"
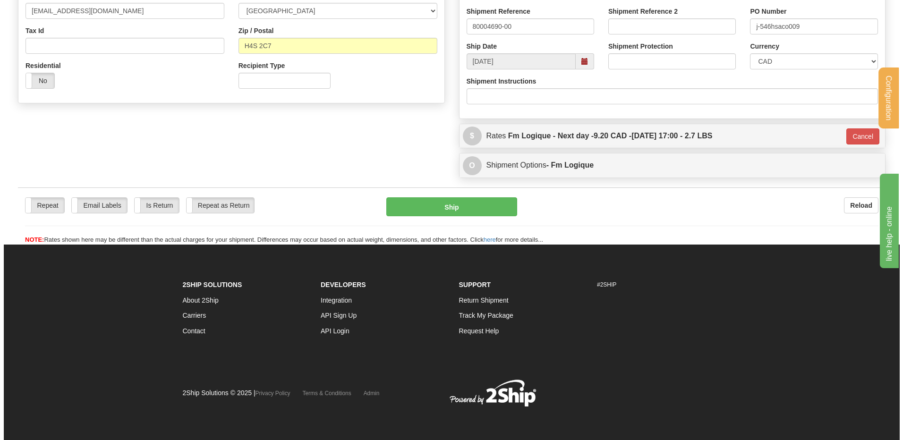
scroll to position [278, 0]
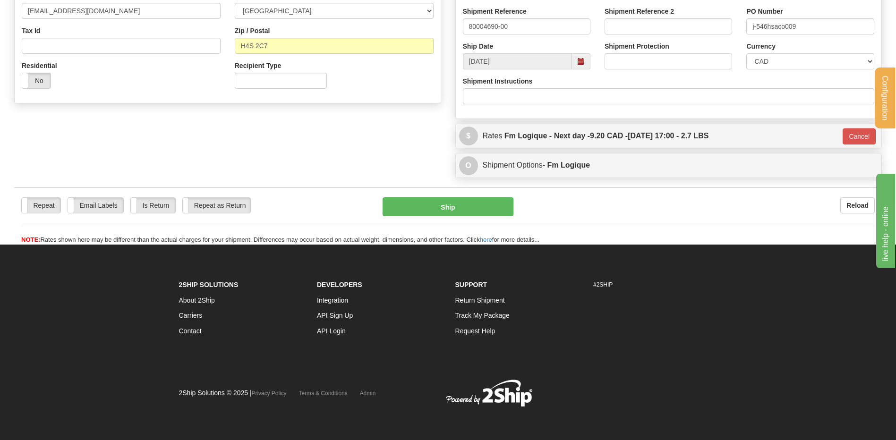
click at [401, 218] on div "Repeat Repeat Email Labels Email Labels Edit Is Return Is Return Repeat as Retu…" at bounding box center [448, 220] width 868 height 47
click at [401, 207] on button "Ship" at bounding box center [448, 206] width 130 height 19
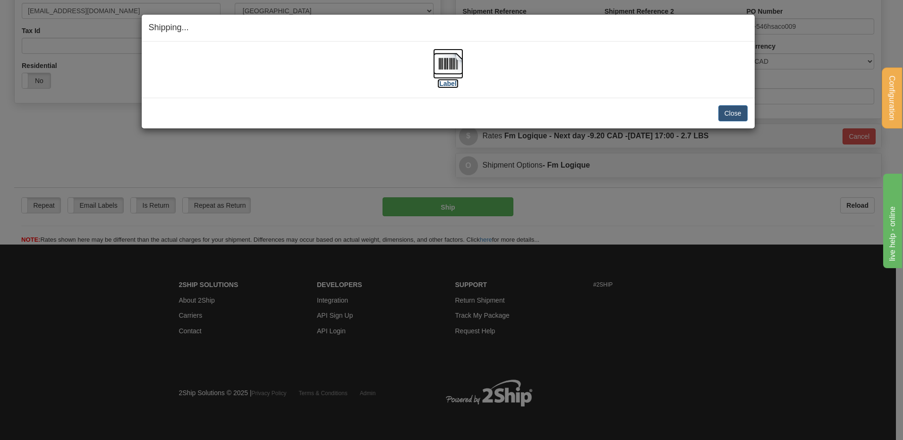
click at [442, 63] on img at bounding box center [448, 64] width 30 height 30
click at [745, 108] on button "Close" at bounding box center [732, 113] width 29 height 16
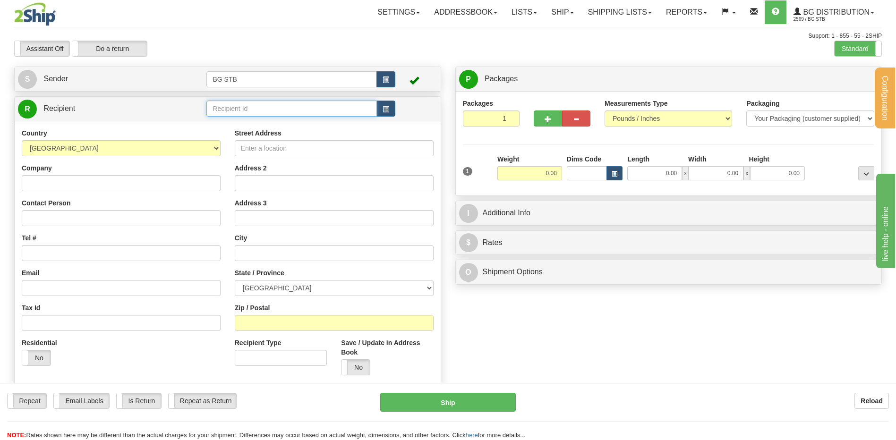
click at [256, 110] on input "text" at bounding box center [291, 109] width 170 height 16
type input "4038"
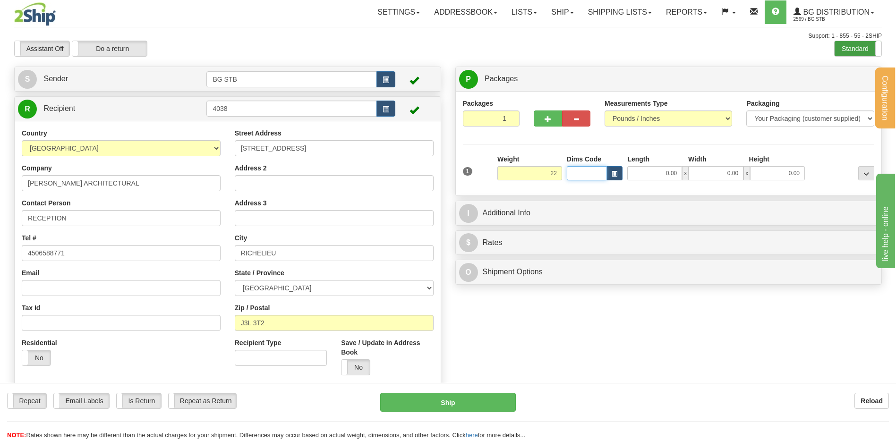
type input "22.00"
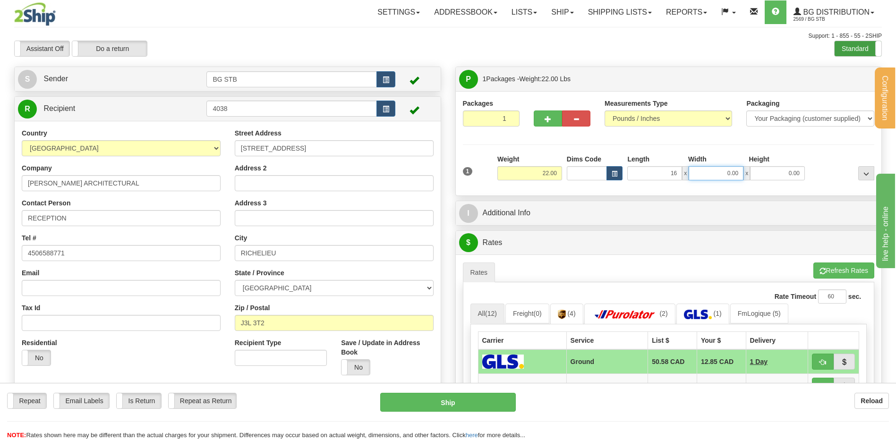
type input "16.00"
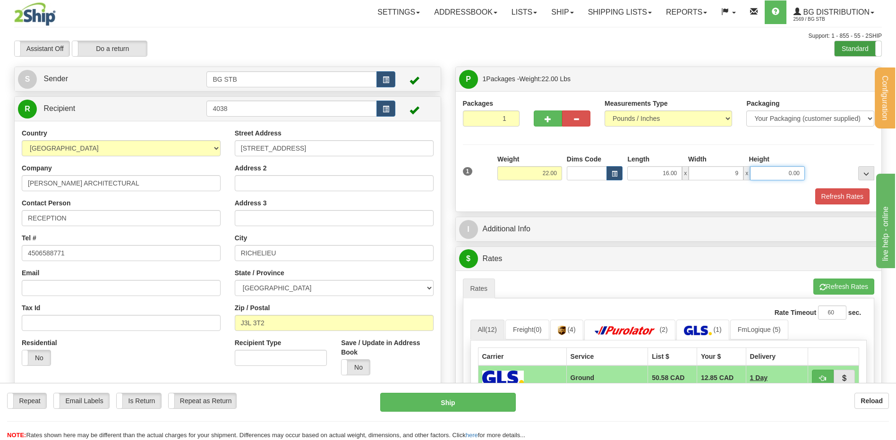
type input "9.00"
drag, startPoint x: 536, startPoint y: 114, endPoint x: 550, endPoint y: 113, distance: 14.6
click at [536, 114] on button "button" at bounding box center [548, 119] width 28 height 16
type input "2"
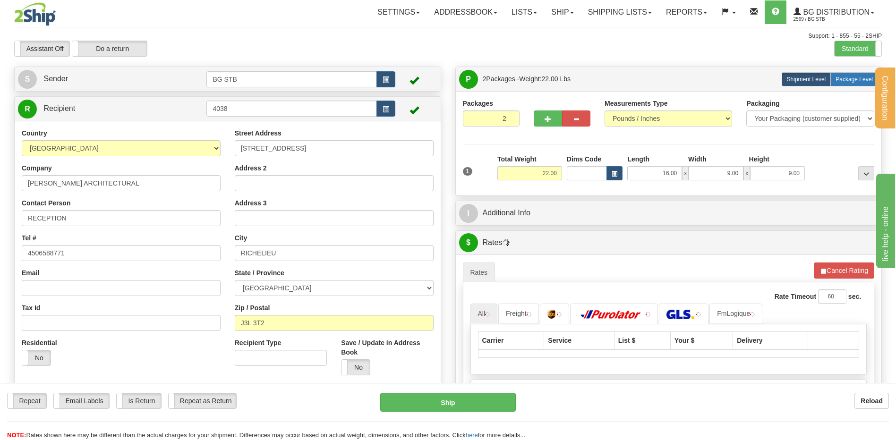
drag, startPoint x: 859, startPoint y: 68, endPoint x: 850, endPoint y: 75, distance: 10.5
click at [857, 69] on div "P Packages 2 Packages - Weight: 22.00 Lbs Shipment Level Shipm. Package Level P…" at bounding box center [669, 79] width 426 height 24
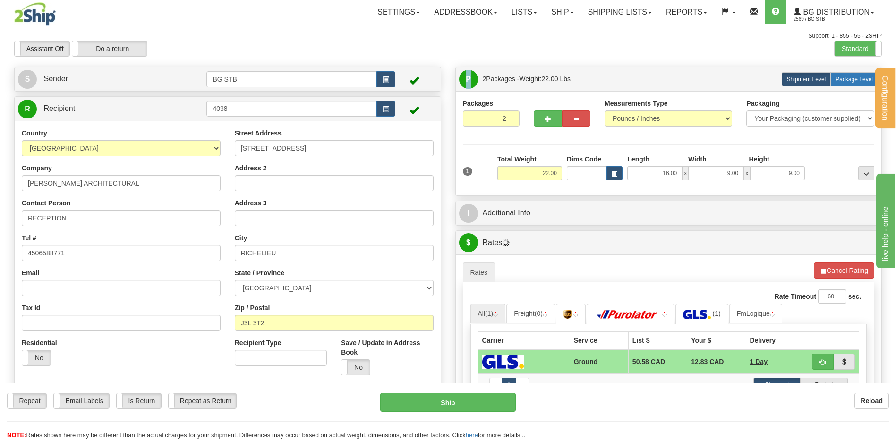
click at [835, 79] on span "Package Level" at bounding box center [853, 79] width 37 height 7
radio input "true"
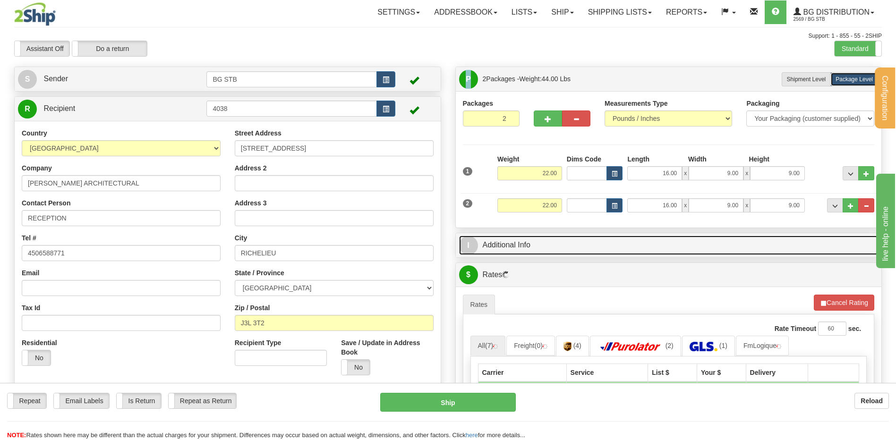
click at [569, 241] on link "I Additional Info" at bounding box center [668, 245] width 419 height 19
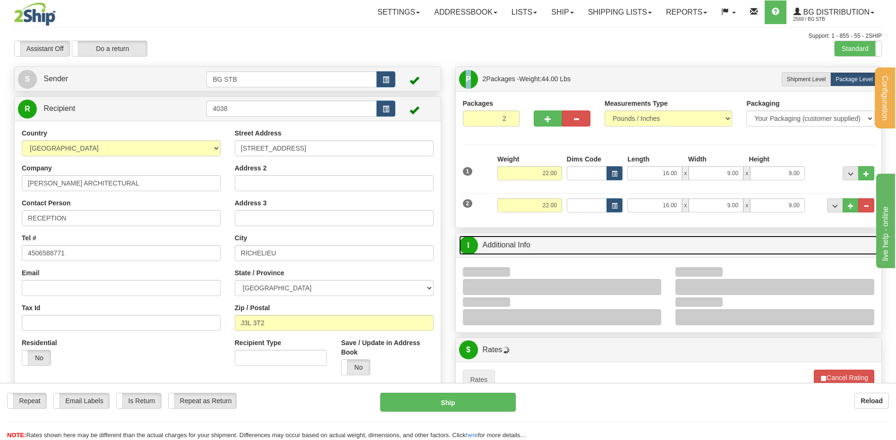
scroll to position [142, 0]
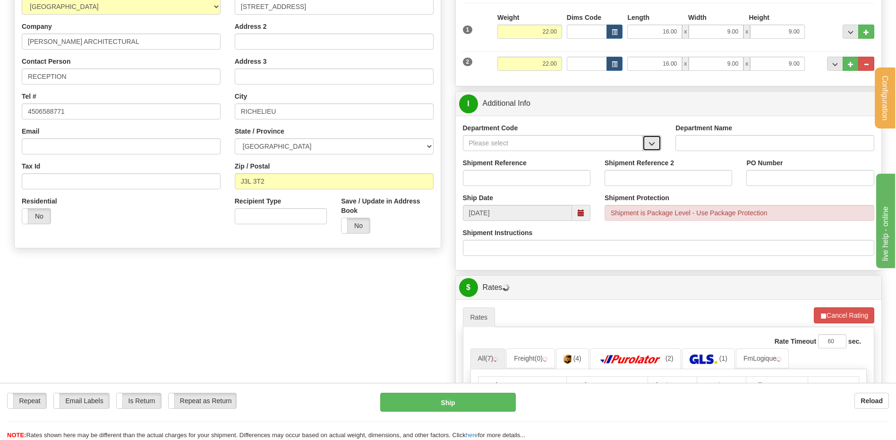
click at [647, 149] on button "button" at bounding box center [651, 143] width 19 height 16
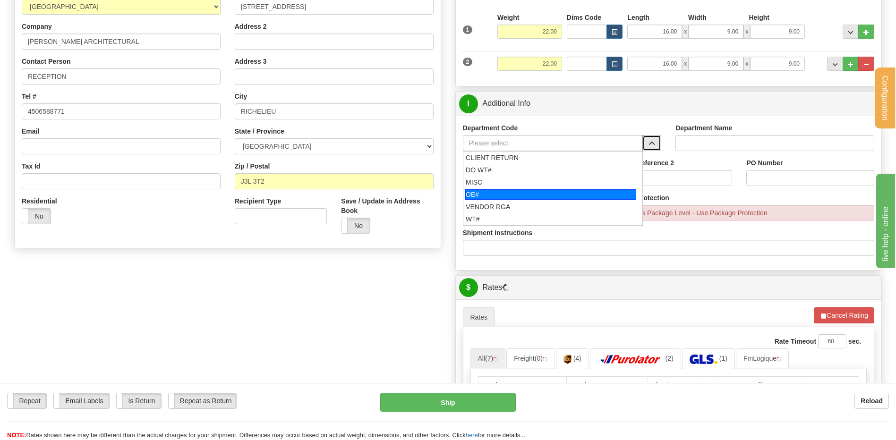
drag, startPoint x: 497, startPoint y: 197, endPoint x: 506, endPoint y: 184, distance: 16.6
click at [497, 196] on div "OE#" at bounding box center [550, 194] width 171 height 10
type input "OE#"
type input "ORDERS"
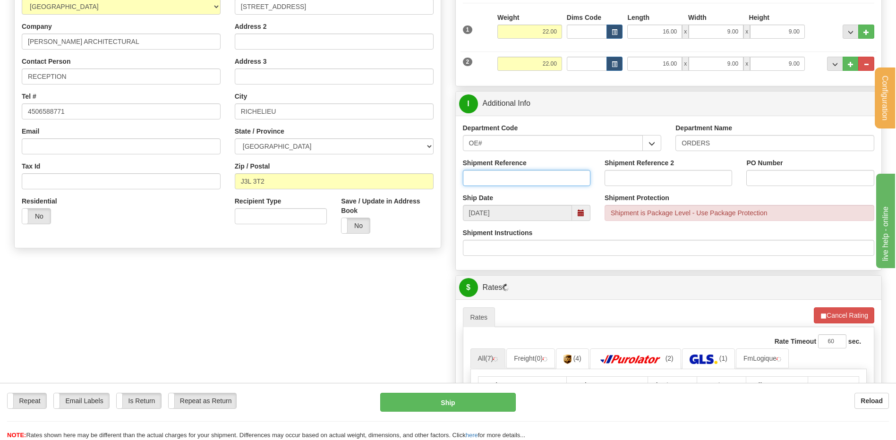
click at [509, 180] on input "Shipment Reference" at bounding box center [527, 178] width 128 height 16
type input "80002923-01"
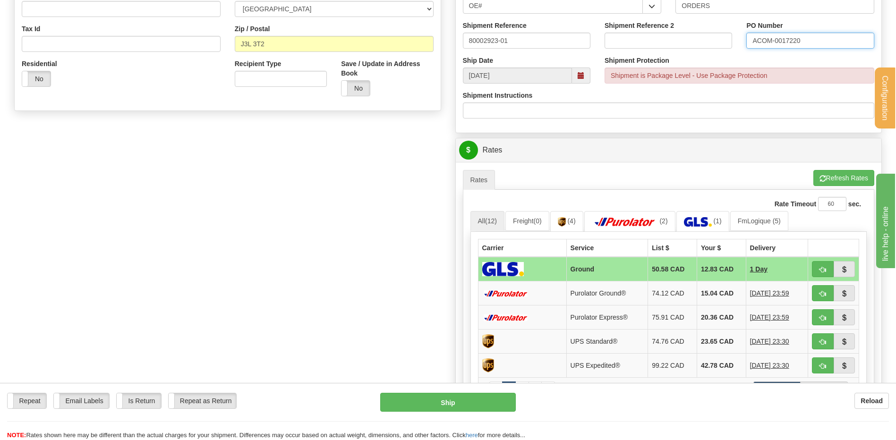
scroll to position [378, 0]
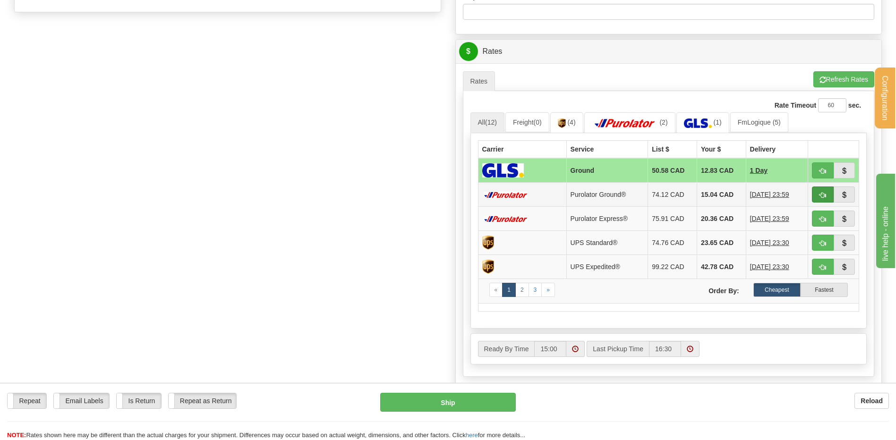
type input "ACOM-0017220"
drag, startPoint x: 823, startPoint y: 190, endPoint x: 673, endPoint y: 204, distance: 150.9
click at [823, 190] on button "button" at bounding box center [823, 195] width 22 height 16
type input "260"
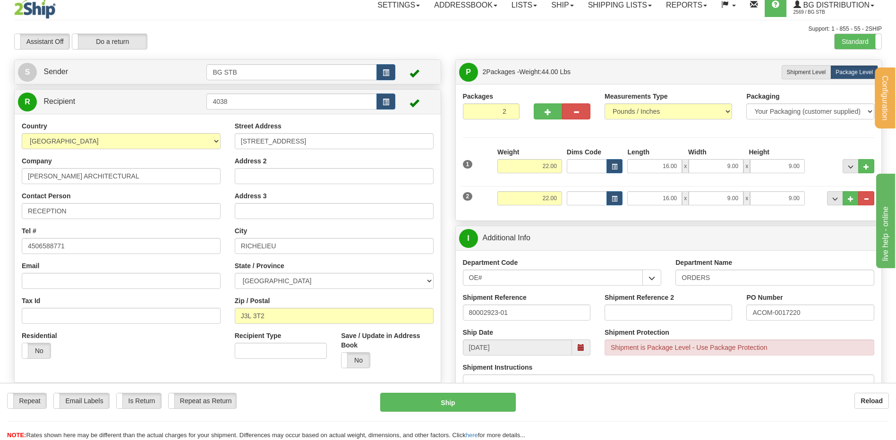
scroll to position [0, 0]
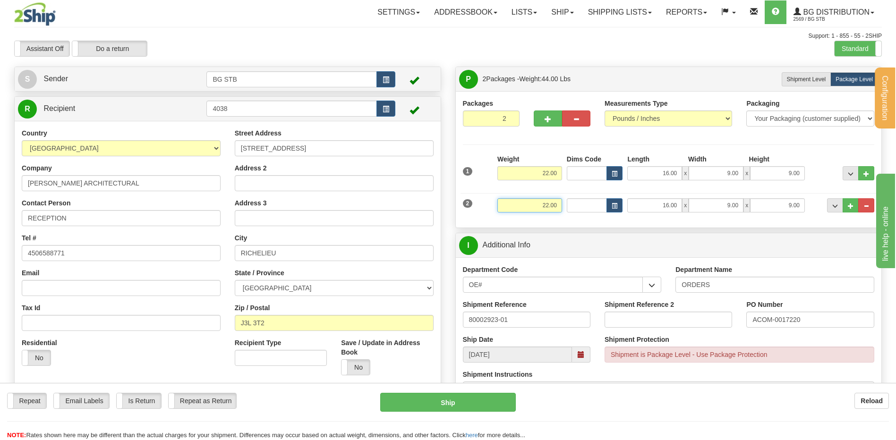
drag, startPoint x: 540, startPoint y: 206, endPoint x: 654, endPoint y: 209, distance: 113.9
click at [650, 212] on div "2 Weight 22.00 Dims Code Length Width Height" at bounding box center [668, 204] width 417 height 32
type input "36"
type input "260"
type input "36.00"
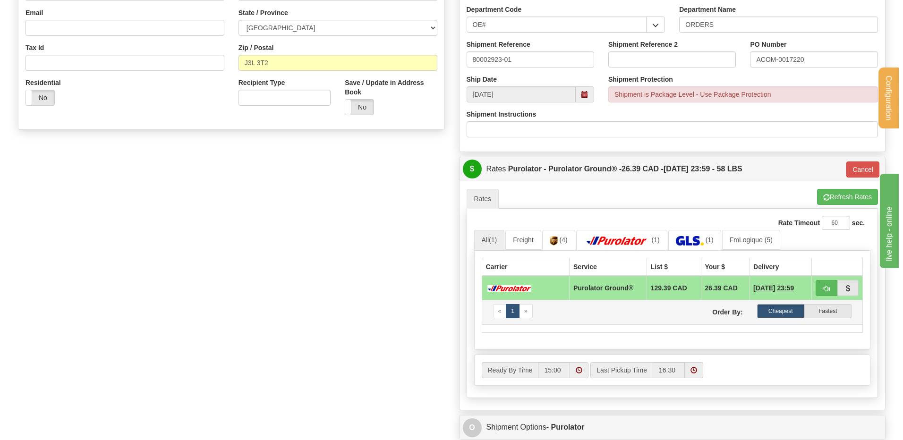
scroll to position [331, 0]
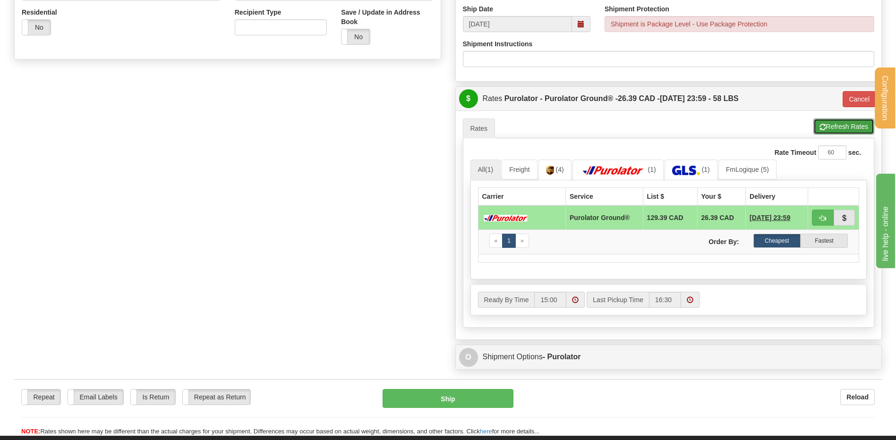
click at [844, 129] on button "Refresh Rates" at bounding box center [843, 127] width 61 height 16
type input "260"
click at [820, 214] on button "button" at bounding box center [823, 218] width 22 height 16
click at [821, 215] on span "button" at bounding box center [822, 218] width 7 height 6
click at [449, 397] on button "Ship" at bounding box center [448, 398] width 130 height 19
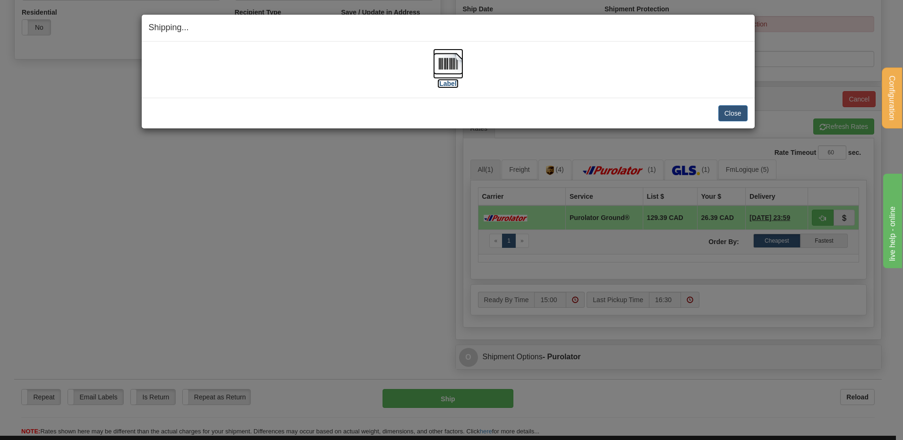
click at [457, 60] on img at bounding box center [448, 64] width 30 height 30
click at [718, 113] on button "Close" at bounding box center [732, 113] width 29 height 16
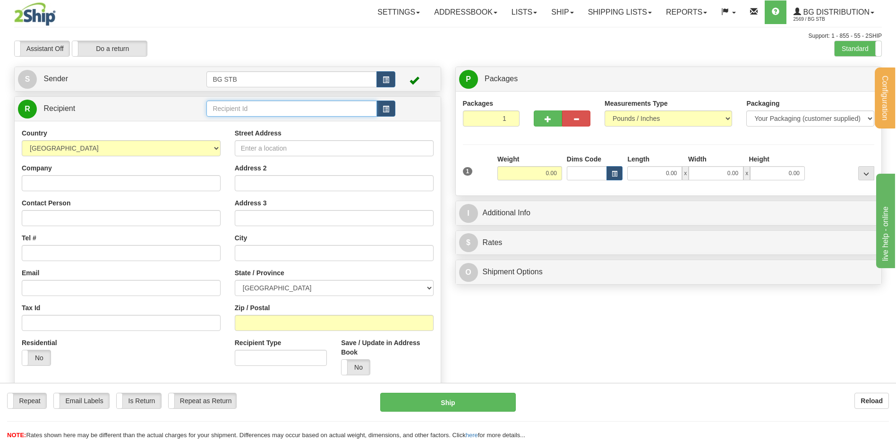
click at [285, 102] on input "text" at bounding box center [291, 109] width 170 height 16
type input "5426"
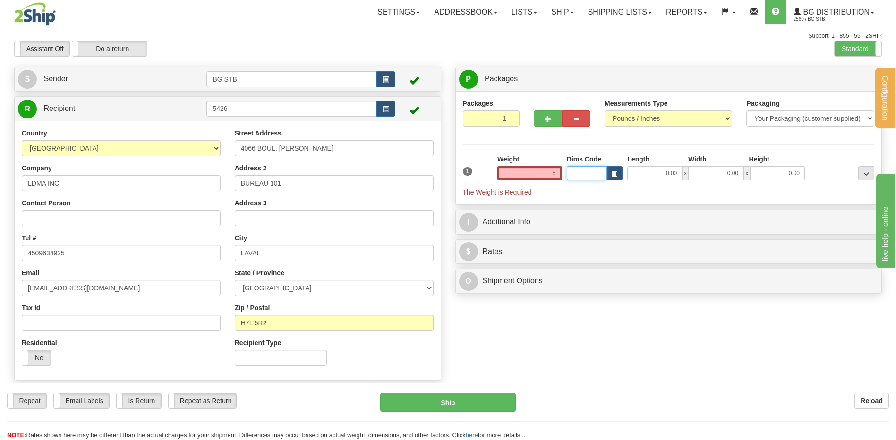
type input "5.00"
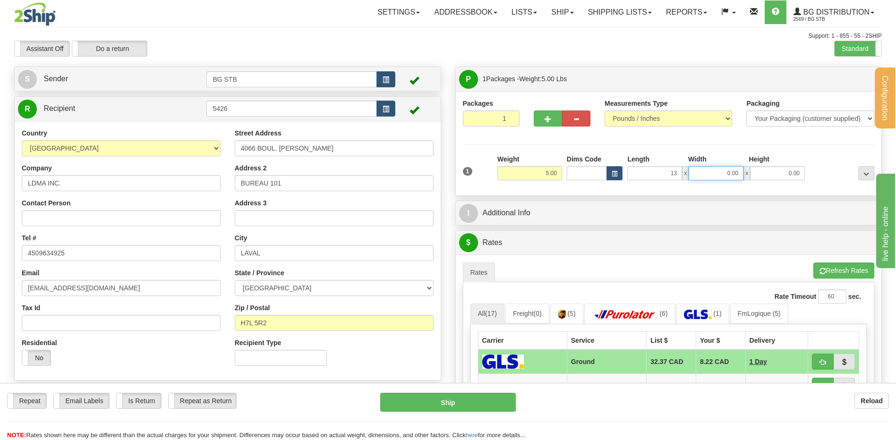
type input "13.00"
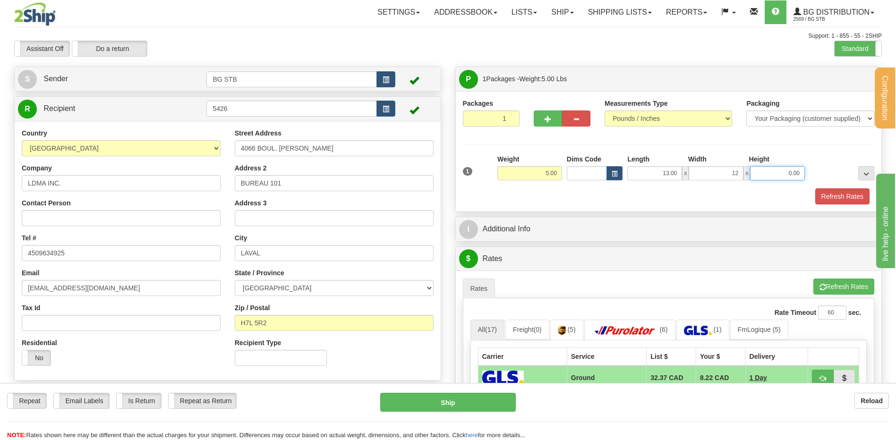
type input "12.00"
type input "8.00"
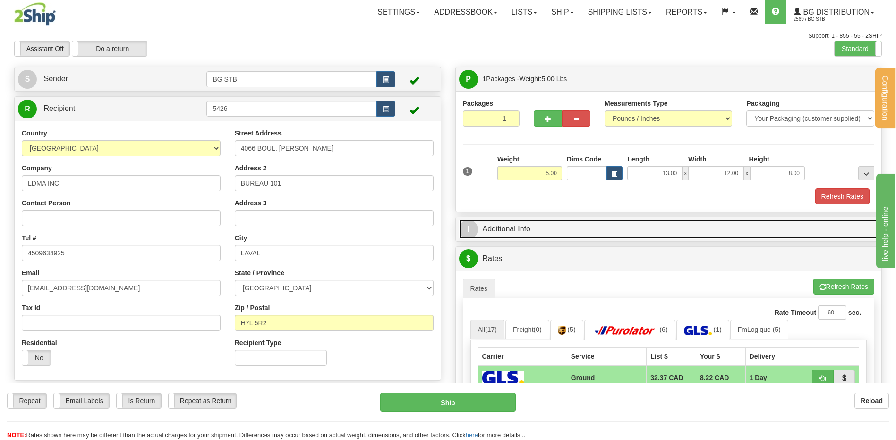
drag, startPoint x: 486, startPoint y: 230, endPoint x: 493, endPoint y: 227, distance: 7.5
click at [486, 230] on link "I Additional Info" at bounding box center [668, 229] width 419 height 19
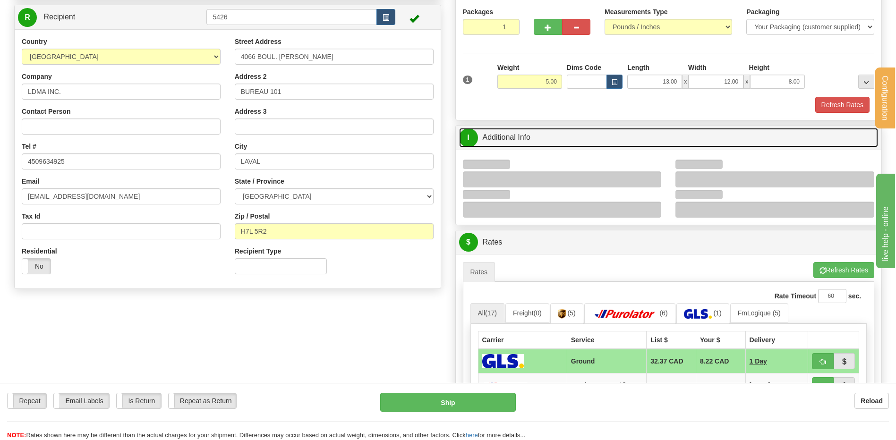
scroll to position [142, 0]
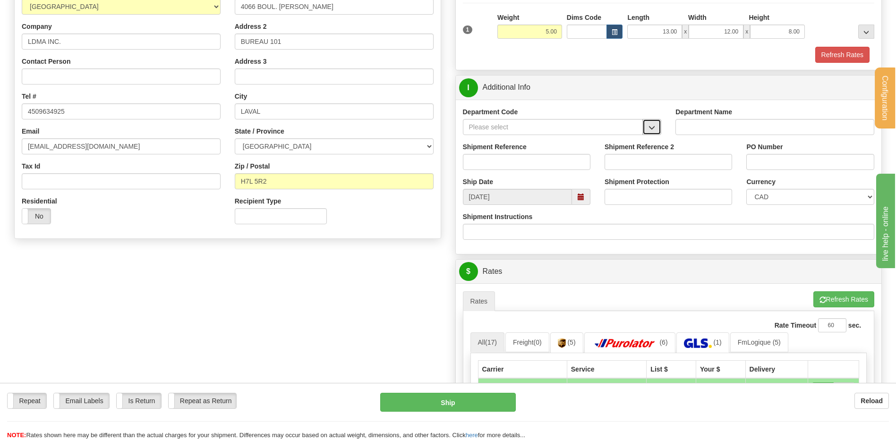
click at [648, 126] on span "button" at bounding box center [651, 128] width 7 height 6
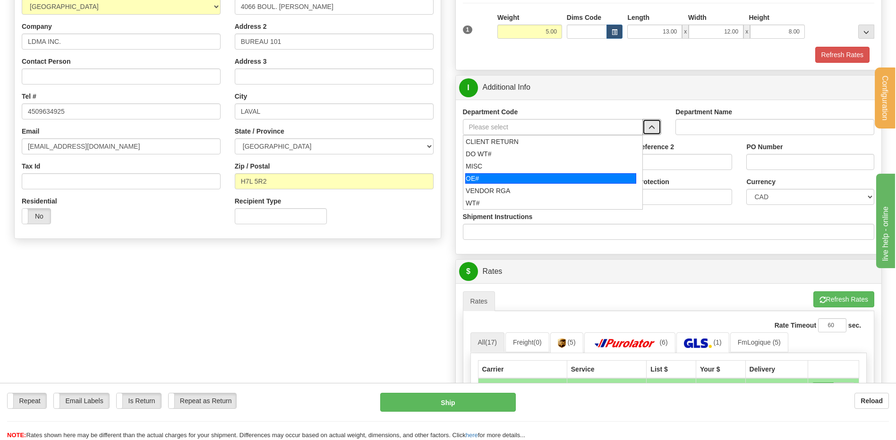
drag, startPoint x: 531, startPoint y: 176, endPoint x: 528, endPoint y: 171, distance: 5.4
click at [530, 175] on div "OE#" at bounding box center [550, 178] width 171 height 10
type input "OE#"
type input "ORDERS"
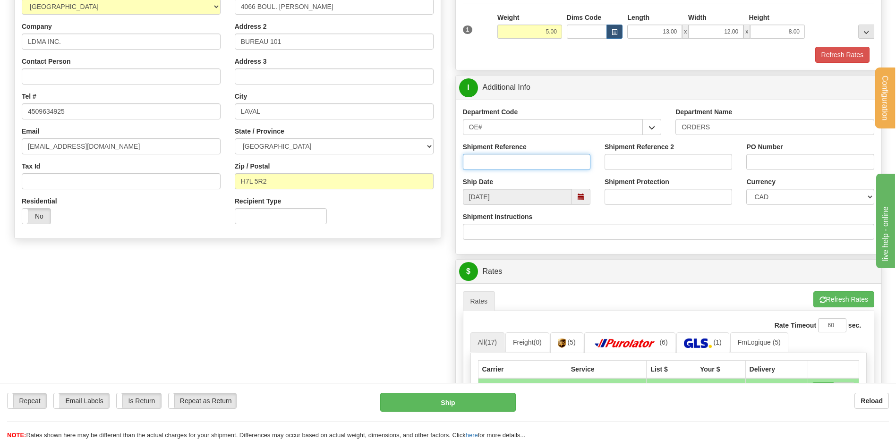
click at [526, 164] on input "Shipment Reference" at bounding box center [527, 162] width 128 height 16
click at [525, 164] on input "Shipment Reference" at bounding box center [527, 162] width 128 height 16
type input "80006125"
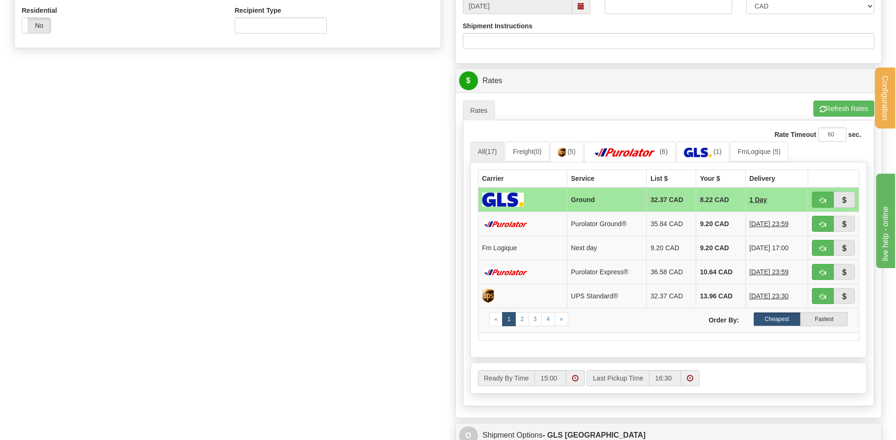
scroll to position [425, 0]
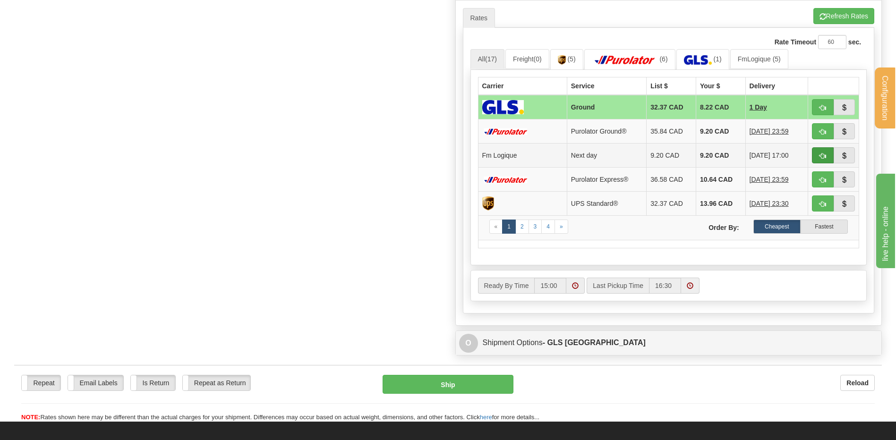
type input "10628"
click at [818, 152] on button "button" at bounding box center [823, 155] width 22 height 16
type input "jour"
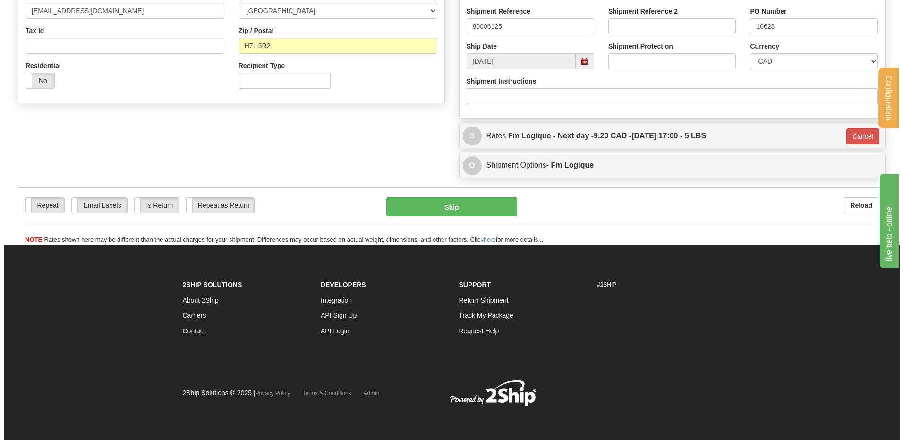
scroll to position [278, 0]
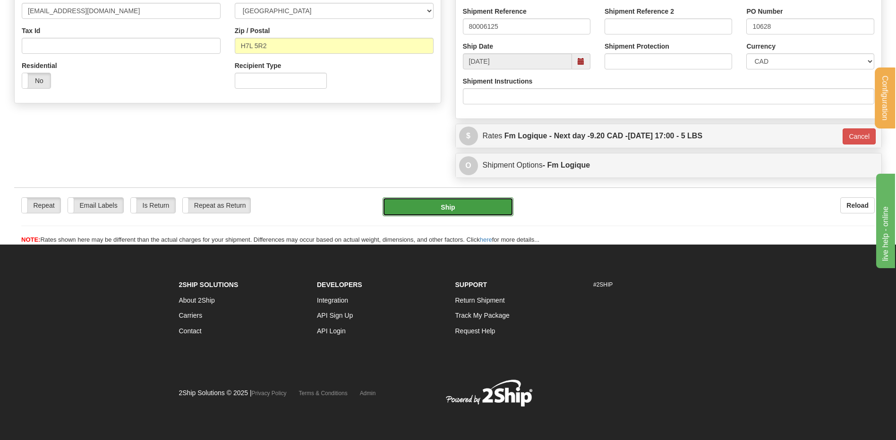
click at [475, 204] on button "Ship" at bounding box center [448, 206] width 130 height 19
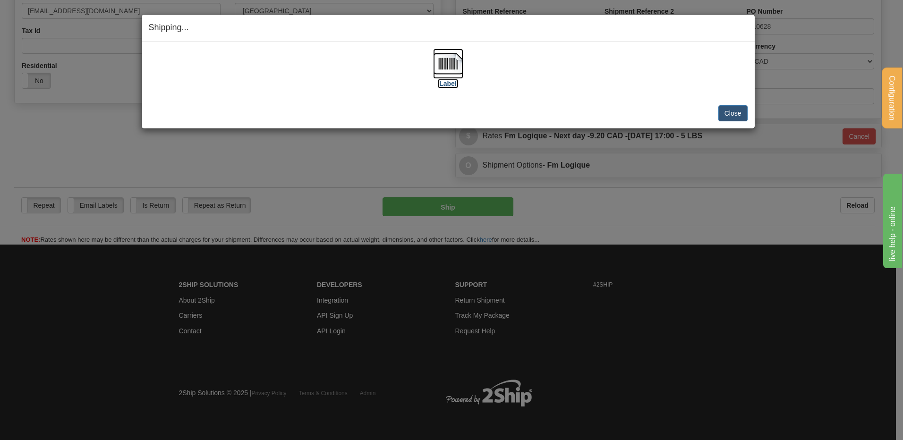
click at [434, 57] on img at bounding box center [448, 64] width 30 height 30
drag, startPoint x: 757, startPoint y: 104, endPoint x: 749, endPoint y: 110, distance: 9.7
click at [756, 105] on div "Shipping... Your SHIPMENT will EXPIRE in [Label] IMPORTANT NOTICE Embassy / Con…" at bounding box center [451, 220] width 903 height 440
click at [746, 111] on button "Close" at bounding box center [732, 113] width 29 height 16
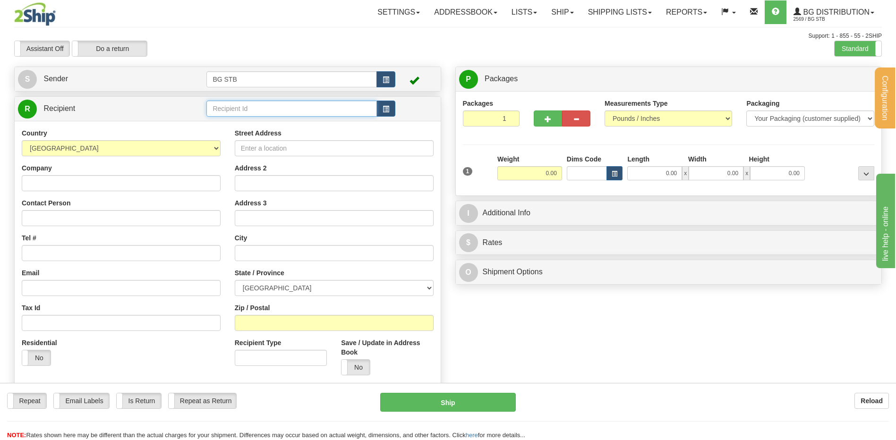
drag, startPoint x: 239, startPoint y: 105, endPoint x: 230, endPoint y: 102, distance: 9.3
click at [239, 105] on input "text" at bounding box center [291, 109] width 170 height 16
type input "1032"
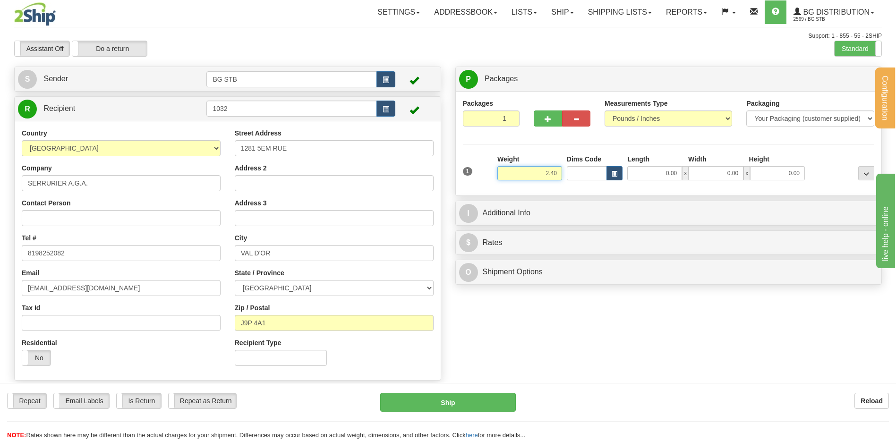
type input "2.40"
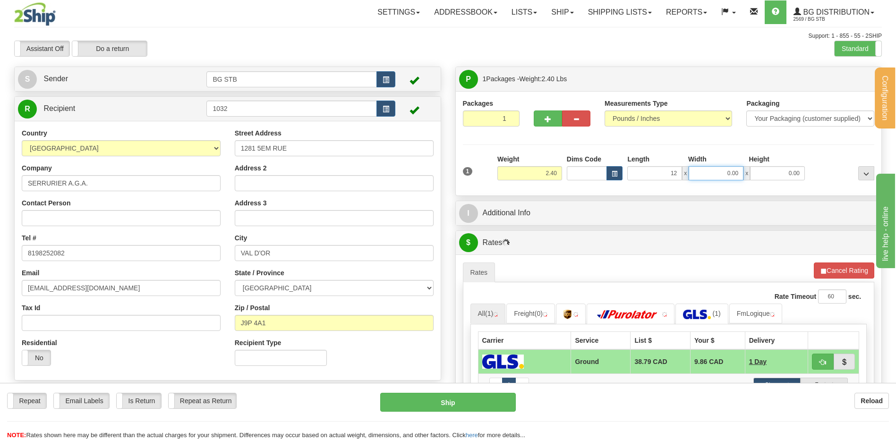
type input "12.00"
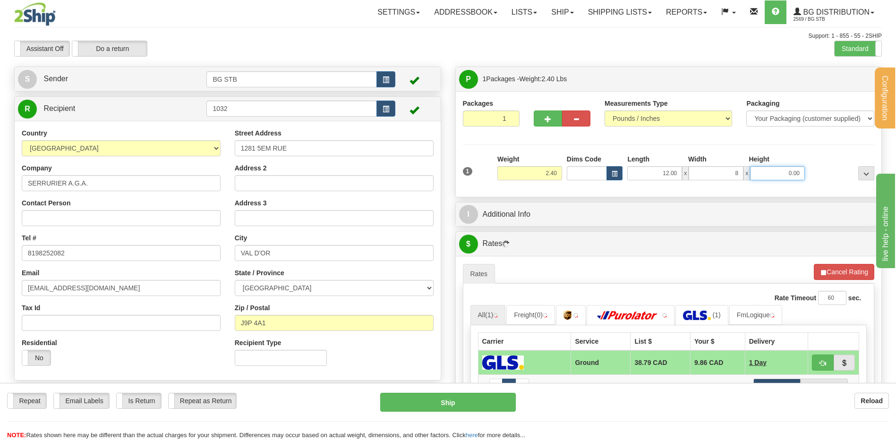
type input "8.00"
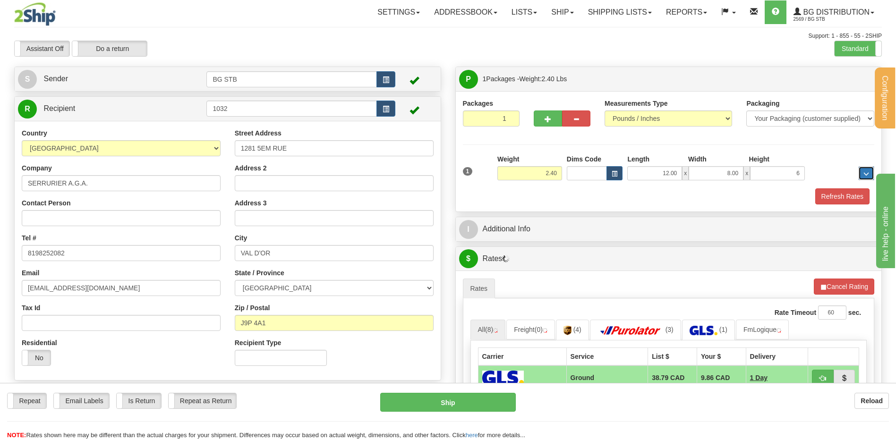
type input "6.00"
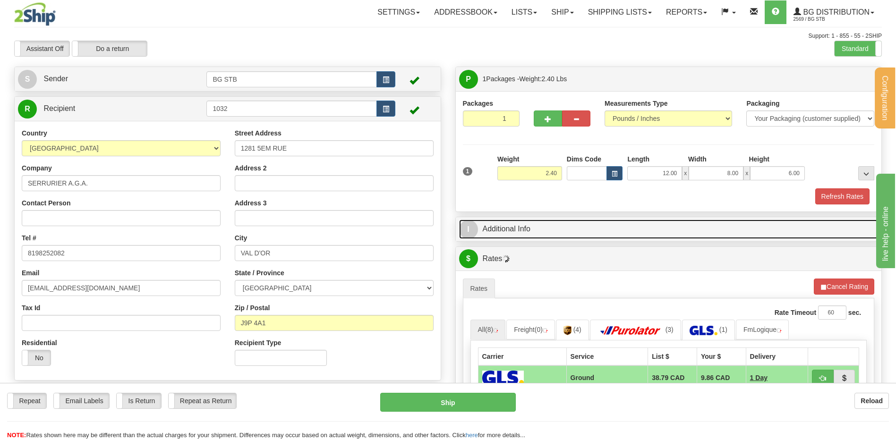
click at [526, 231] on link "I Additional Info" at bounding box center [668, 229] width 419 height 19
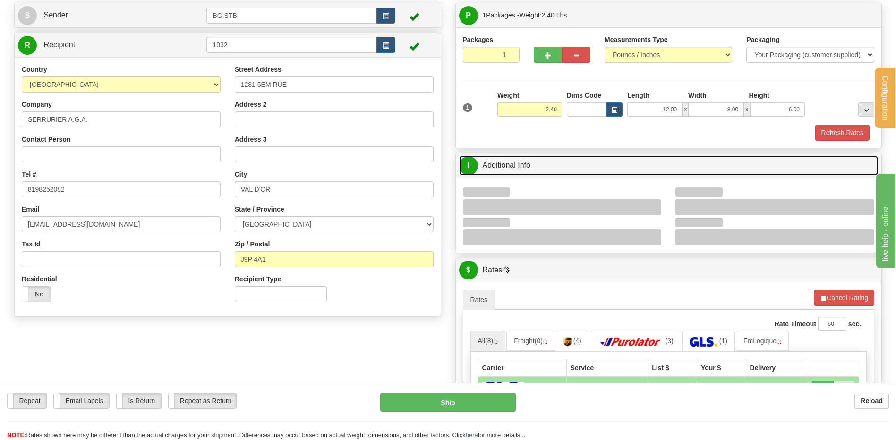
scroll to position [142, 0]
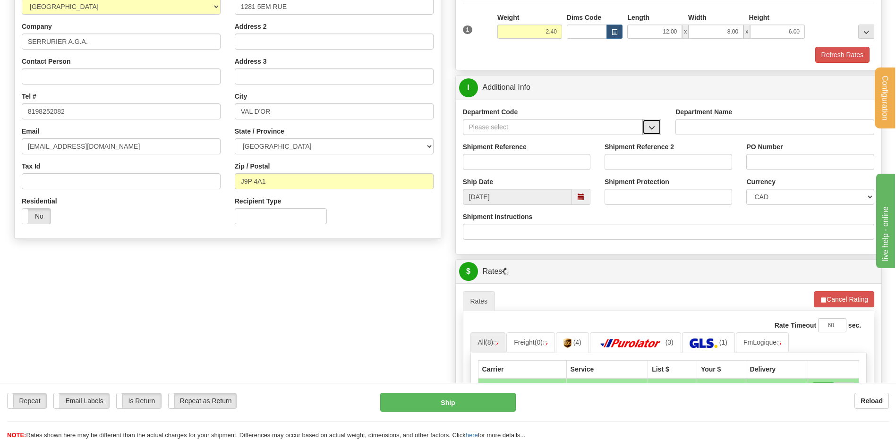
click at [648, 127] on span "button" at bounding box center [651, 128] width 7 height 6
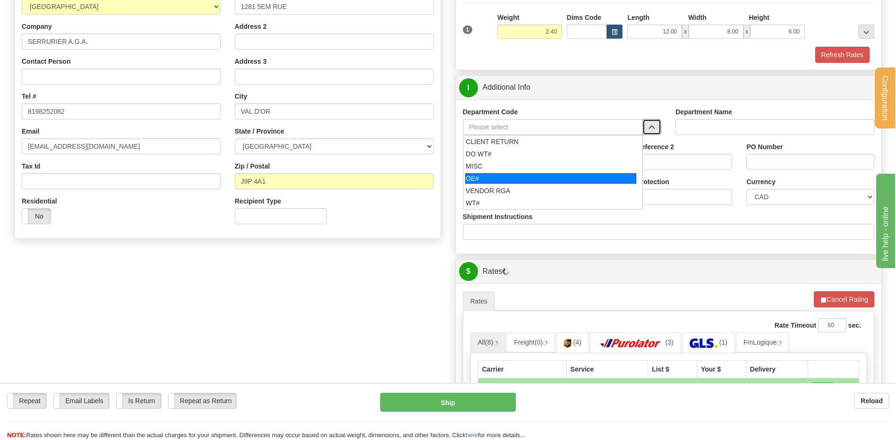
click at [501, 173] on div "OE#" at bounding box center [550, 178] width 171 height 10
type input "OE#"
type input "ORDERS"
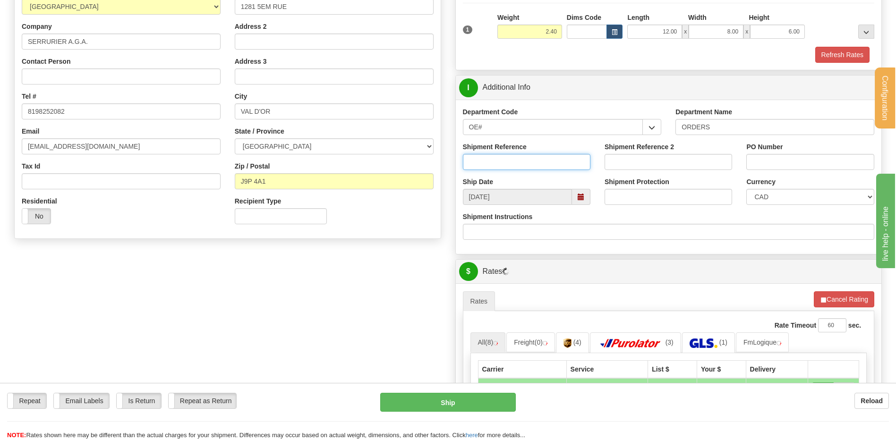
click at [500, 160] on input "Shipment Reference" at bounding box center [527, 162] width 128 height 16
type input "80006031-01 / 80006290-00 / 80005971-01"
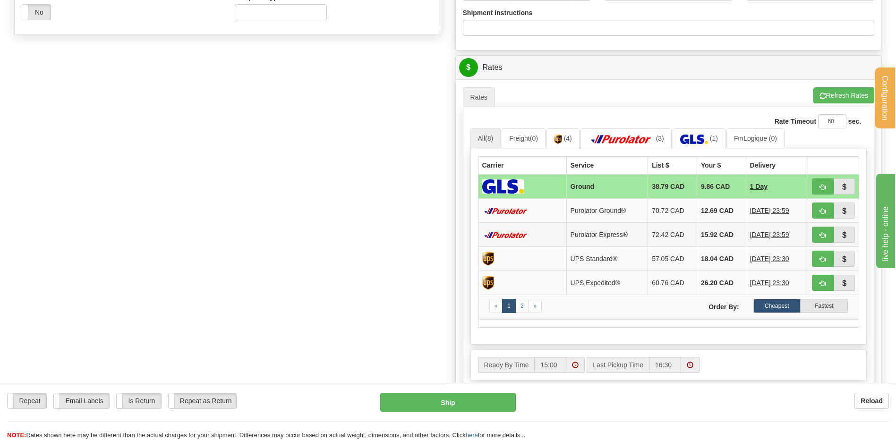
scroll to position [378, 0]
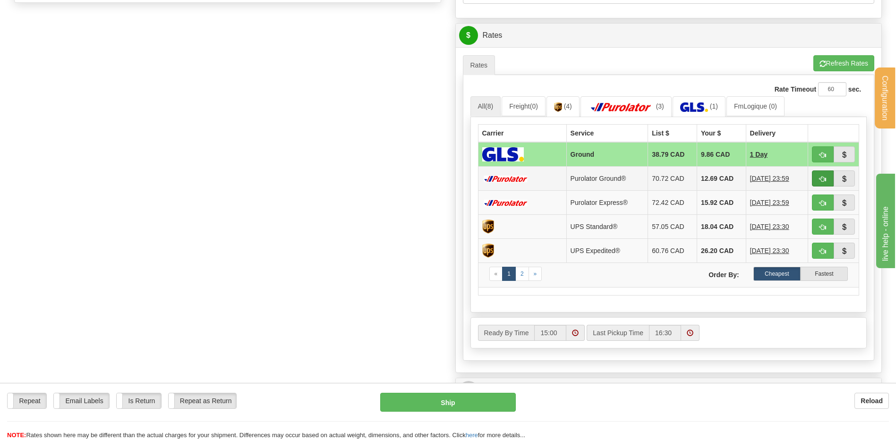
type input "AGATHE 15/09 // [PERSON_NAME] 18/09 // AGATH [DATE]"
drag, startPoint x: 824, startPoint y: 176, endPoint x: 596, endPoint y: 192, distance: 228.6
click at [824, 176] on span "button" at bounding box center [822, 179] width 7 height 6
type input "260"
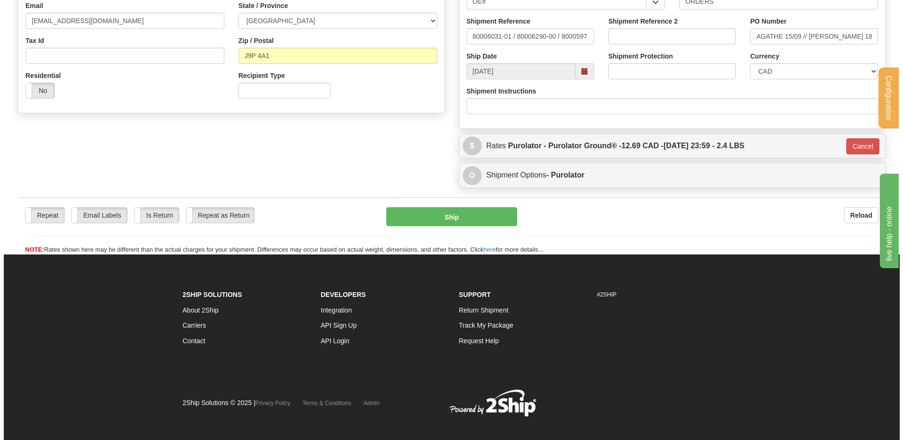
scroll to position [179, 0]
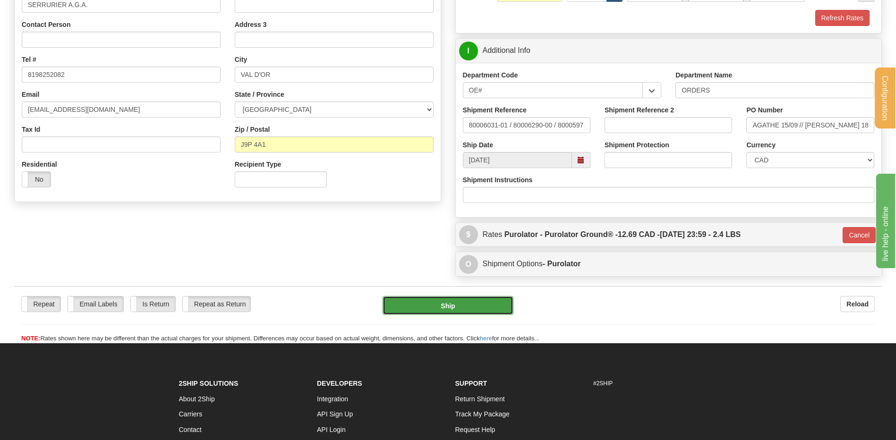
click at [410, 302] on button "Ship" at bounding box center [448, 305] width 130 height 19
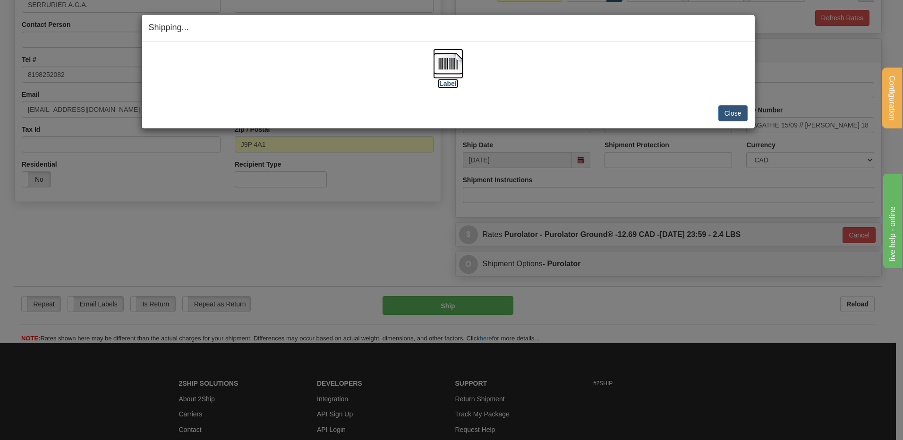
click at [455, 54] on img at bounding box center [448, 64] width 30 height 30
click at [726, 112] on button "Close" at bounding box center [732, 113] width 29 height 16
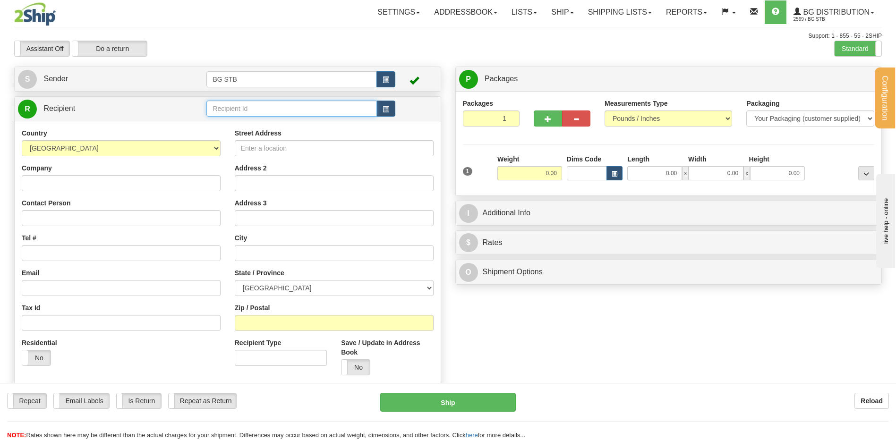
click at [247, 101] on input "text" at bounding box center [291, 109] width 170 height 16
type input "1028"
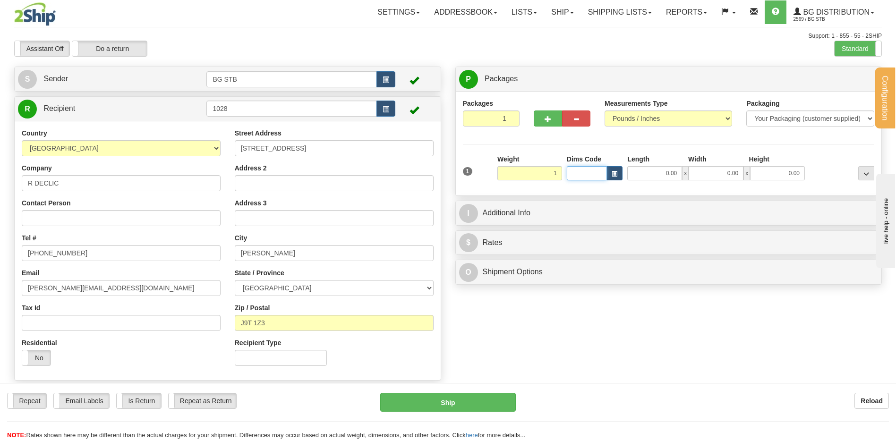
type input "1.00"
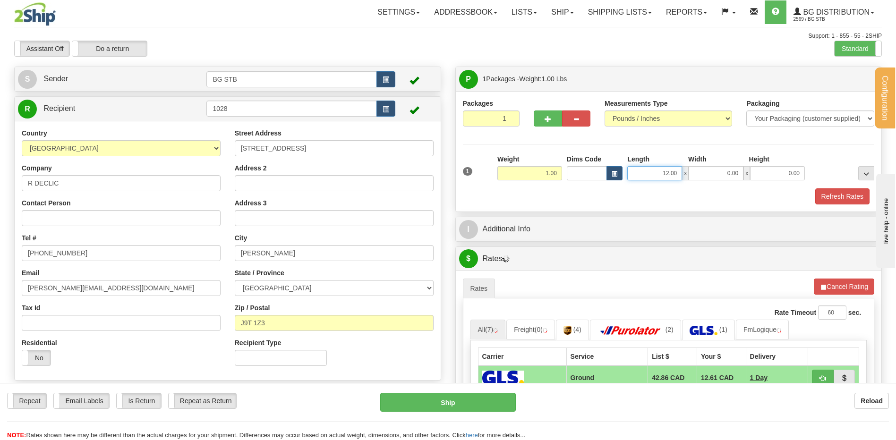
drag, startPoint x: 682, startPoint y: 171, endPoint x: 775, endPoint y: 163, distance: 93.4
click at [744, 163] on div "Length Width Height 12.00 x 0.00 x 0.00" at bounding box center [716, 167] width 182 height 26
type input "10.00"
type input "8.00"
type input "2.00"
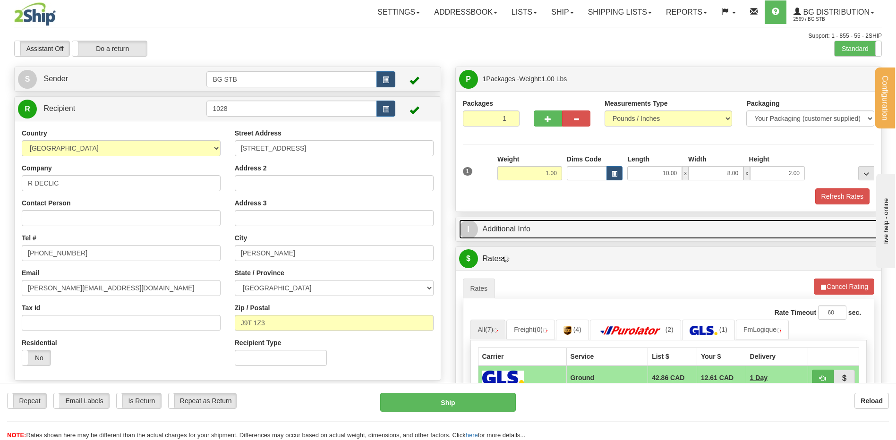
click at [519, 228] on link "I Additional Info" at bounding box center [668, 229] width 419 height 19
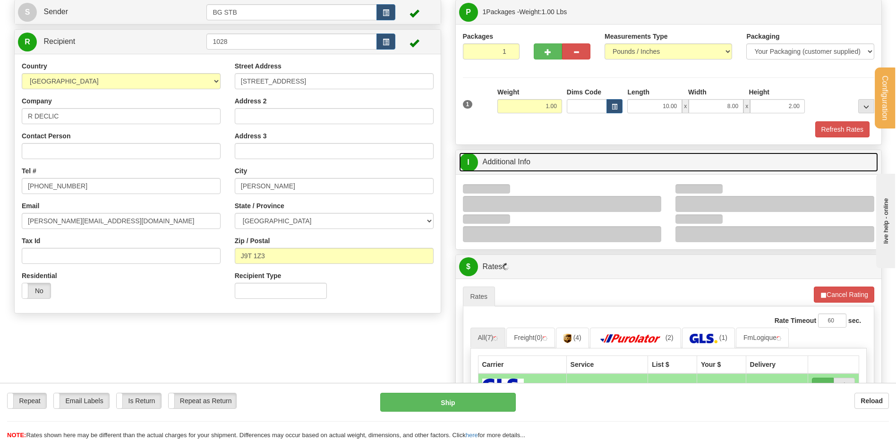
scroll to position [189, 0]
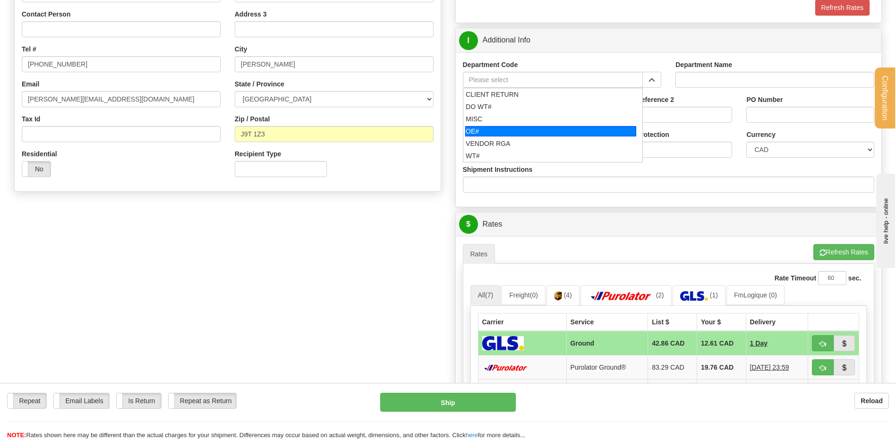
drag, startPoint x: 484, startPoint y: 134, endPoint x: 485, endPoint y: 123, distance: 11.4
click at [484, 132] on div "OE#" at bounding box center [550, 131] width 171 height 10
type input "OE#"
type input "ORDERS"
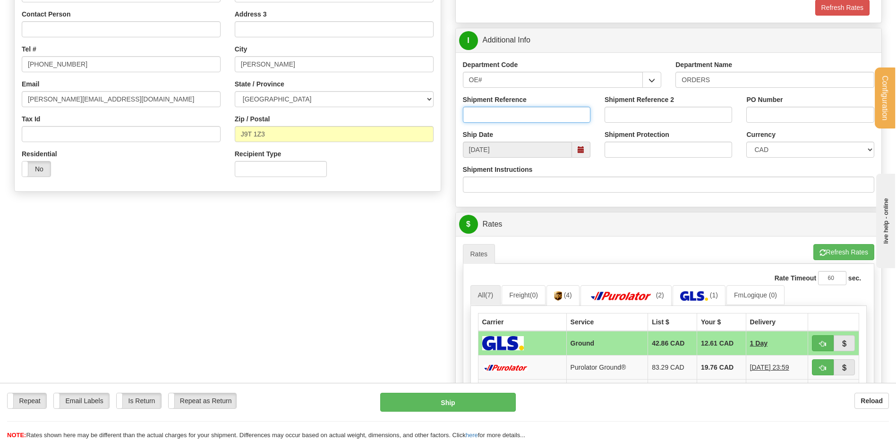
click at [486, 110] on input "Shipment Reference" at bounding box center [527, 115] width 128 height 16
type input "80006123-01"
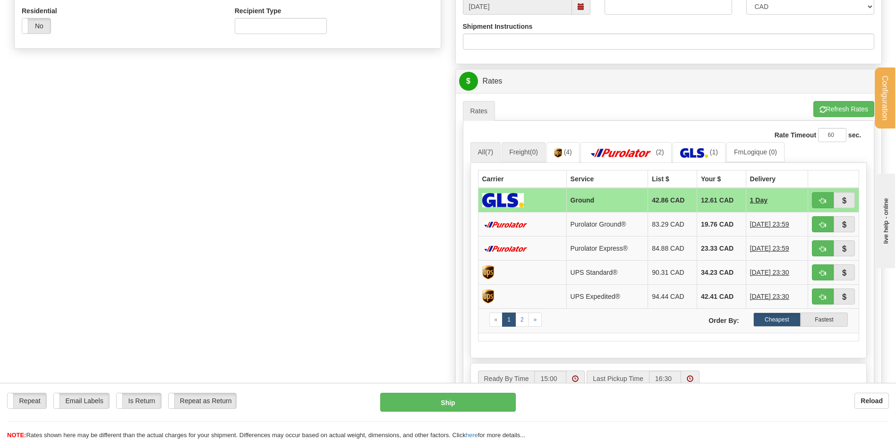
scroll to position [425, 0]
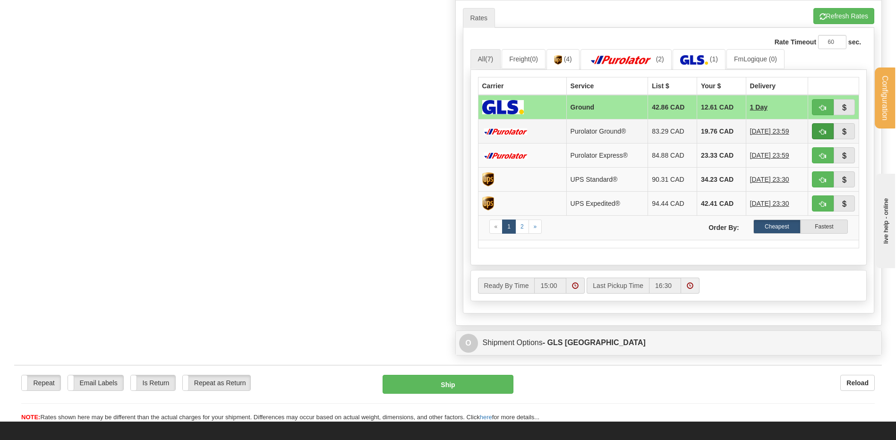
type input "16/09/25"
drag, startPoint x: 819, startPoint y: 134, endPoint x: 808, endPoint y: 136, distance: 11.7
click at [819, 134] on span "button" at bounding box center [822, 132] width 7 height 6
type input "260"
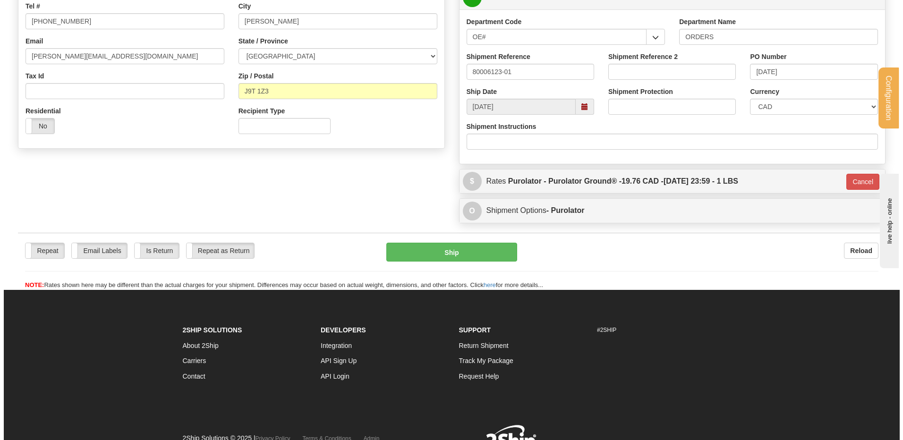
scroll to position [137, 0]
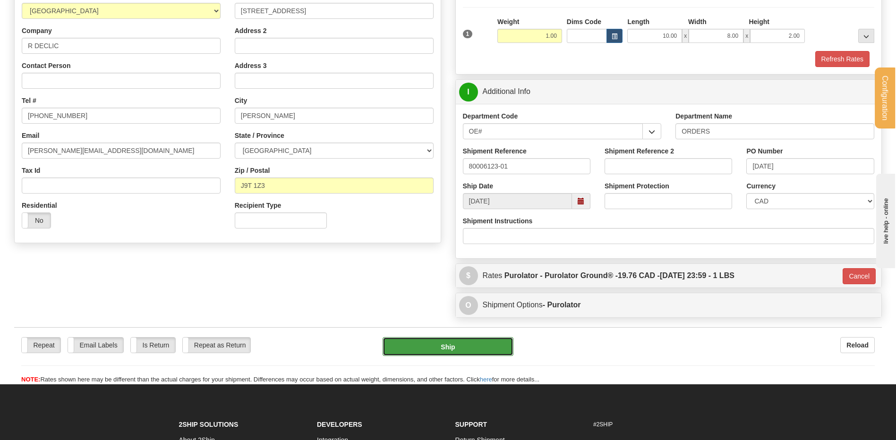
click at [443, 343] on button "Ship" at bounding box center [448, 346] width 130 height 19
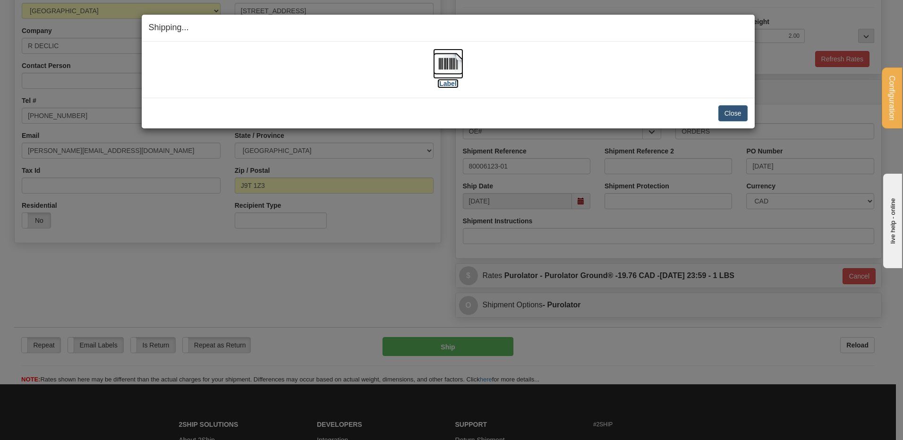
click at [446, 59] on img at bounding box center [448, 64] width 30 height 30
click at [742, 109] on button "Close" at bounding box center [732, 113] width 29 height 16
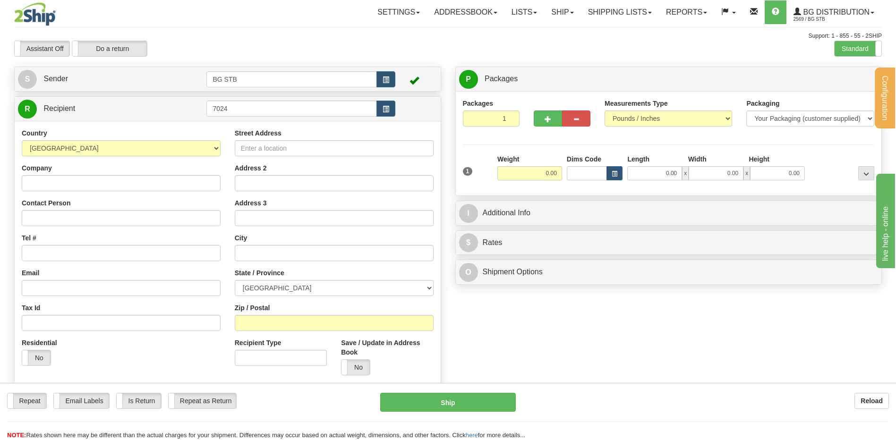
type input "7024"
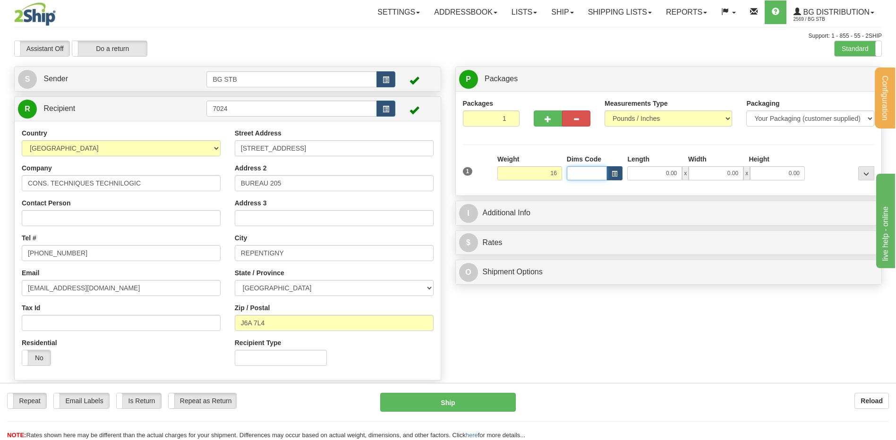
type input "16.00"
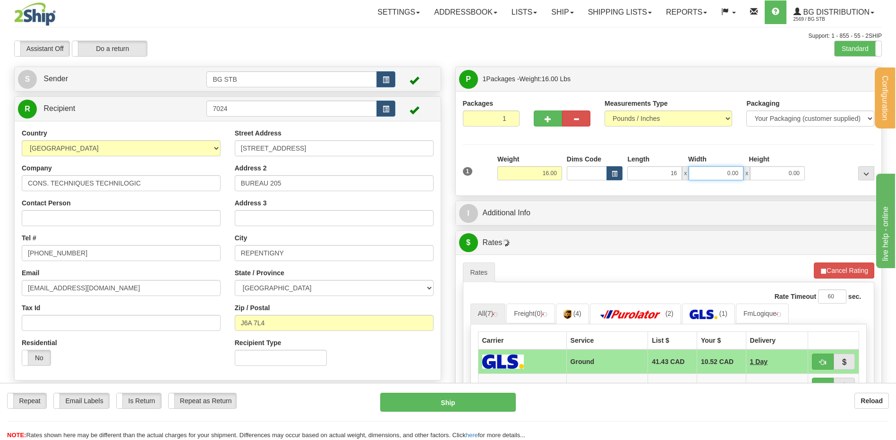
type input "16.00"
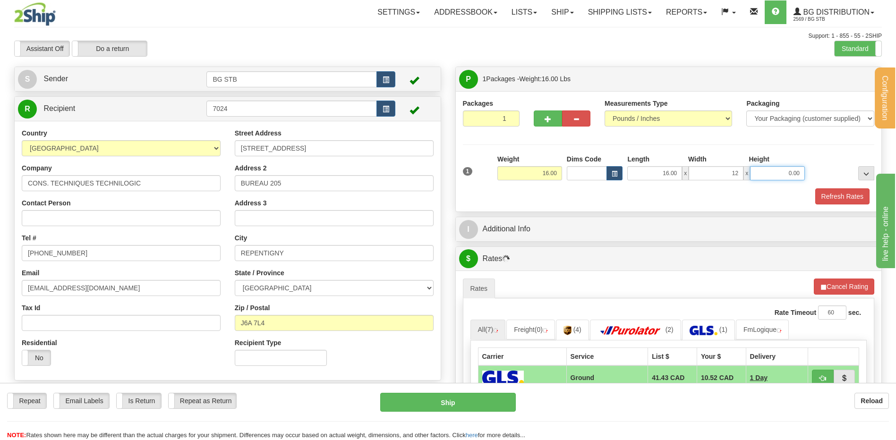
type input "12.00"
type input "11.00"
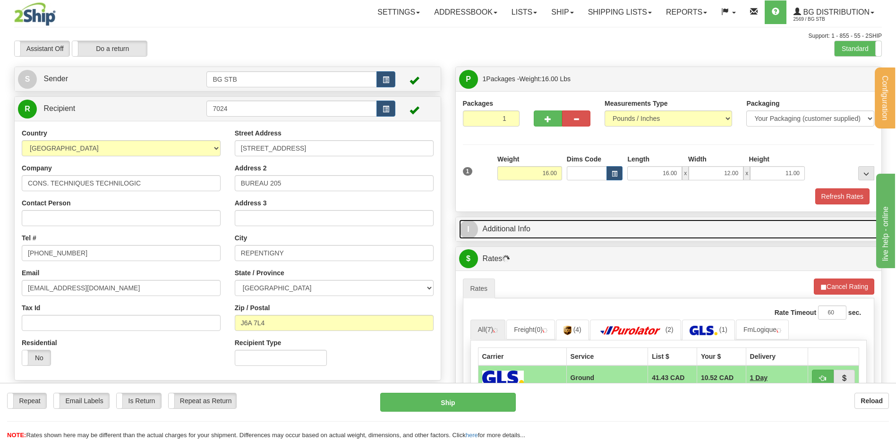
click at [561, 224] on link "I Additional Info" at bounding box center [668, 229] width 419 height 19
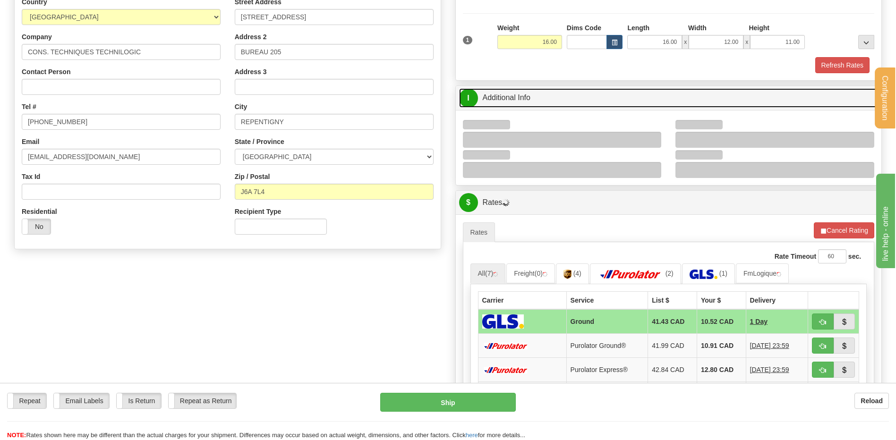
scroll to position [142, 0]
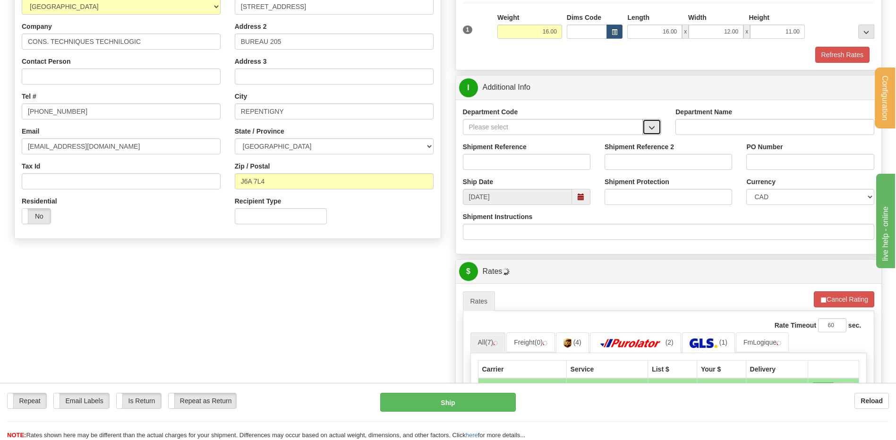
click at [644, 126] on button "button" at bounding box center [651, 127] width 19 height 16
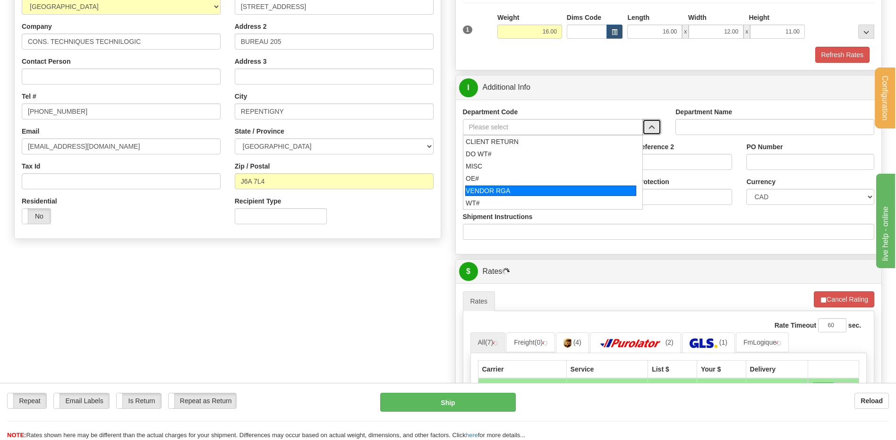
click at [471, 177] on div "OE#" at bounding box center [551, 178] width 170 height 9
type input "OE#"
type input "ORDERS"
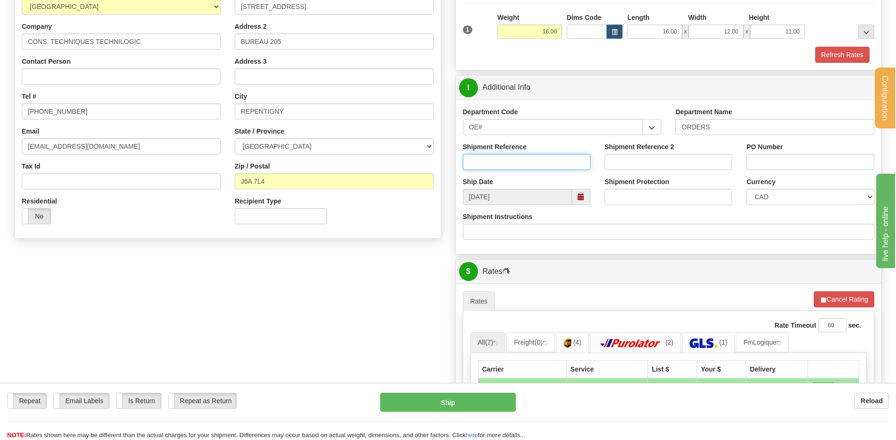
click at [484, 156] on input "Shipment Reference" at bounding box center [527, 162] width 128 height 16
type input "80004644-03"
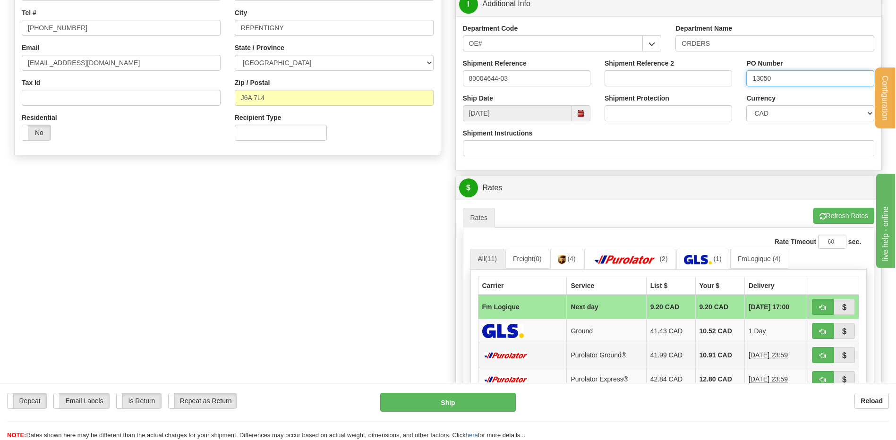
scroll to position [331, 0]
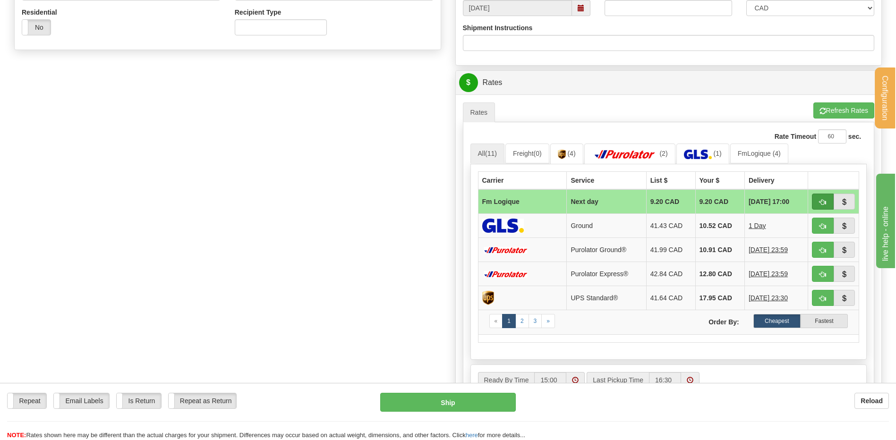
type input "13050"
click at [819, 198] on button "button" at bounding box center [823, 202] width 22 height 16
type input "jour"
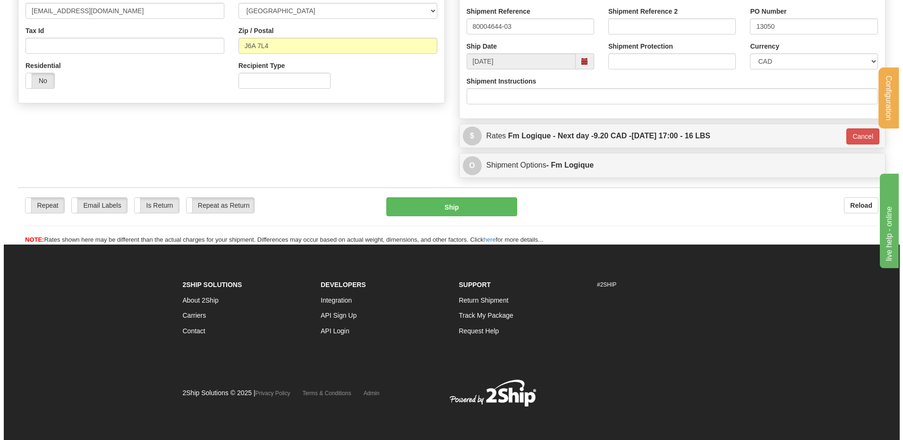
scroll to position [278, 0]
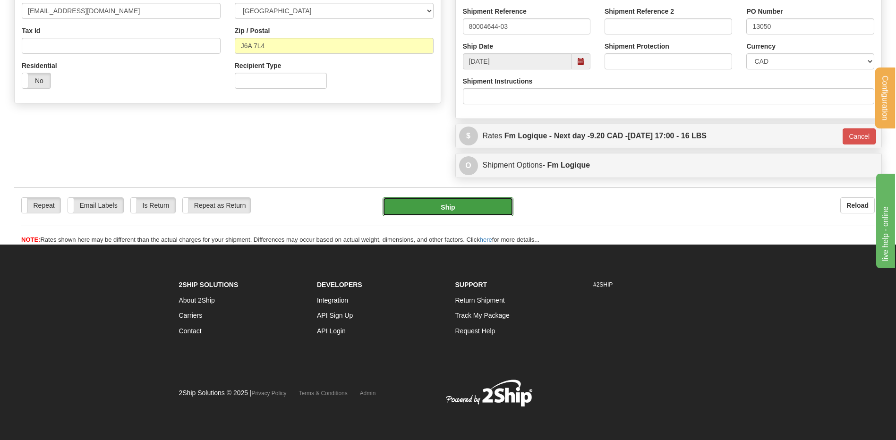
click at [494, 208] on button "Ship" at bounding box center [448, 206] width 130 height 19
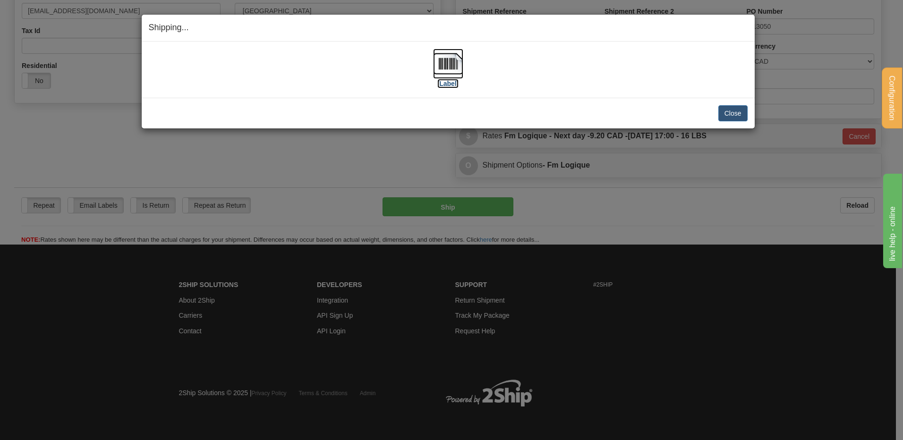
click at [453, 55] on img at bounding box center [448, 64] width 30 height 30
click at [729, 110] on button "Close" at bounding box center [732, 113] width 29 height 16
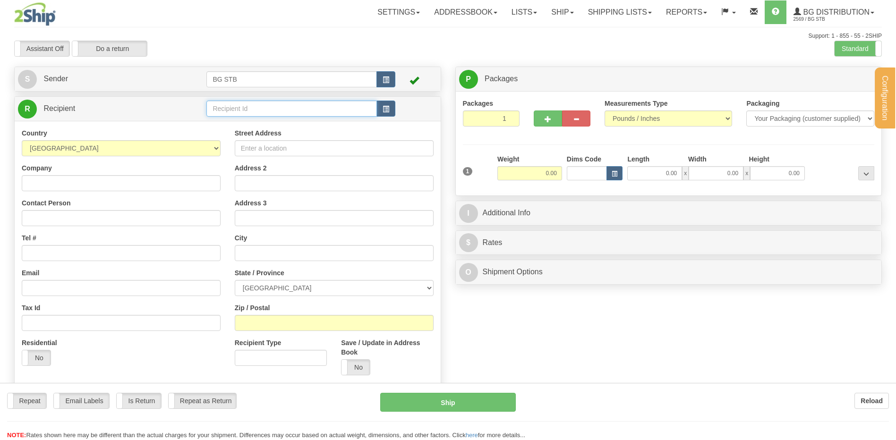
click at [223, 107] on input "text" at bounding box center [291, 109] width 170 height 16
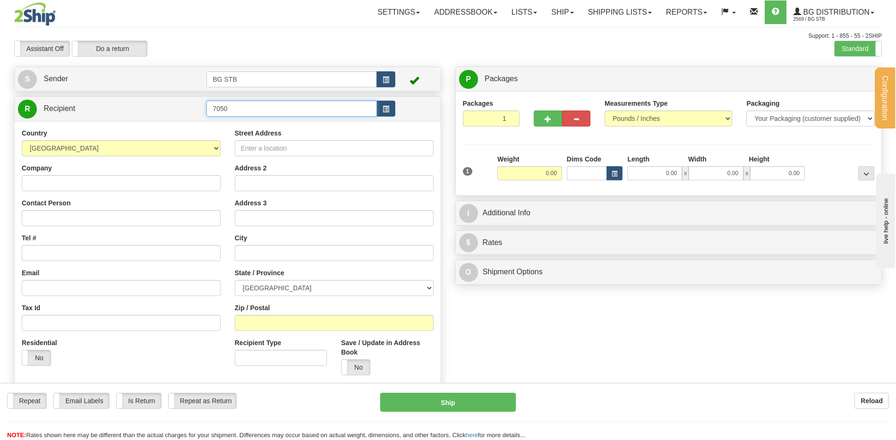
type input "7050"
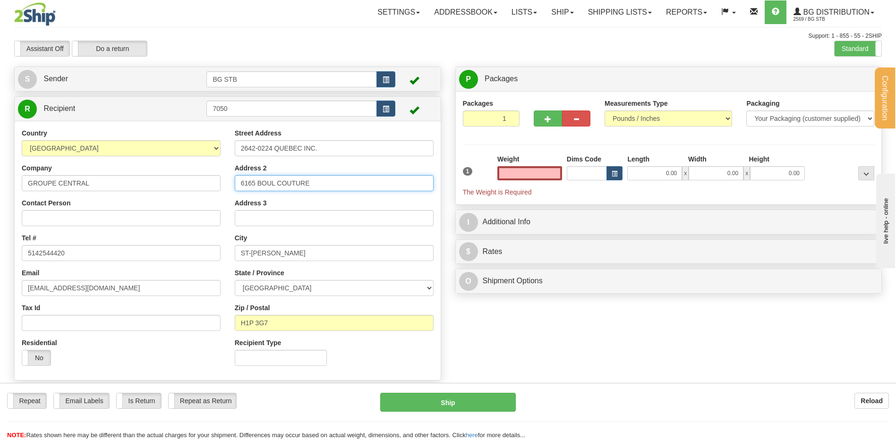
type input "0.00"
drag, startPoint x: 287, startPoint y: 186, endPoint x: 205, endPoint y: 182, distance: 81.8
click at [205, 182] on div "Country [GEOGRAPHIC_DATA] [GEOGRAPHIC_DATA] [GEOGRAPHIC_DATA] [GEOGRAPHIC_DATA]…" at bounding box center [228, 250] width 426 height 245
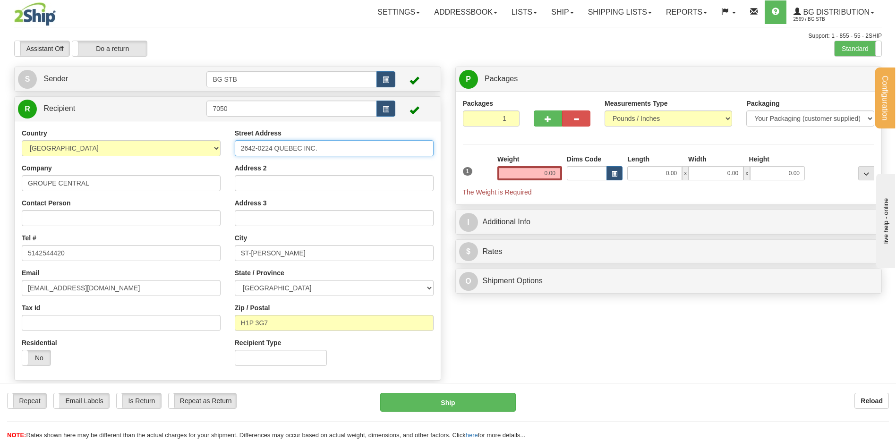
drag, startPoint x: 347, startPoint y: 148, endPoint x: 17, endPoint y: 161, distance: 330.4
click at [26, 159] on div "Country [GEOGRAPHIC_DATA] [GEOGRAPHIC_DATA] [GEOGRAPHIC_DATA] [GEOGRAPHIC_DATA]…" at bounding box center [228, 250] width 426 height 245
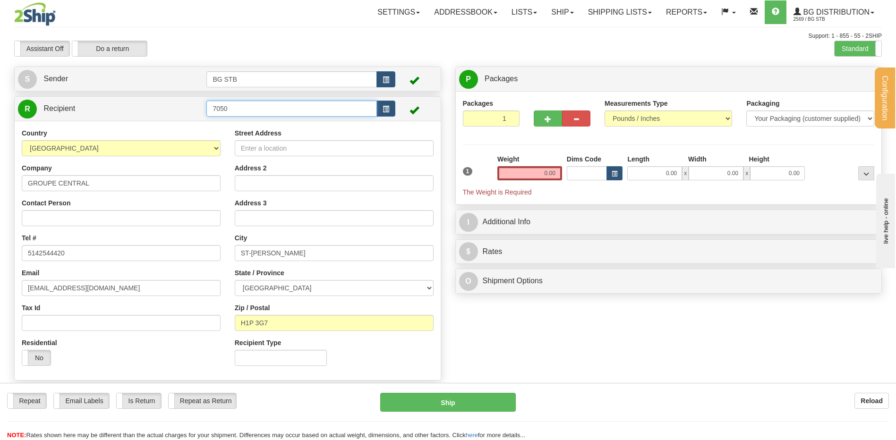
click at [232, 109] on input "7050" at bounding box center [291, 109] width 170 height 16
drag, startPoint x: 232, startPoint y: 110, endPoint x: 165, endPoint y: 107, distance: 67.1
click at [170, 107] on tr "R Recipient 7050" at bounding box center [227, 108] width 419 height 19
type input "7050"
click at [273, 158] on div "Street Address Address 2 Address 3 City ST-LEONARD State / Province ALBERTA BRI…" at bounding box center [334, 250] width 213 height 245
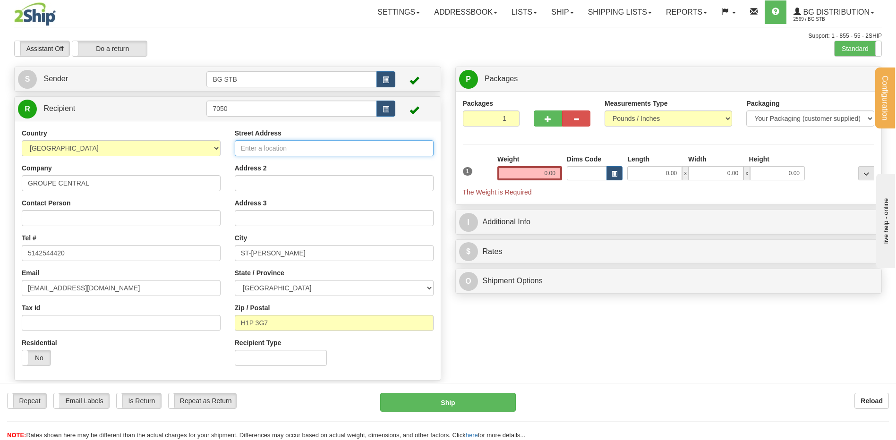
click at [273, 150] on input "Street Address" at bounding box center [334, 148] width 199 height 16
type input "4477 BOUL. METROPOLITAIN EST"
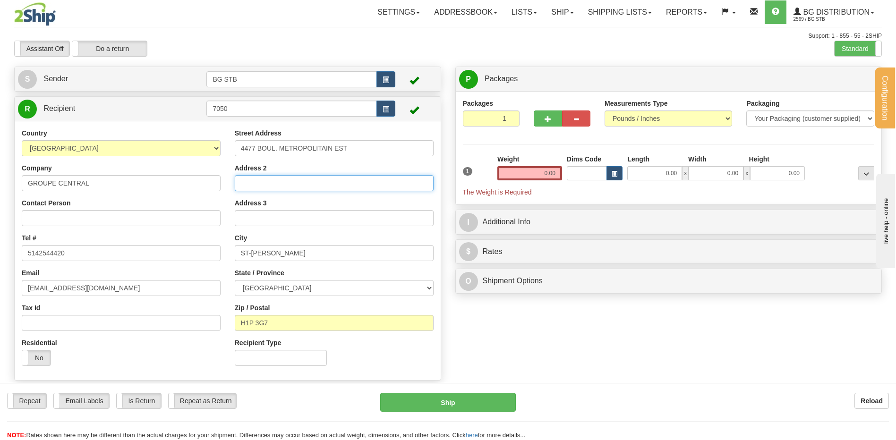
click at [294, 188] on input "Address 2" at bounding box center [334, 183] width 199 height 16
type input "SUITE 201"
click at [271, 201] on div "Address 3" at bounding box center [334, 212] width 199 height 28
drag, startPoint x: 299, startPoint y: 252, endPoint x: 137, endPoint y: 267, distance: 163.1
click at [150, 266] on div "Country AFGHANISTAN ALAND ISLANDS ALBANIA ALGERIA AMERICAN SAMOA ANDORRA ANGOLA…" at bounding box center [228, 250] width 426 height 245
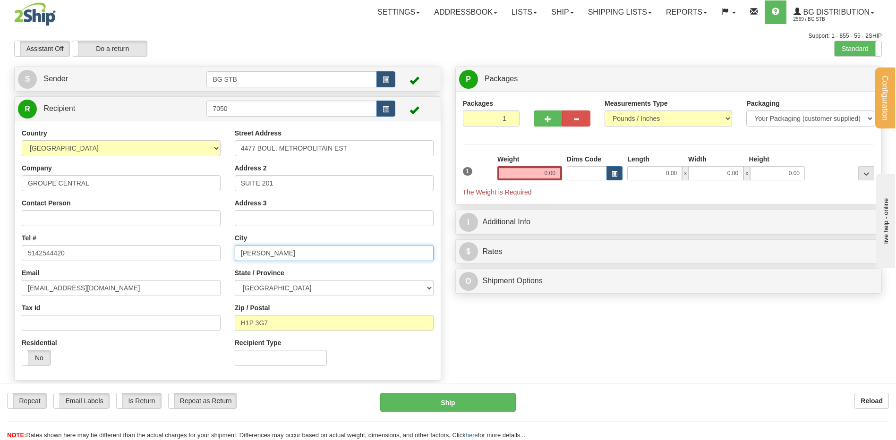
click at [258, 250] on input "MONREAL" at bounding box center [334, 253] width 199 height 16
type input "MONTREAL"
drag, startPoint x: 278, startPoint y: 315, endPoint x: 222, endPoint y: 316, distance: 56.7
click at [224, 316] on div "Country AFGHANISTAN ALAND ISLANDS ALBANIA ALGERIA AMERICAN SAMOA ANDORRA ANGOLA…" at bounding box center [228, 250] width 426 height 245
type input "H1R 1Z4"
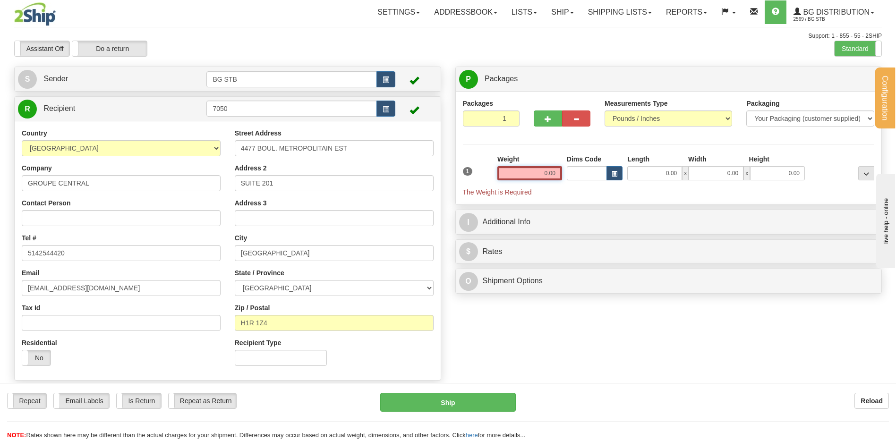
click at [511, 168] on input "0.00" at bounding box center [529, 173] width 65 height 14
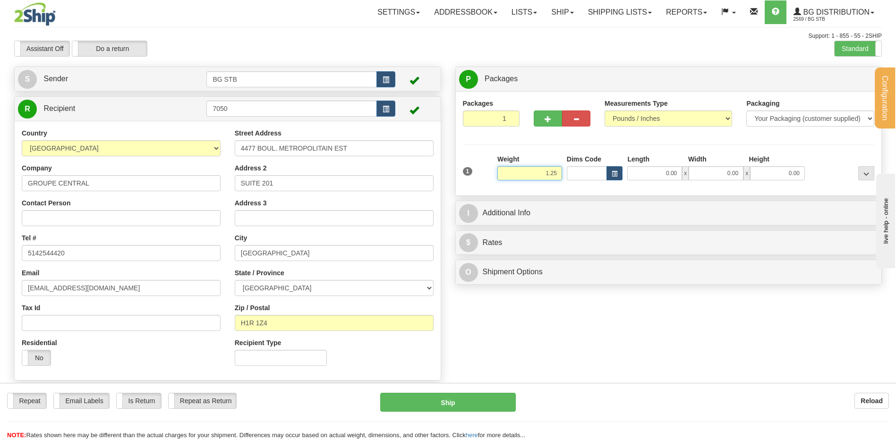
type input "1.25"
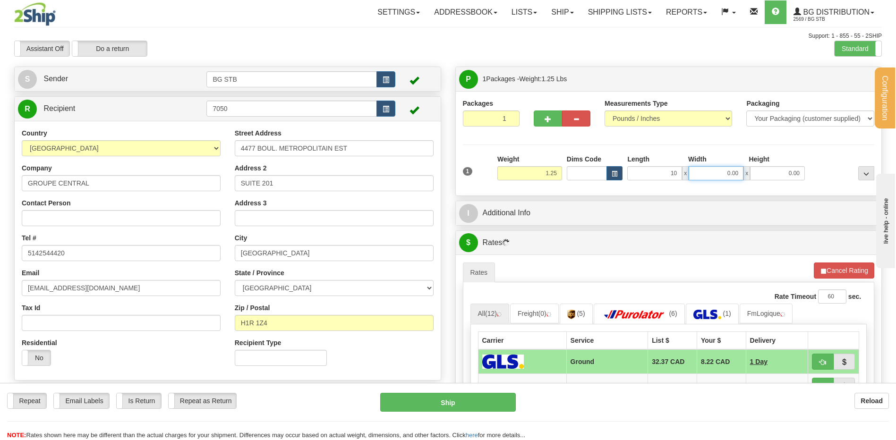
type input "10.00"
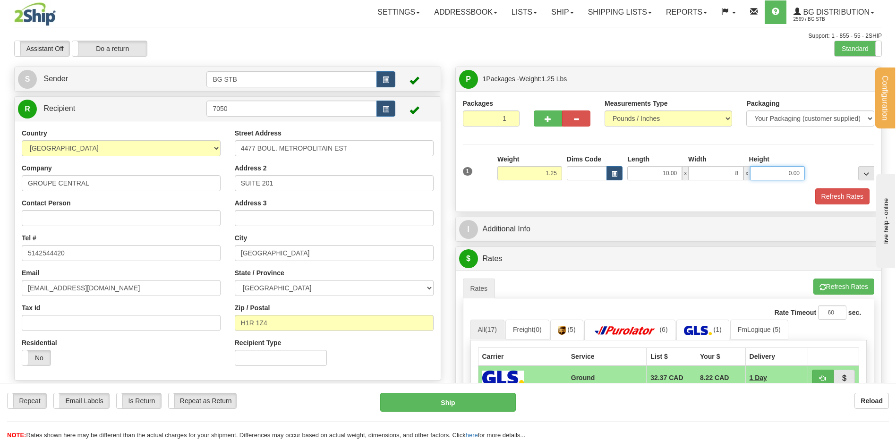
type input "8.00"
type input "2.00"
click at [604, 239] on div "I Additional Info" at bounding box center [669, 229] width 426 height 24
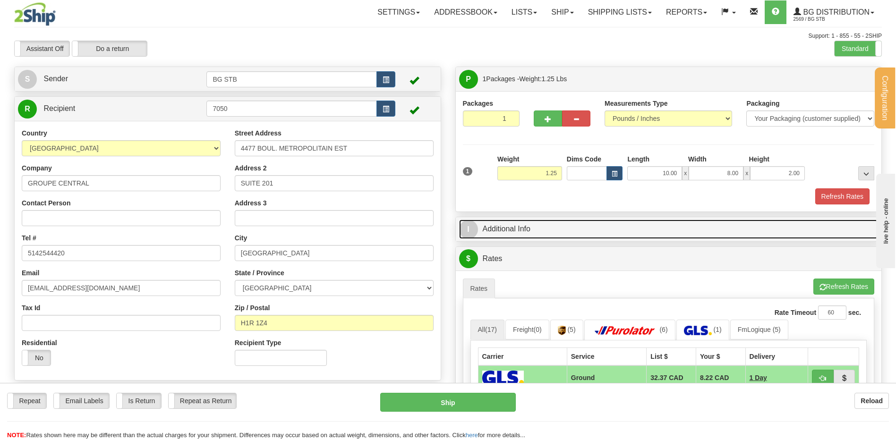
click at [600, 229] on link "I Additional Info" at bounding box center [668, 229] width 419 height 19
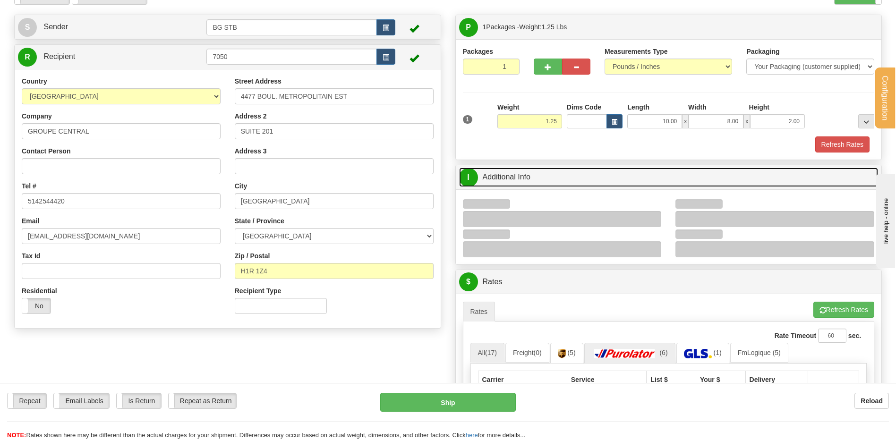
scroll to position [189, 0]
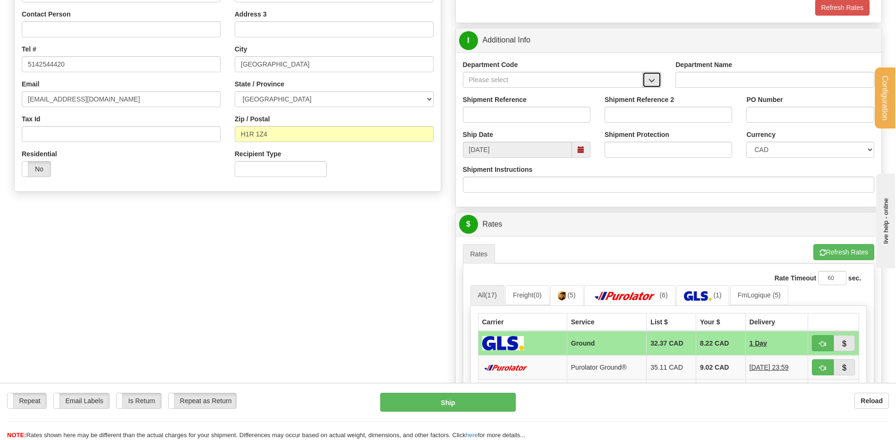
click at [657, 78] on button "button" at bounding box center [651, 80] width 19 height 16
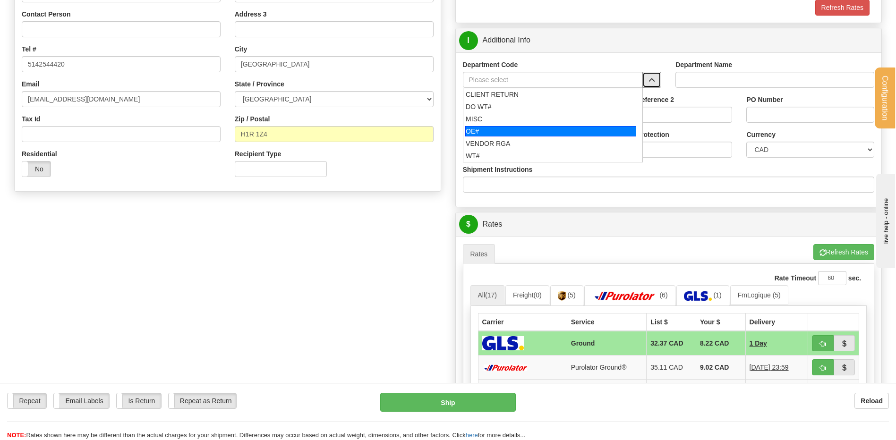
drag, startPoint x: 513, startPoint y: 136, endPoint x: 508, endPoint y: 124, distance: 12.3
click at [510, 133] on div "OE#" at bounding box center [550, 131] width 171 height 10
type input "OE#"
type input "ORDERS"
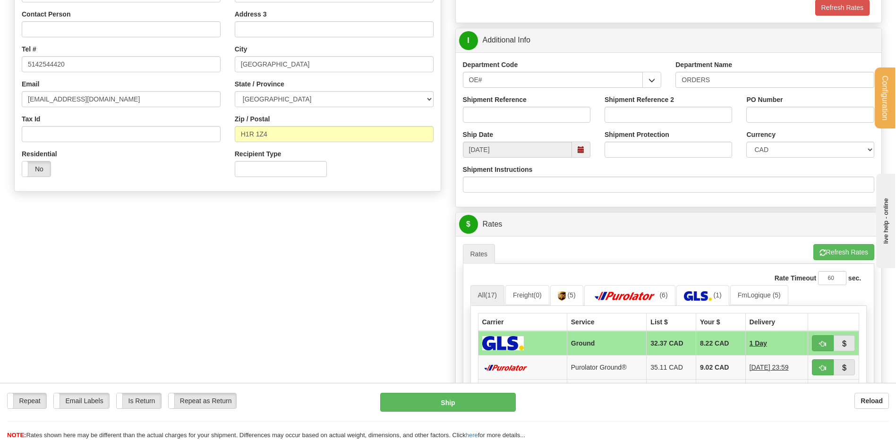
click at [508, 124] on div "Shipment Reference" at bounding box center [527, 112] width 142 height 35
click at [506, 117] on input "Shipment Reference" at bounding box center [527, 115] width 128 height 16
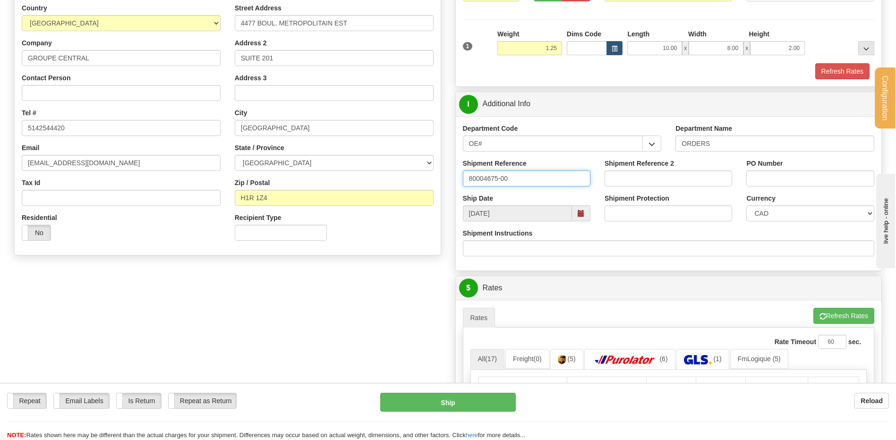
scroll to position [47, 0]
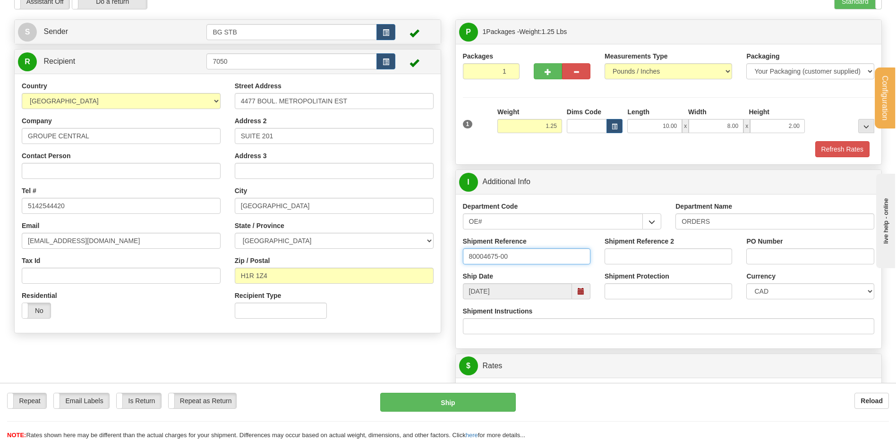
type input "80004675-00"
click at [781, 259] on input "PO Number" at bounding box center [810, 256] width 128 height 16
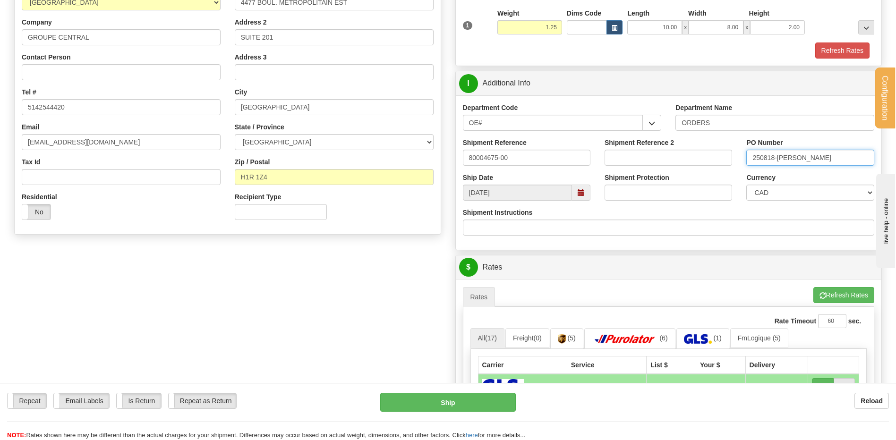
scroll to position [283, 0]
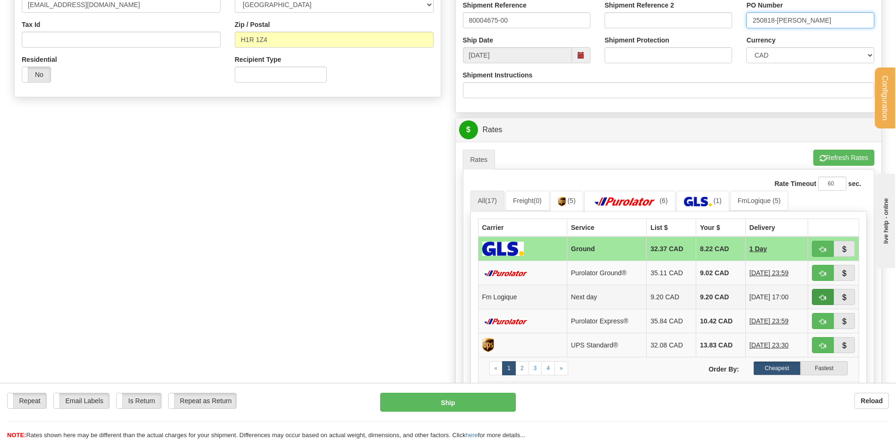
type input "250818-GRIFFIN"
click at [818, 295] on button "button" at bounding box center [823, 297] width 22 height 16
type input "jour"
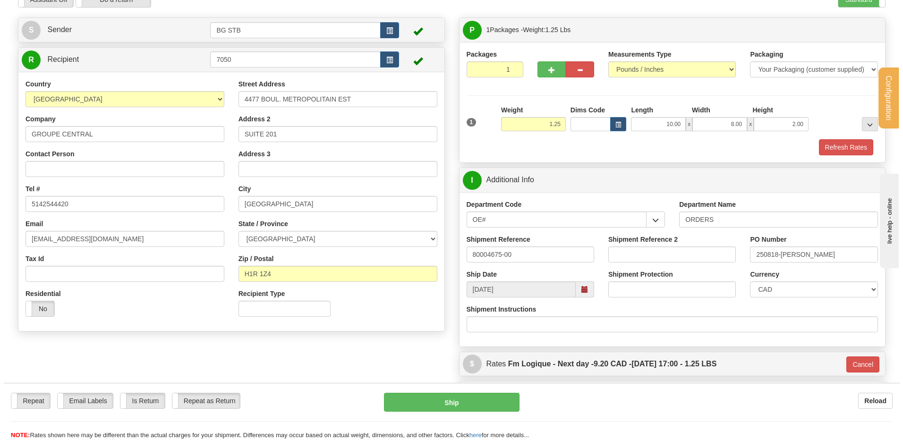
scroll to position [47, 0]
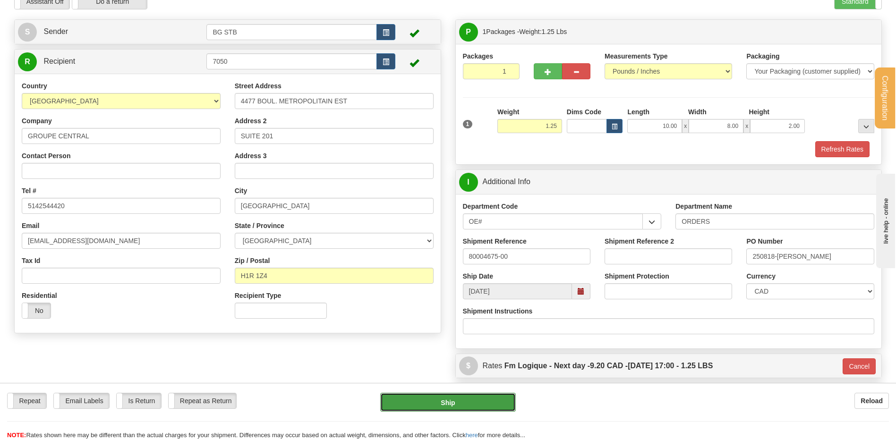
click at [432, 397] on button "Ship" at bounding box center [447, 402] width 135 height 19
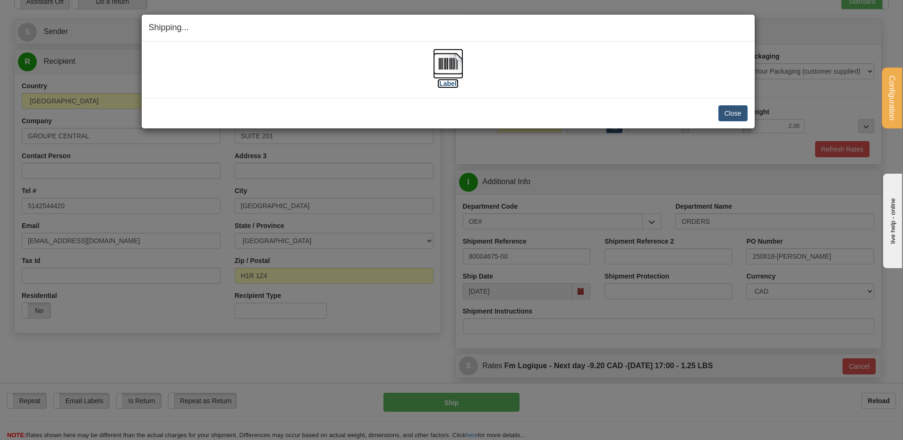
click at [455, 65] on img at bounding box center [448, 64] width 30 height 30
click at [728, 111] on button "Close" at bounding box center [732, 113] width 29 height 16
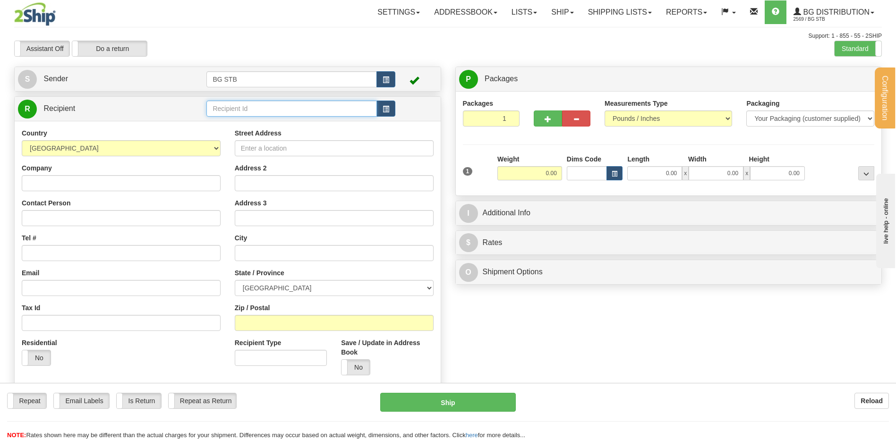
click at [344, 115] on input "text" at bounding box center [291, 109] width 170 height 16
type input "1230"
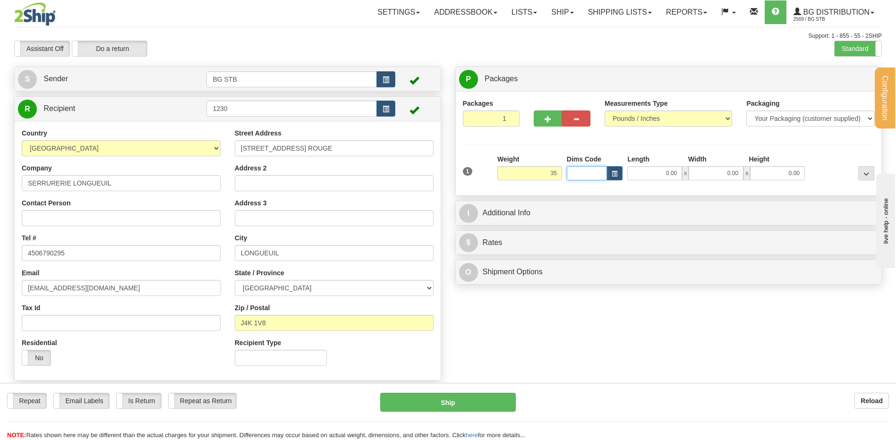
type input "35.00"
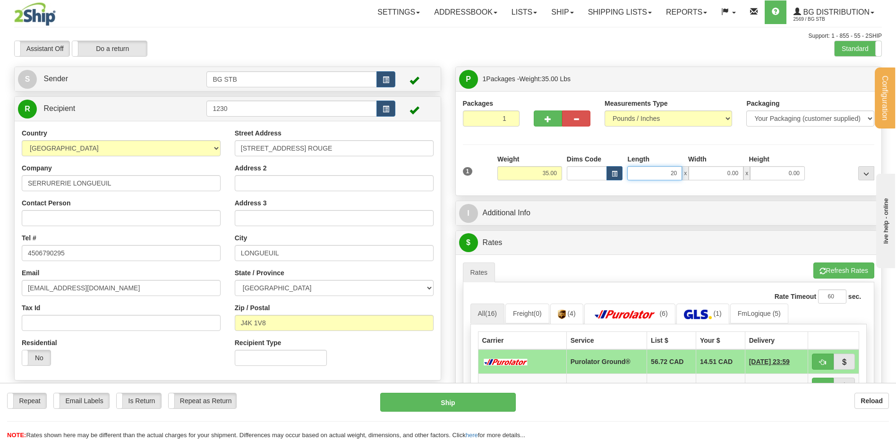
type input "20.00"
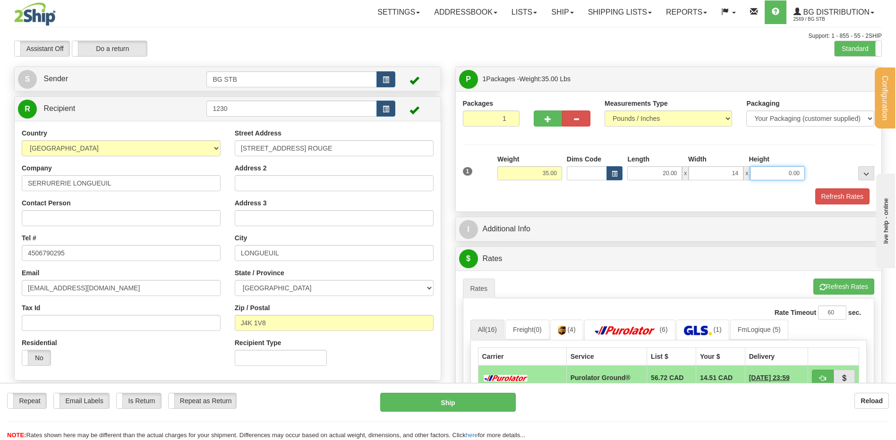
type input "14.00"
type input "8.00"
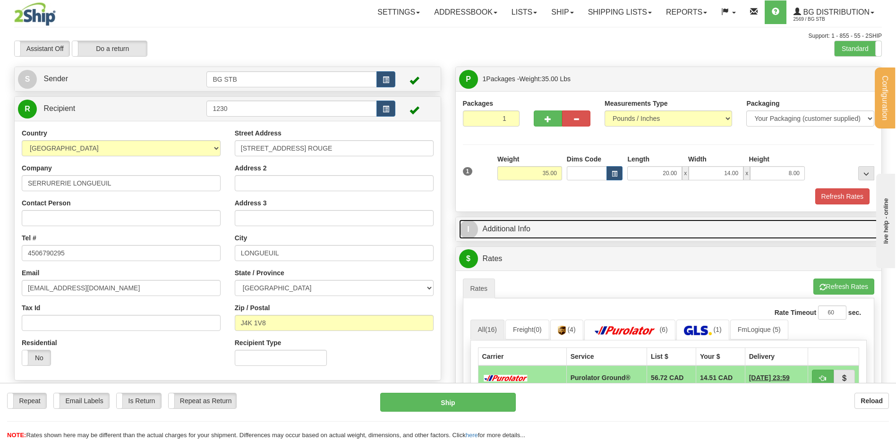
click at [512, 224] on link "I Additional Info" at bounding box center [668, 229] width 419 height 19
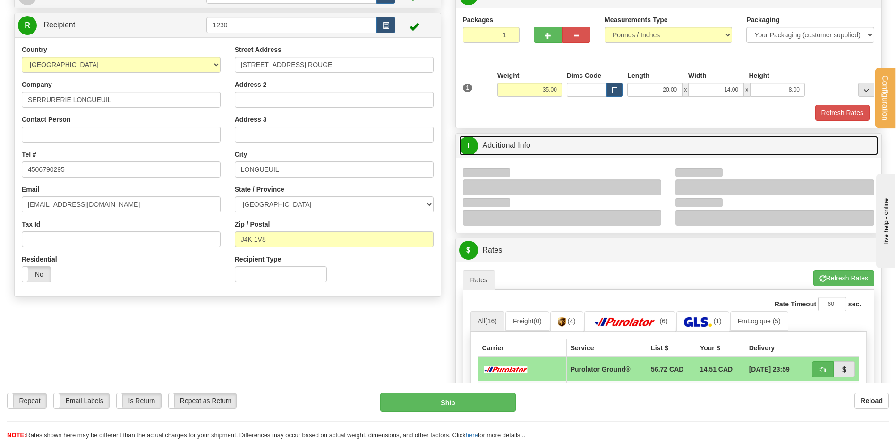
scroll to position [189, 0]
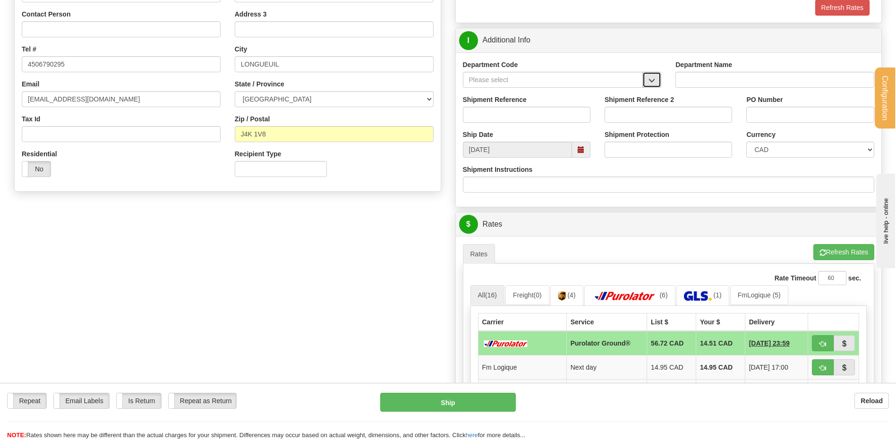
click at [654, 82] on span "button" at bounding box center [651, 80] width 7 height 6
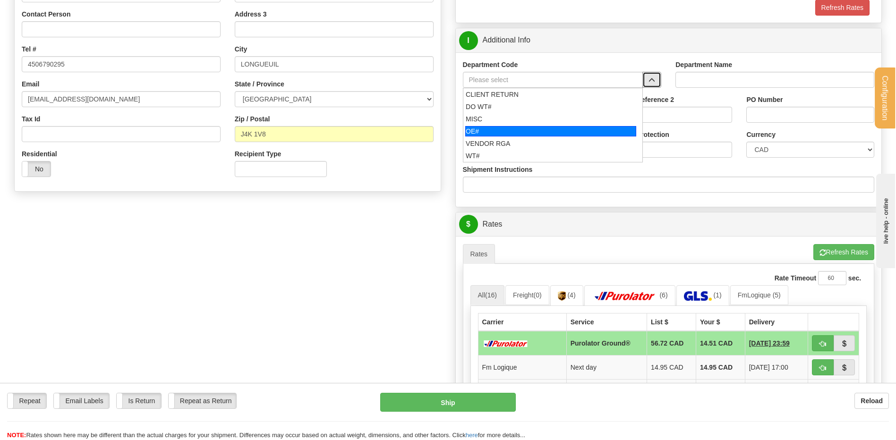
click at [520, 127] on div "OE#" at bounding box center [550, 131] width 171 height 10
type input "OE#"
type input "ORDERS"
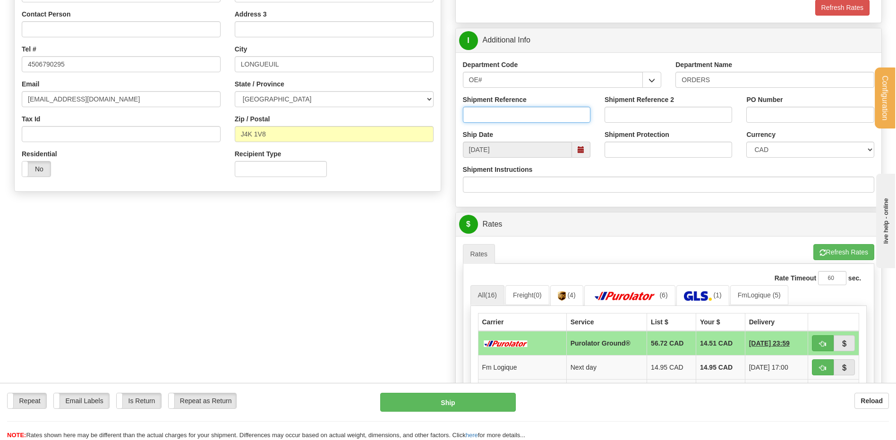
click at [517, 110] on input "Shipment Reference" at bounding box center [527, 115] width 128 height 16
type input "80006316-00"
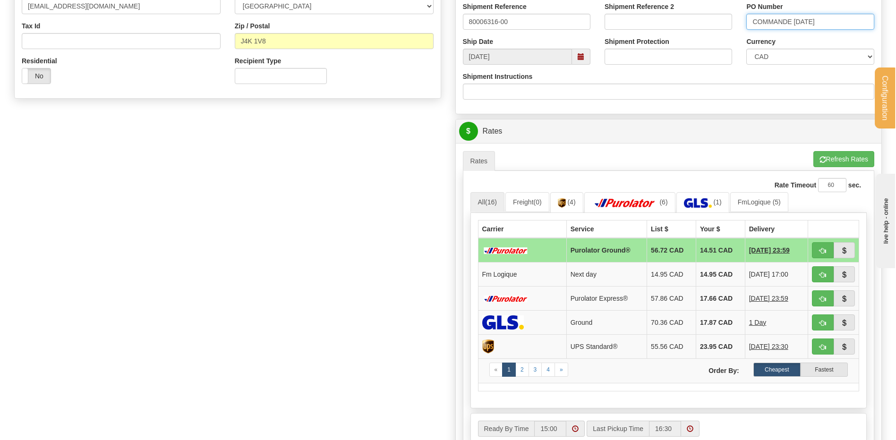
scroll to position [472, 0]
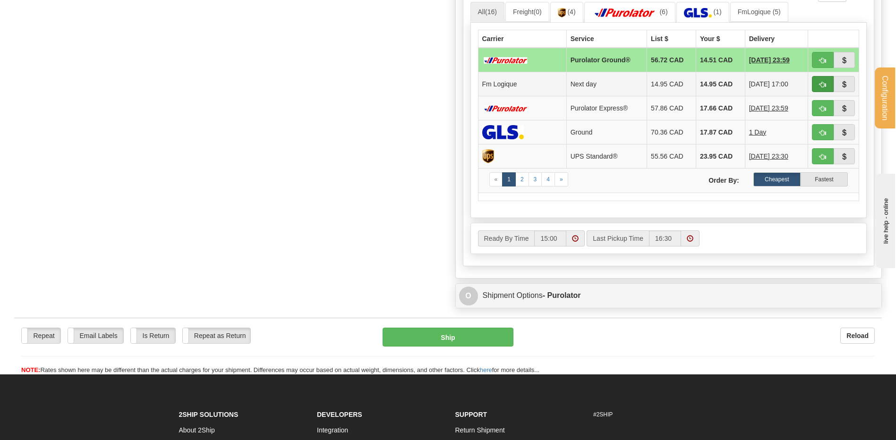
type input "COMMANDE [DATE]"
click at [819, 83] on span "button" at bounding box center [822, 85] width 7 height 6
type input "jour"
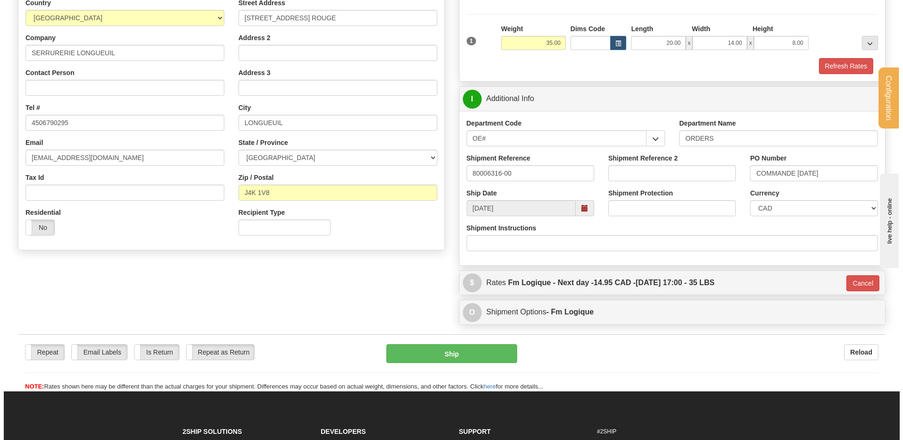
scroll to position [111, 0]
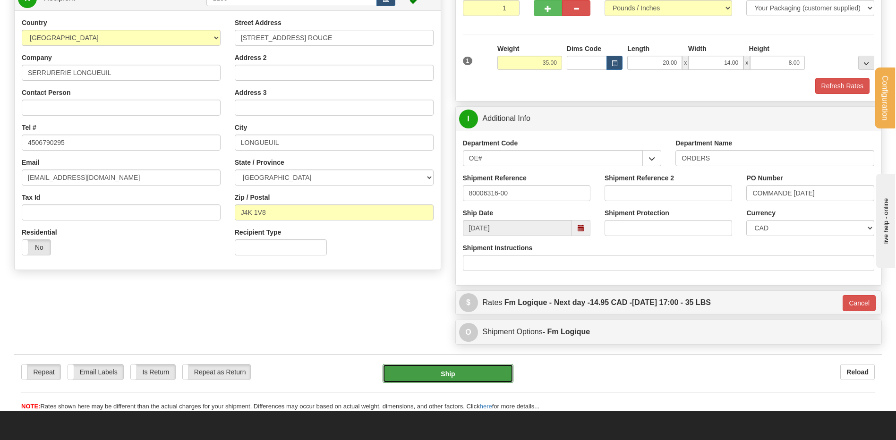
click at [435, 370] on button "Ship" at bounding box center [448, 373] width 130 height 19
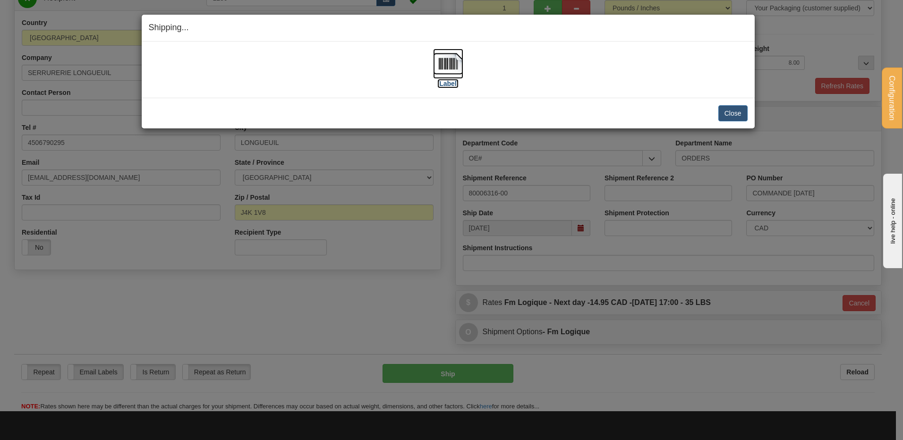
click at [451, 60] on img at bounding box center [448, 64] width 30 height 30
